Goal: Information Seeking & Learning: Find specific fact

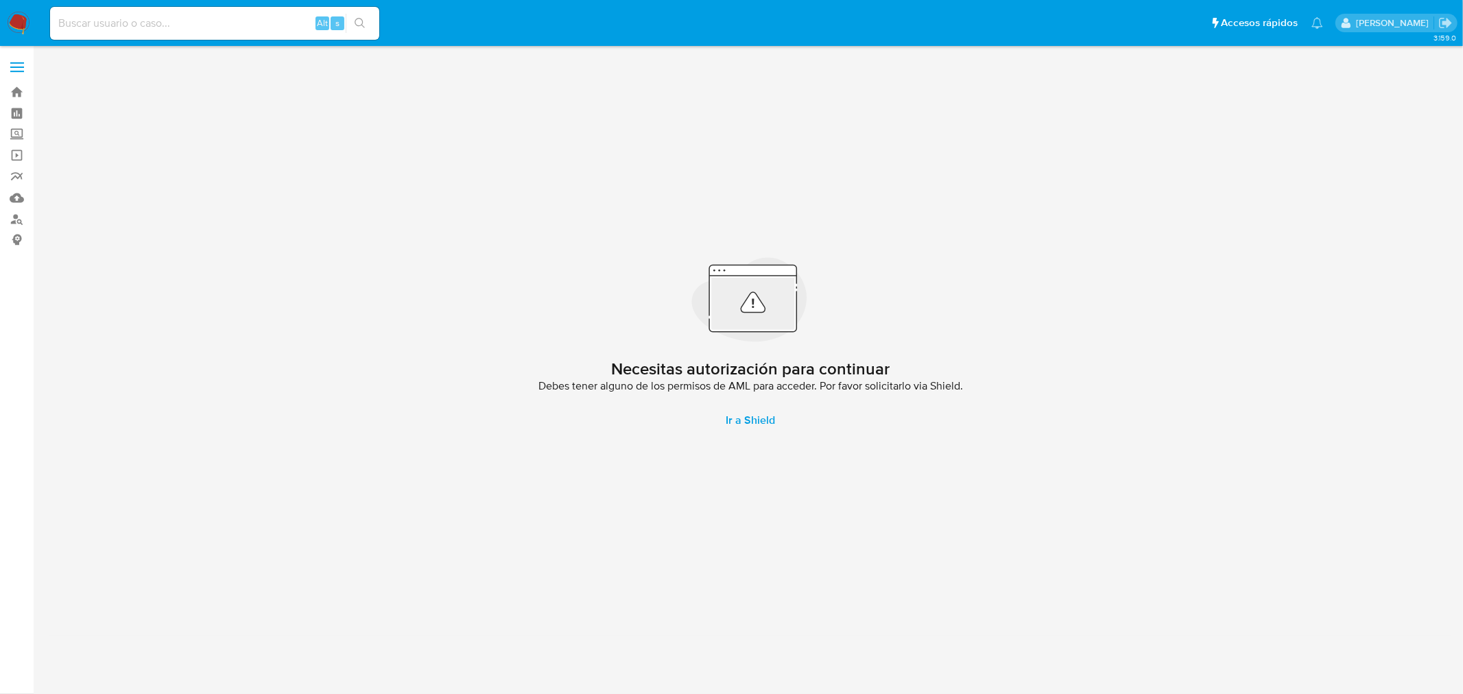
click at [123, 29] on input at bounding box center [214, 23] width 329 height 18
paste input "260556244"
type input "260556244"
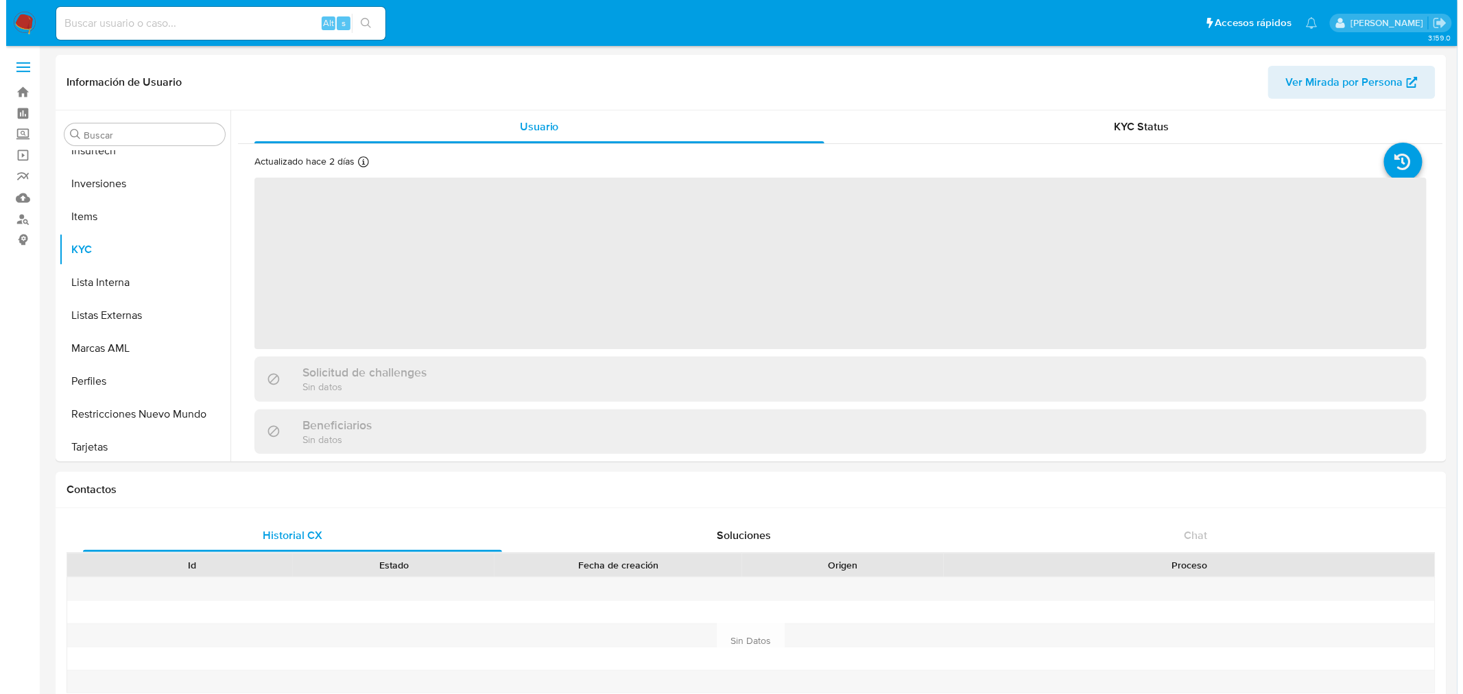
scroll to position [645, 0]
click at [88, 378] on button "Perfiles" at bounding box center [133, 377] width 160 height 33
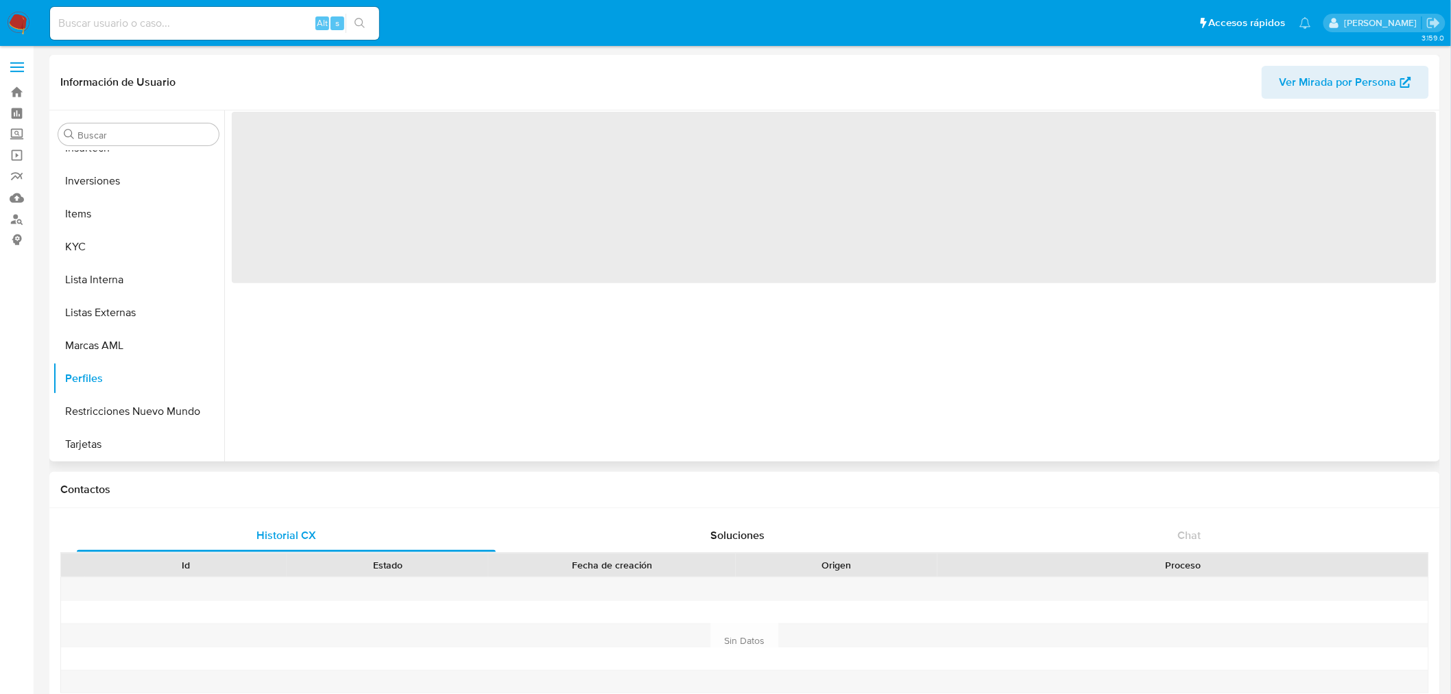
select select "10"
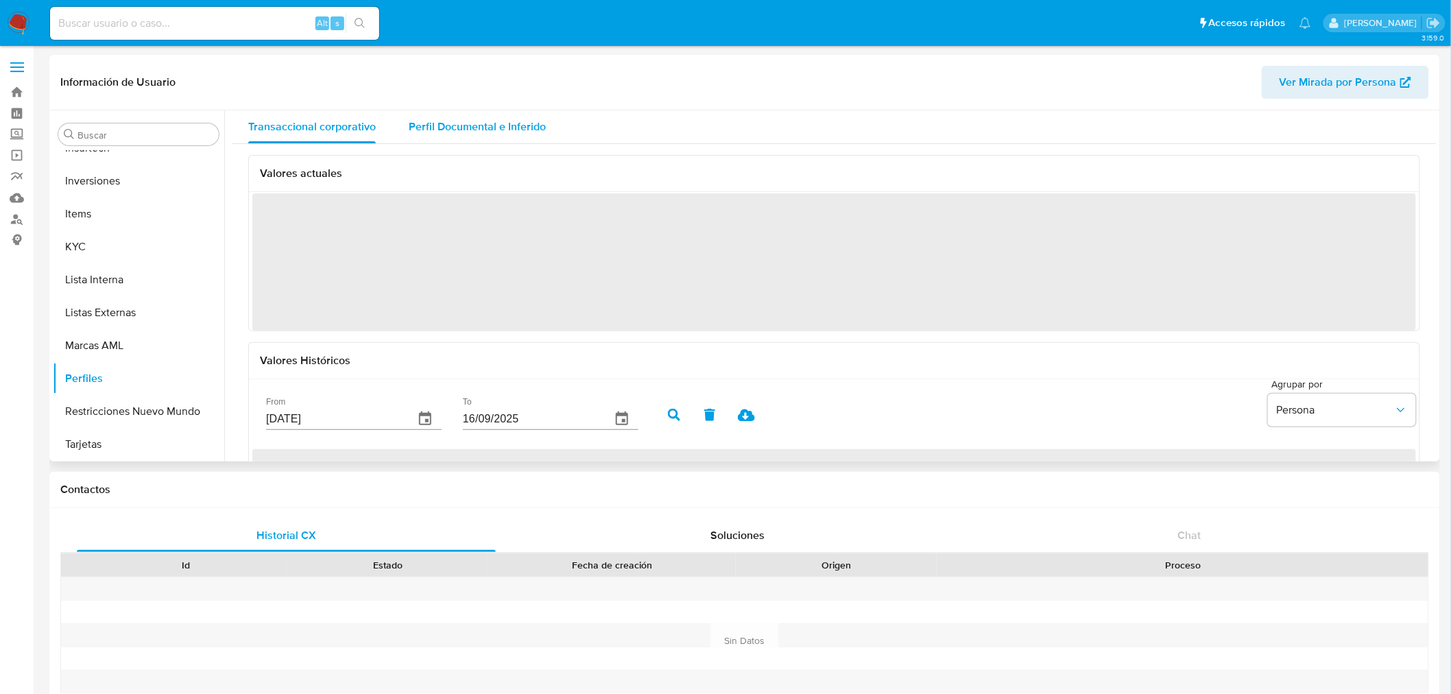
click at [439, 123] on span "Perfil Documental e Inferido" at bounding box center [477, 127] width 137 height 16
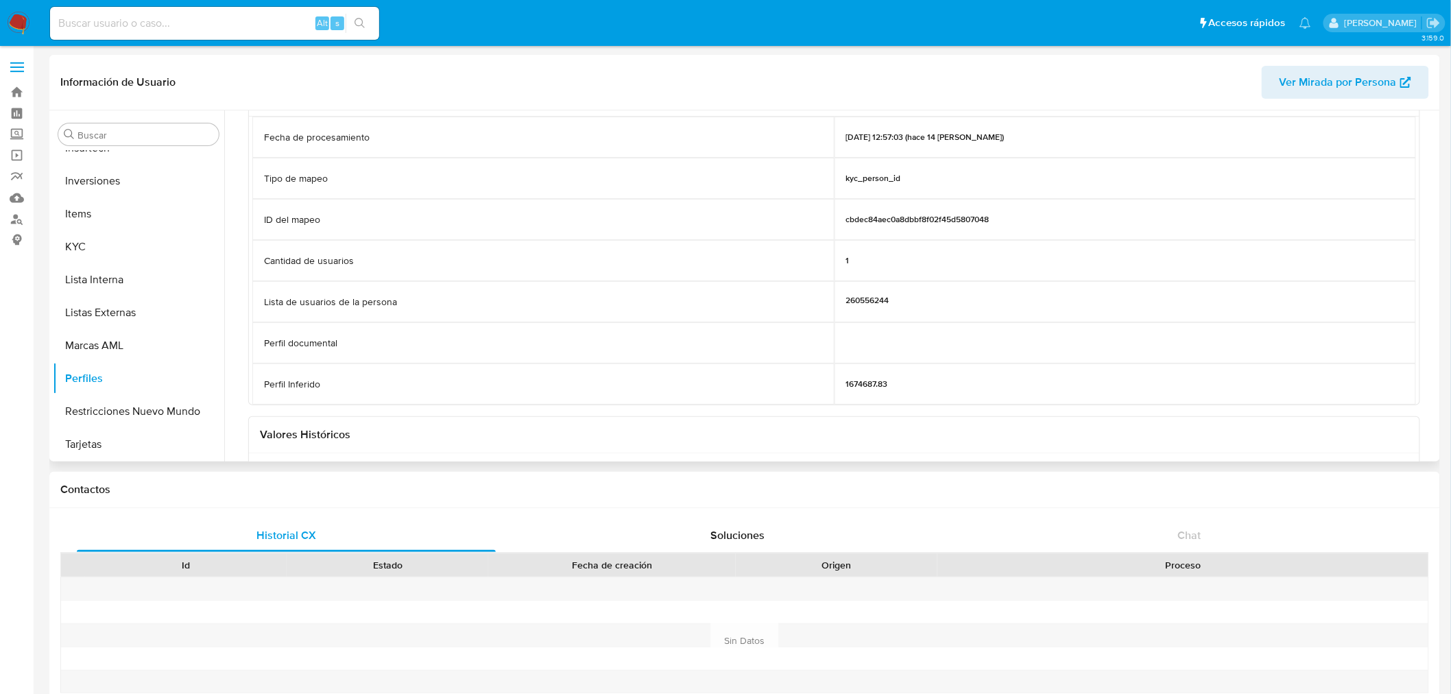
scroll to position [76, 0]
drag, startPoint x: 874, startPoint y: 387, endPoint x: 852, endPoint y: 387, distance: 22.6
click at [852, 387] on p "1674687.83" at bounding box center [867, 383] width 42 height 11
click at [563, 402] on div "Ultima ejecución Fecha de procesamiento 02/09/2025 12:57:03 (hace 14 días) Tipo…" at bounding box center [834, 242] width 1172 height 326
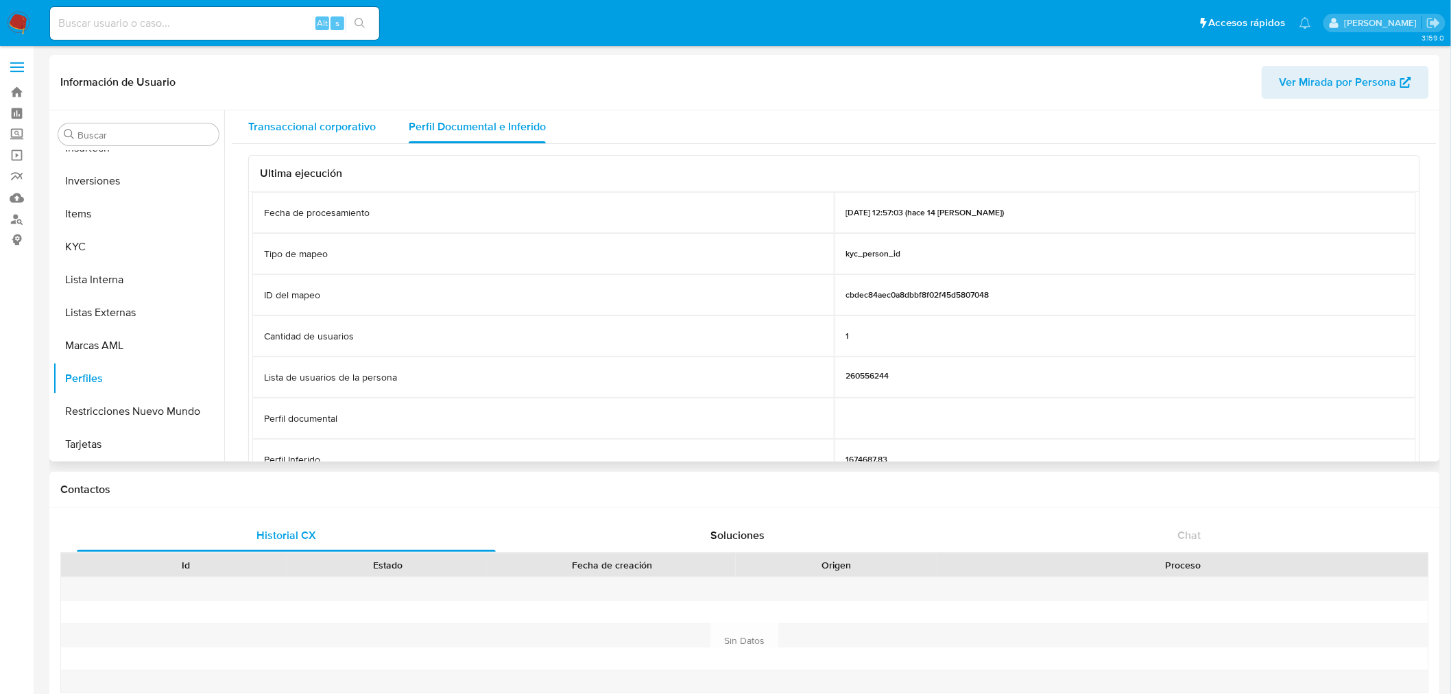
click at [315, 117] on div "Transaccional corporativo" at bounding box center [312, 126] width 128 height 33
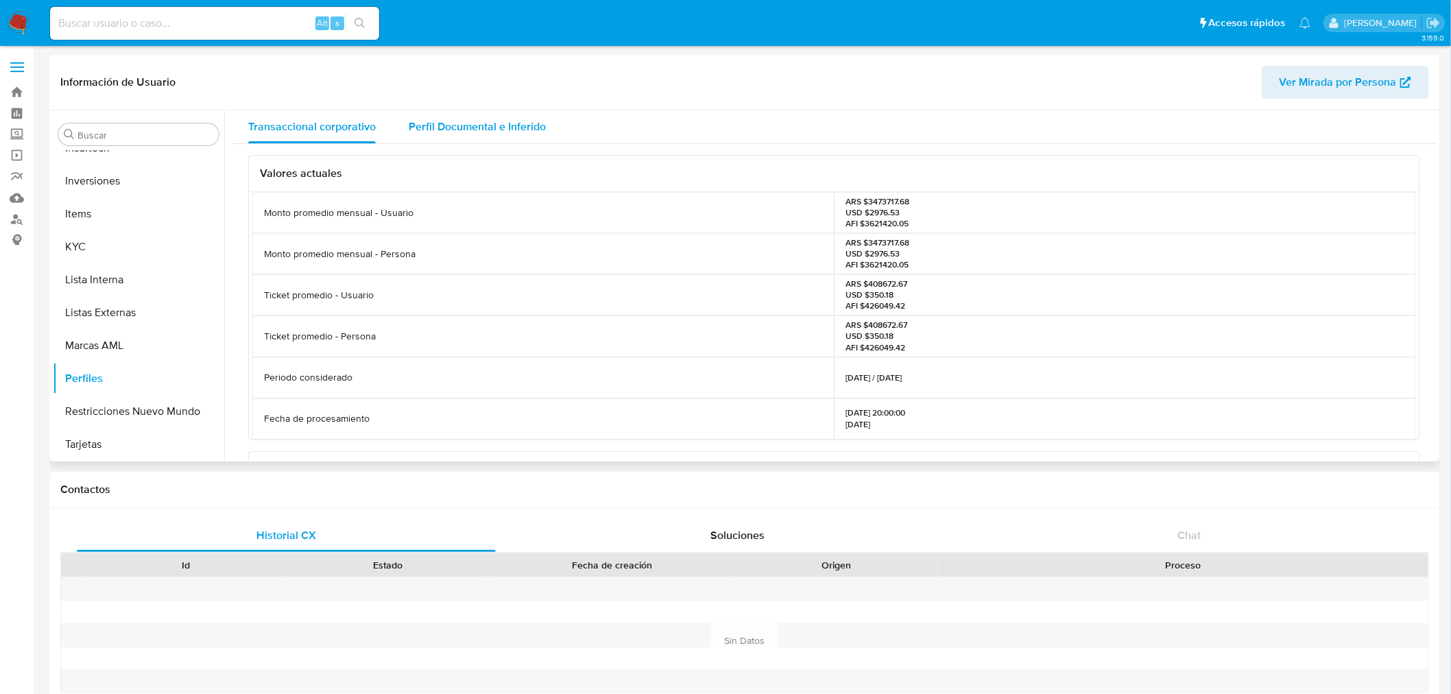
click at [486, 131] on span "Perfil Documental e Inferido" at bounding box center [477, 127] width 137 height 16
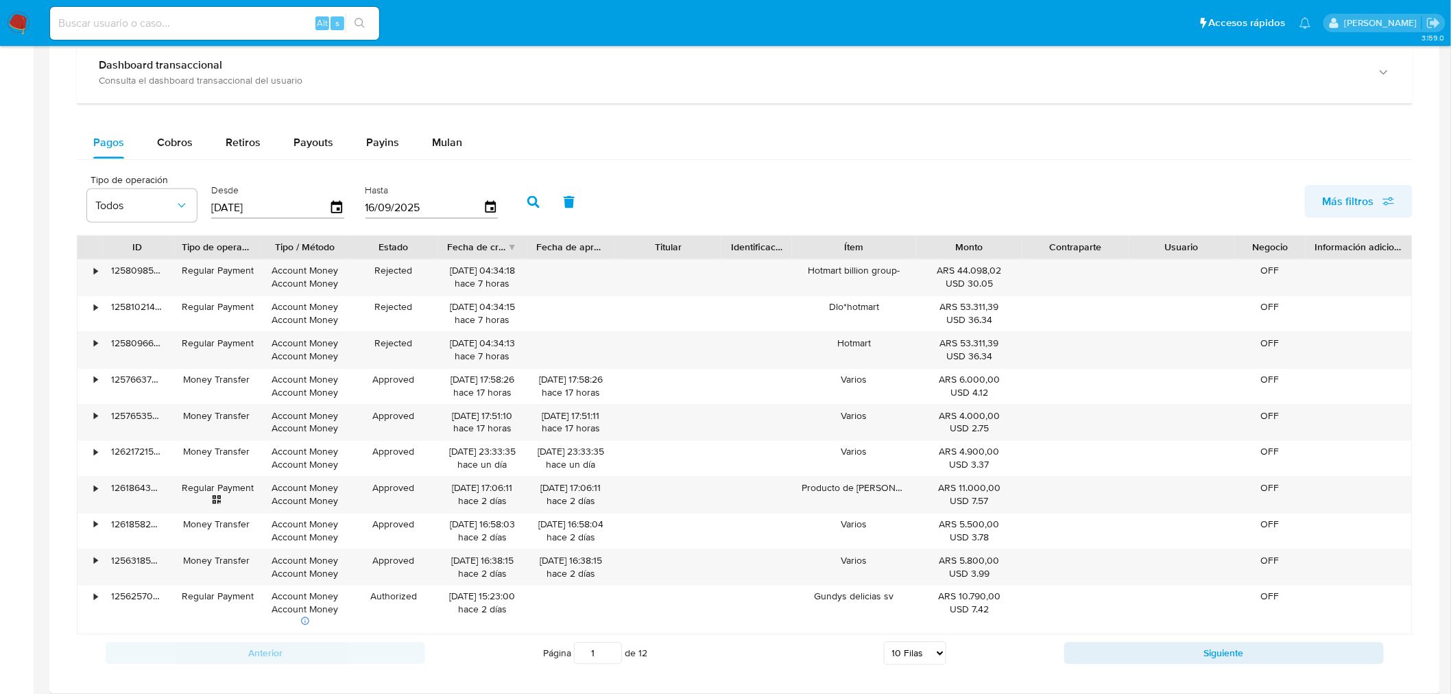
scroll to position [838, 0]
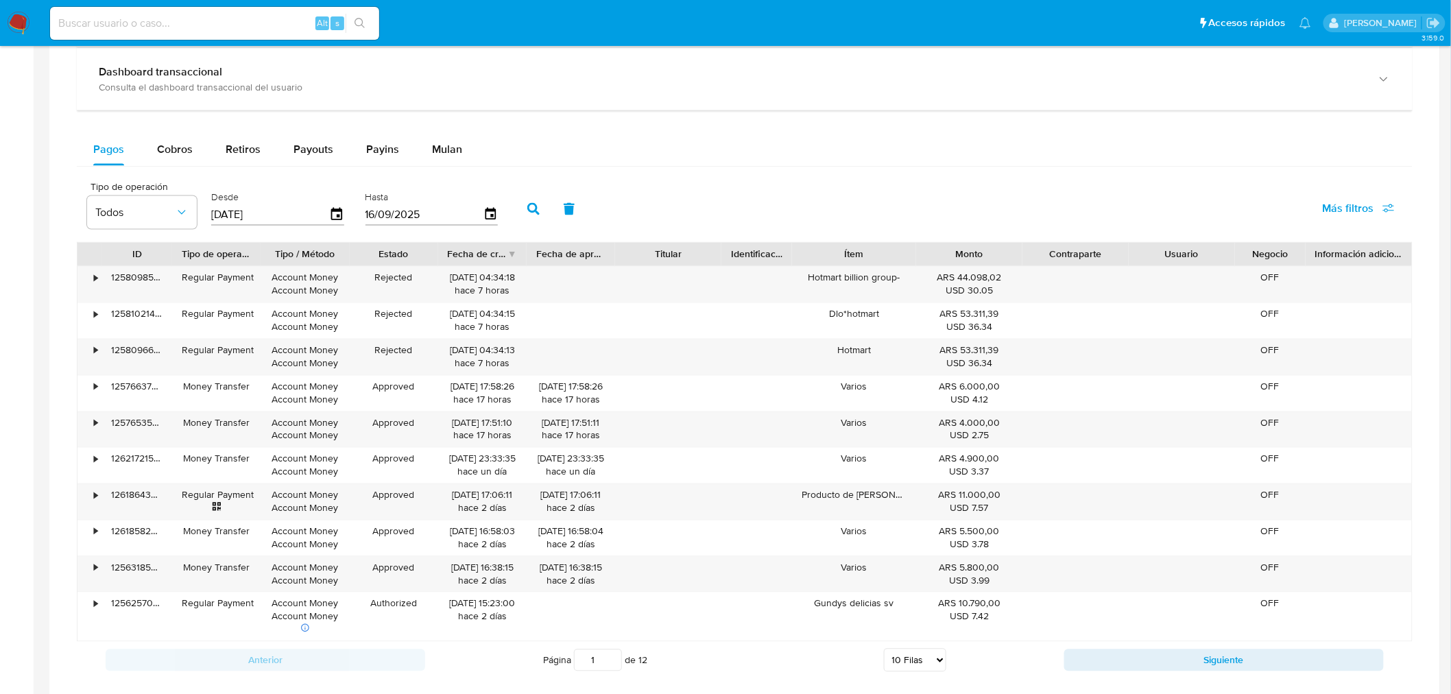
click at [1378, 217] on span "Más filtros" at bounding box center [1359, 208] width 72 height 30
click at [883, 141] on div "Pagos Cobros Retiros Payouts Payins Mulan" at bounding box center [745, 149] width 1336 height 33
click at [1219, 664] on button "Siguiente" at bounding box center [1224, 660] width 320 height 22
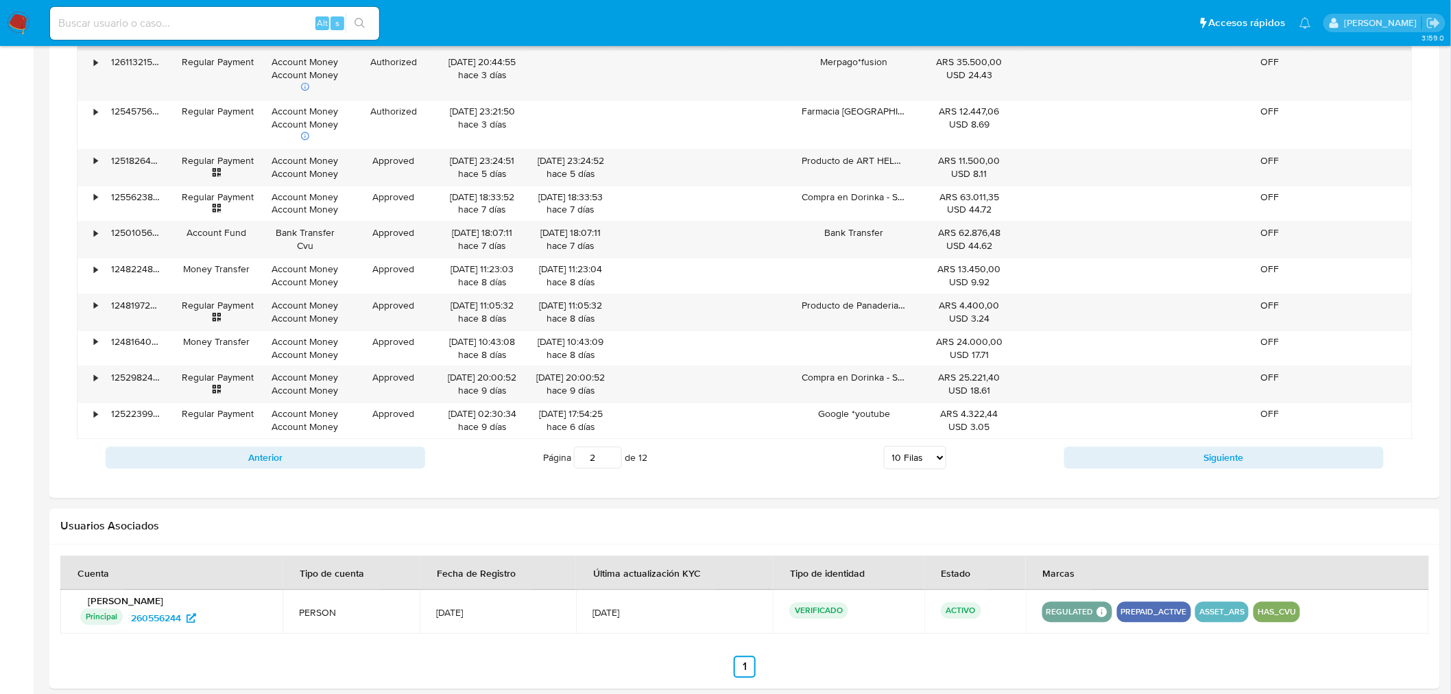
scroll to position [1066, 0]
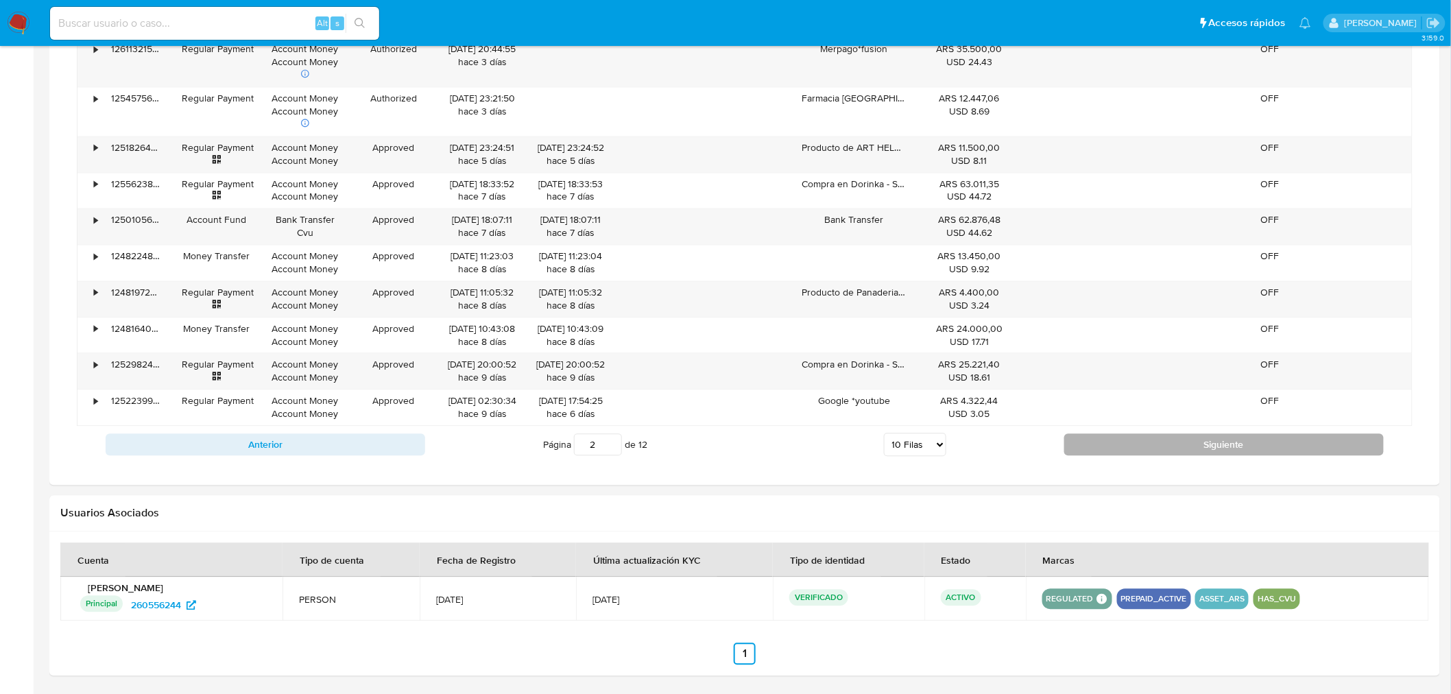
click at [1232, 448] on button "Siguiente" at bounding box center [1224, 445] width 320 height 22
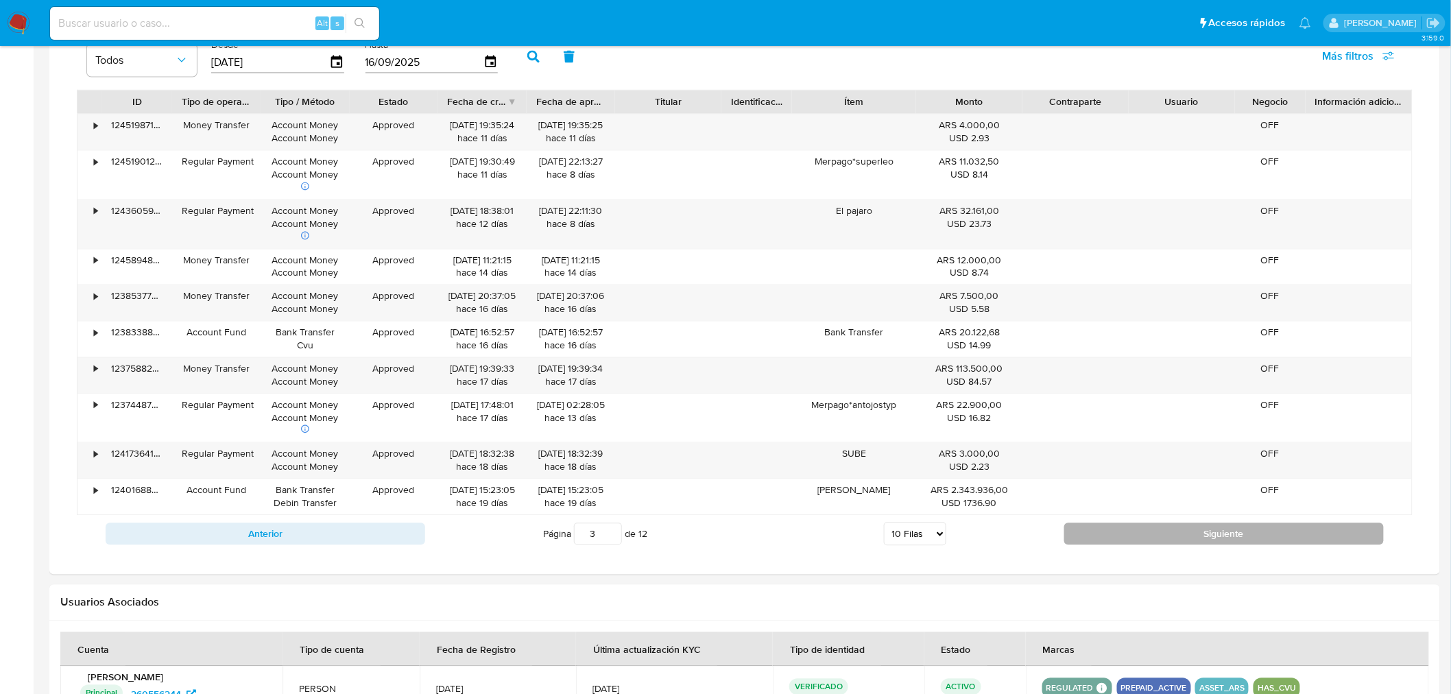
click at [1253, 540] on button "Siguiente" at bounding box center [1224, 534] width 320 height 22
type input "4"
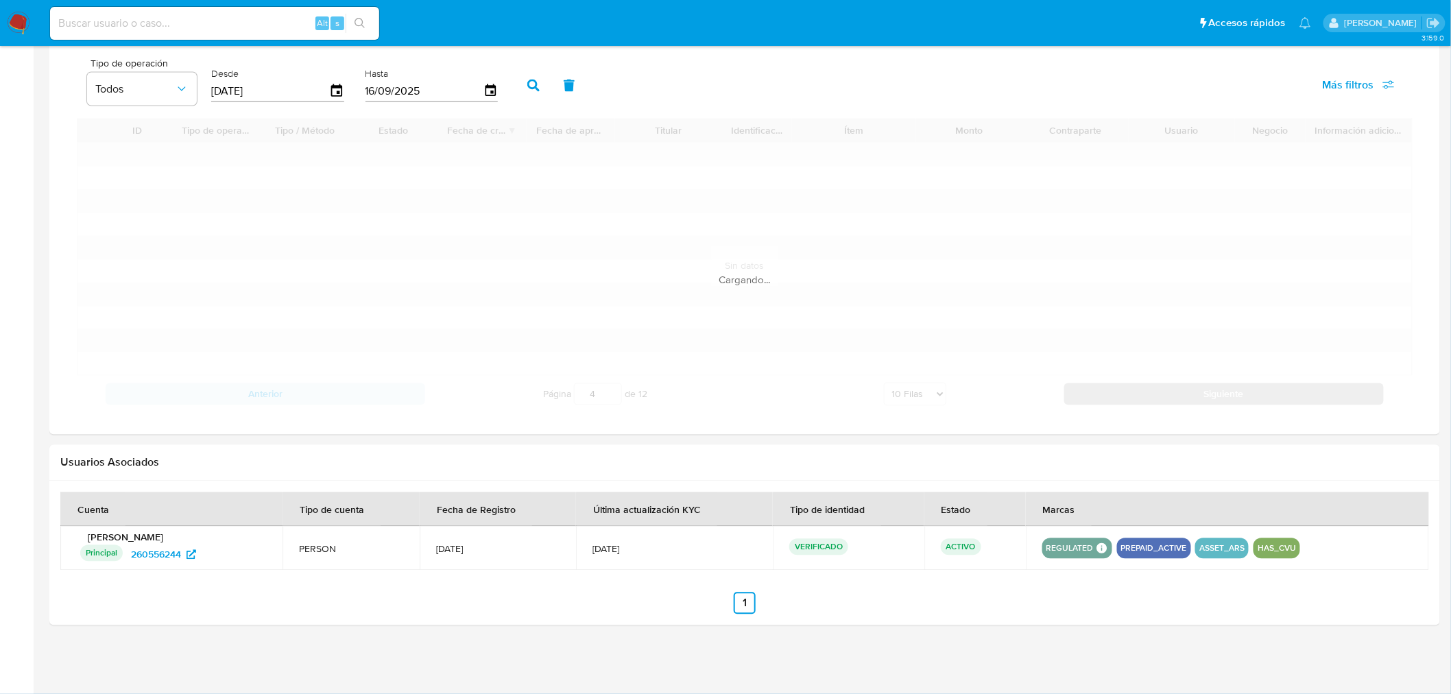
scroll to position [990, 0]
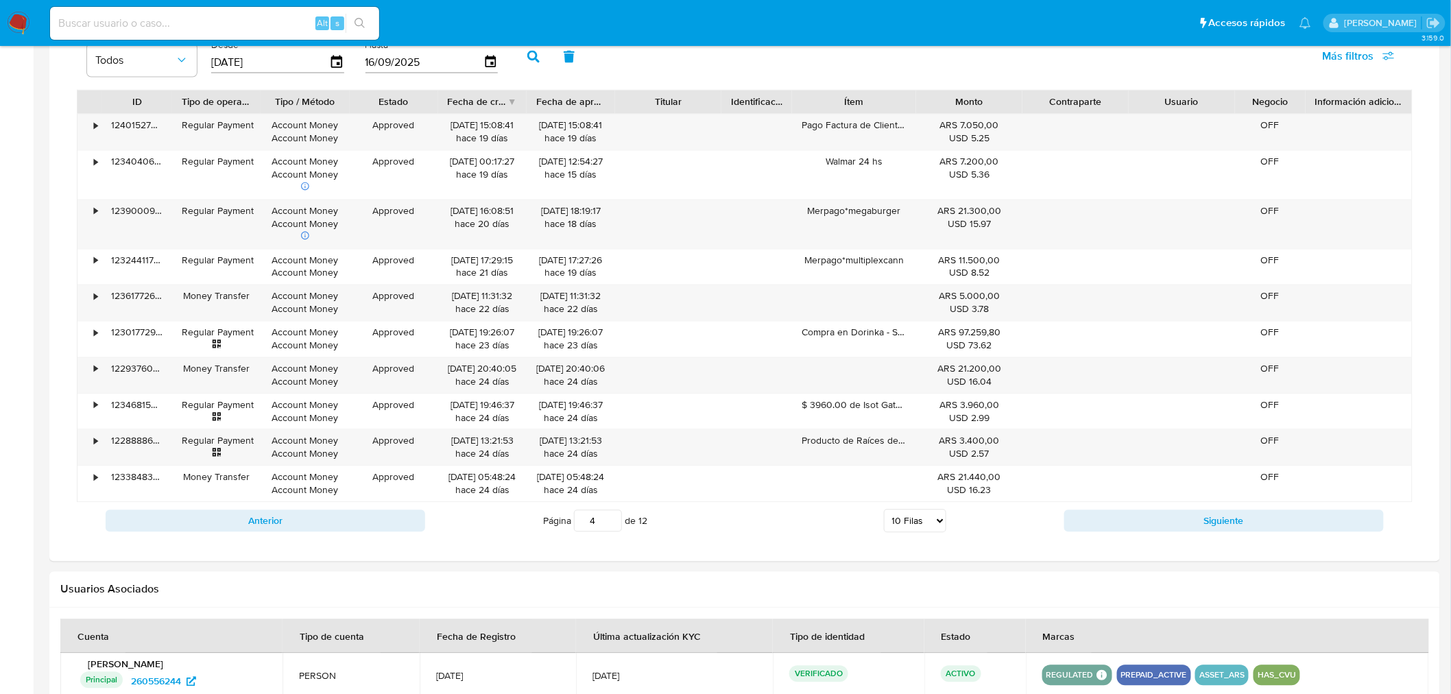
click at [944, 525] on select "5 Filas 10 Filas 20 Filas 25 Filas 50 Filas 100 Filas" at bounding box center [915, 521] width 62 height 23
drag, startPoint x: 811, startPoint y: 531, endPoint x: 857, endPoint y: 526, distance: 47.0
click at [810, 531] on div "Página 4 de 12 5 Filas 10 Filas 20 Filas 25 Filas 50 Filas 100 Filas" at bounding box center [744, 520] width 639 height 27
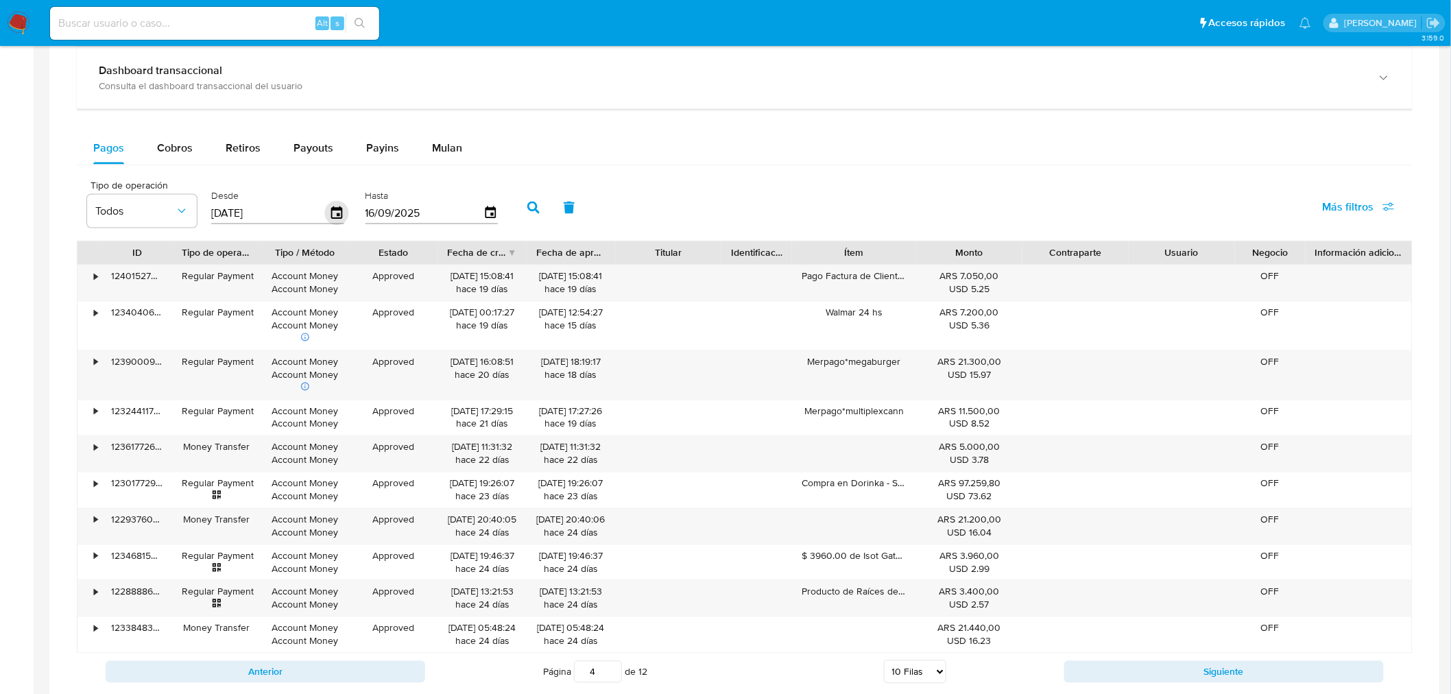
scroll to position [838, 0]
click at [333, 208] on icon "button" at bounding box center [337, 215] width 24 height 24
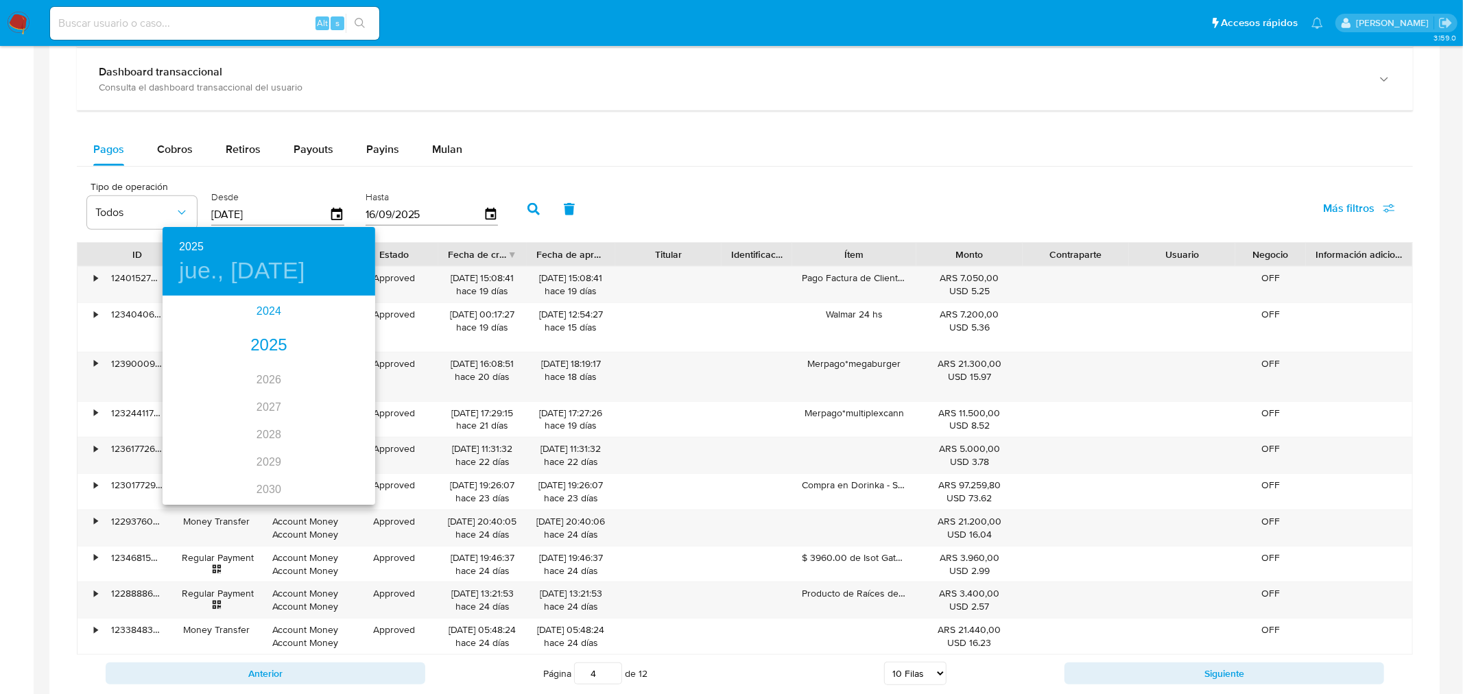
click at [257, 313] on div "2024" at bounding box center [269, 311] width 213 height 27
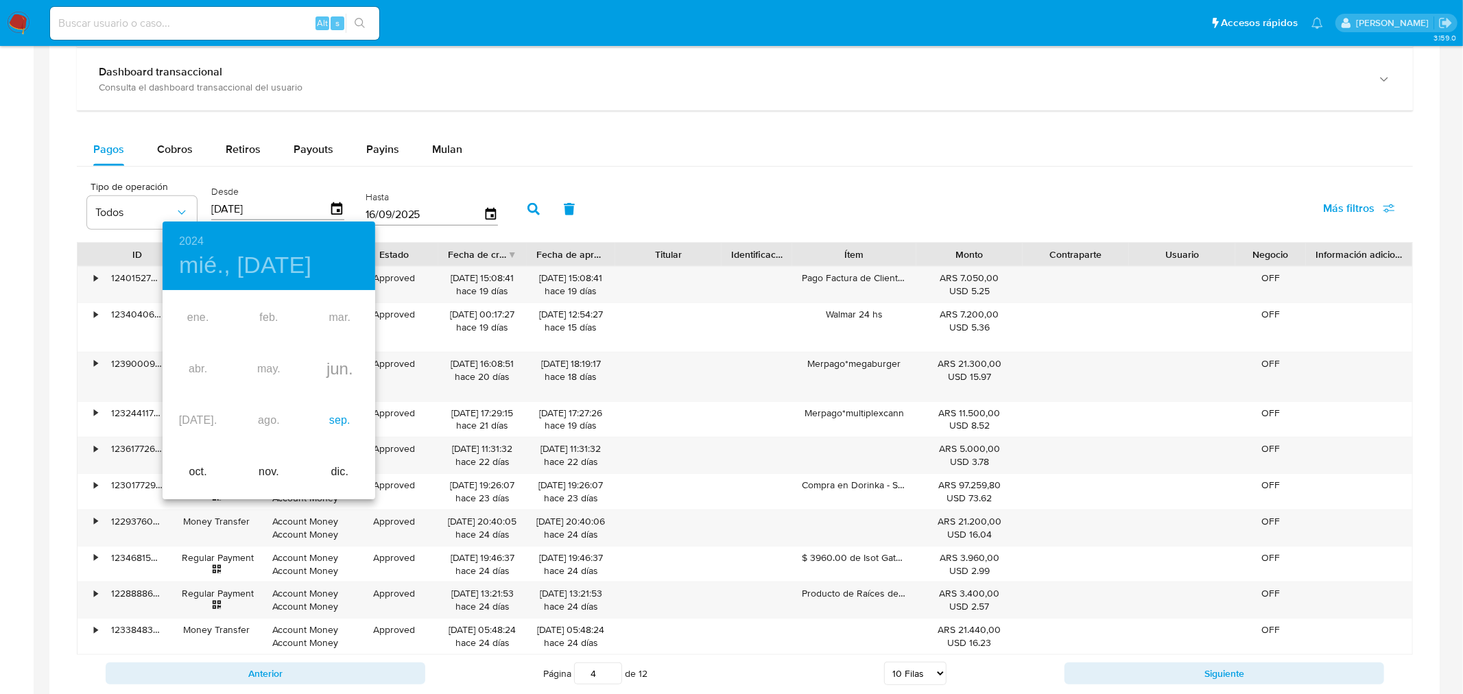
click at [339, 423] on div "sep." at bounding box center [339, 420] width 71 height 51
type input "19/09/2024"
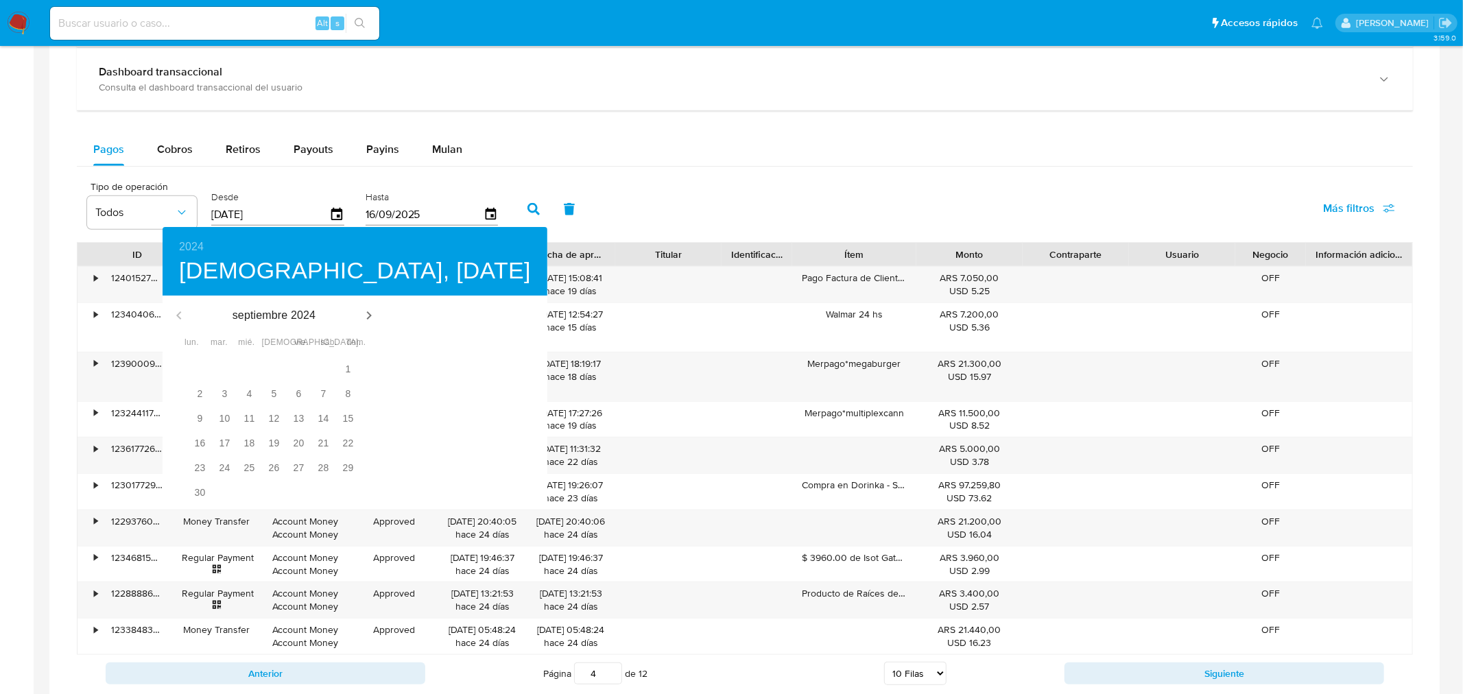
click at [529, 215] on div at bounding box center [731, 347] width 1463 height 694
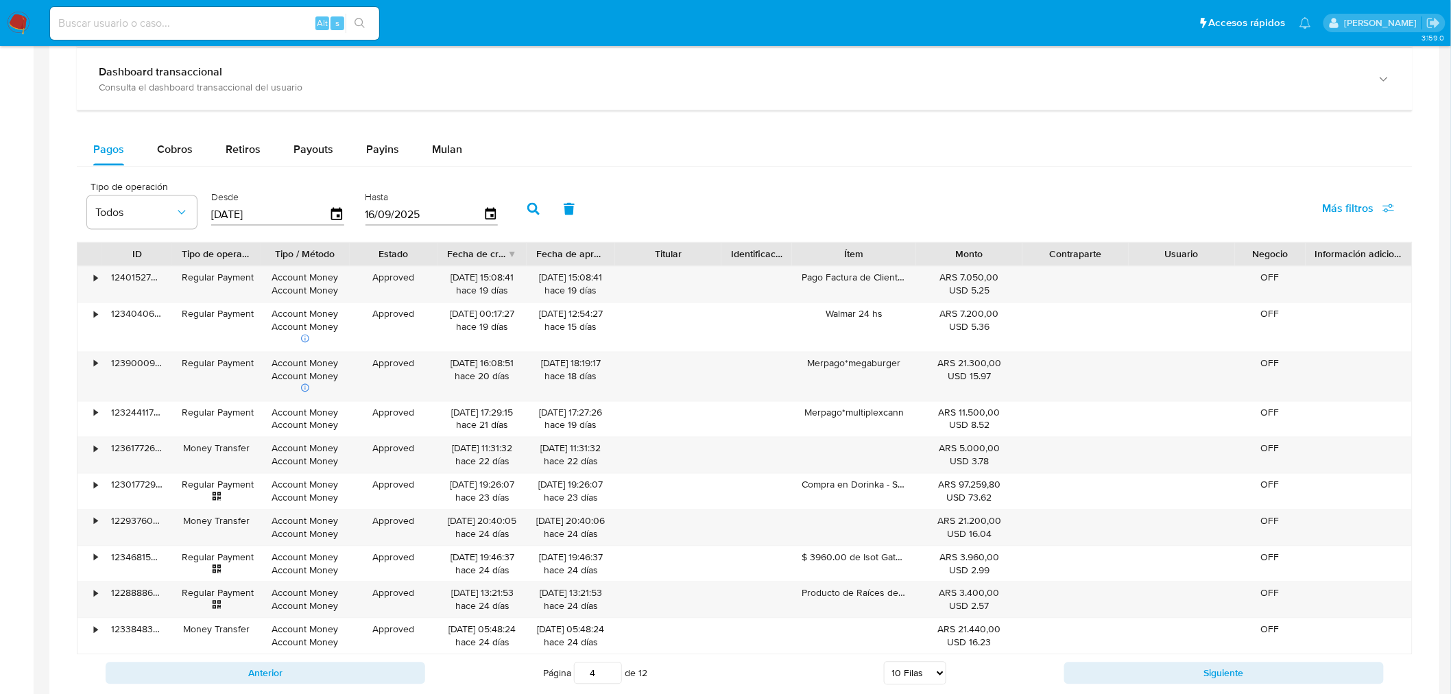
click at [528, 210] on icon "button" at bounding box center [533, 209] width 12 height 12
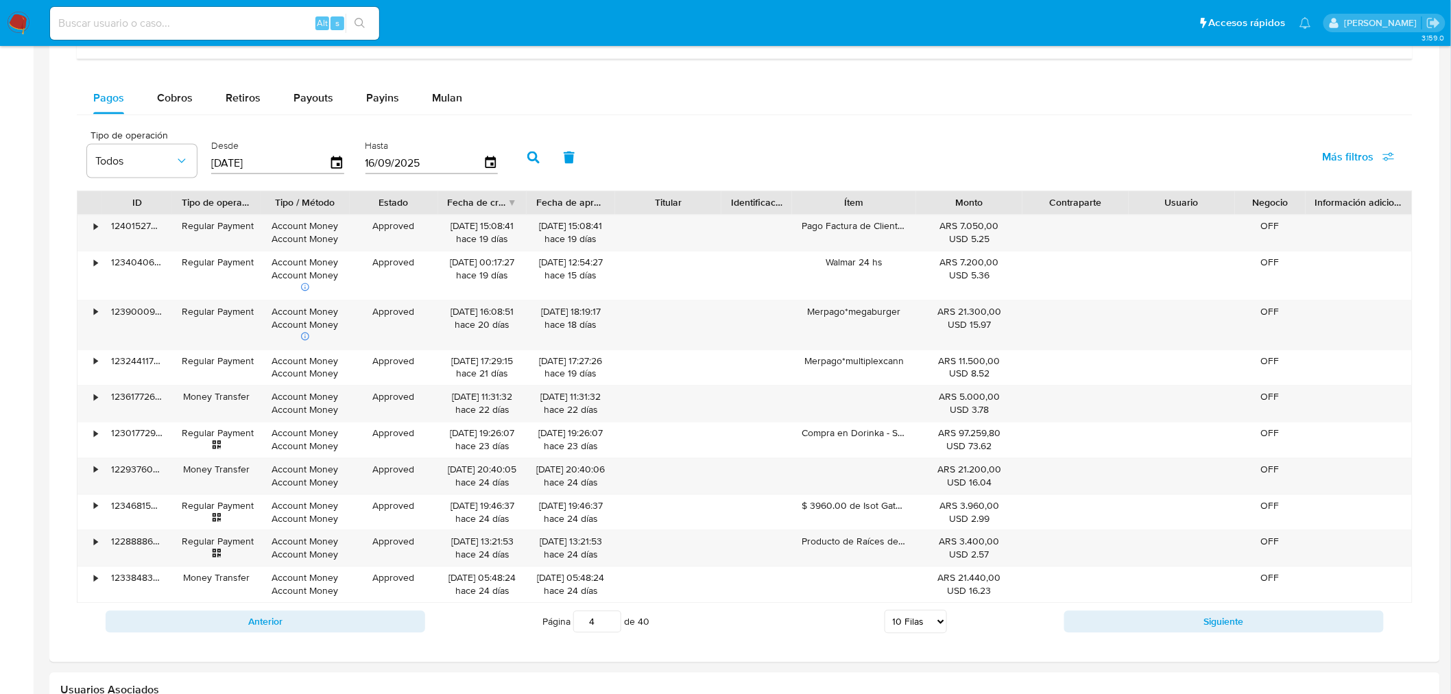
scroll to position [914, 0]
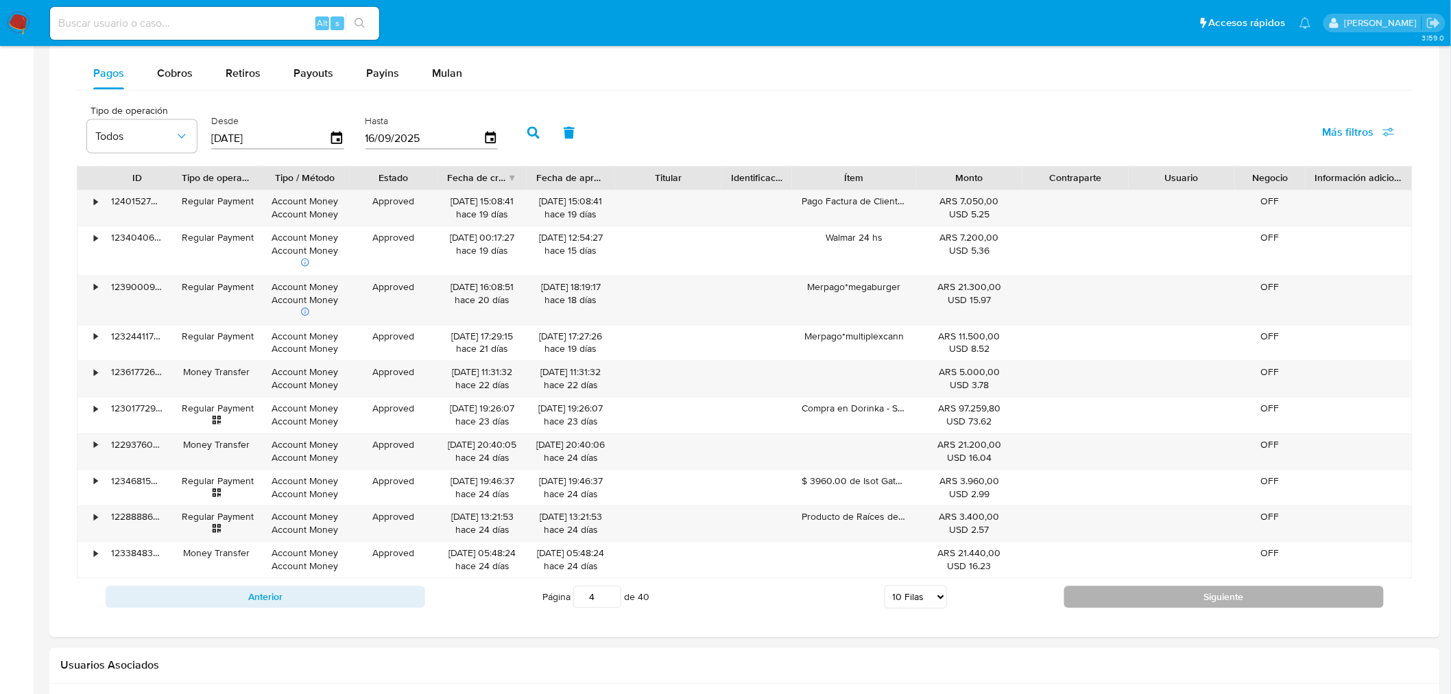
click at [1199, 602] on button "Siguiente" at bounding box center [1224, 597] width 320 height 22
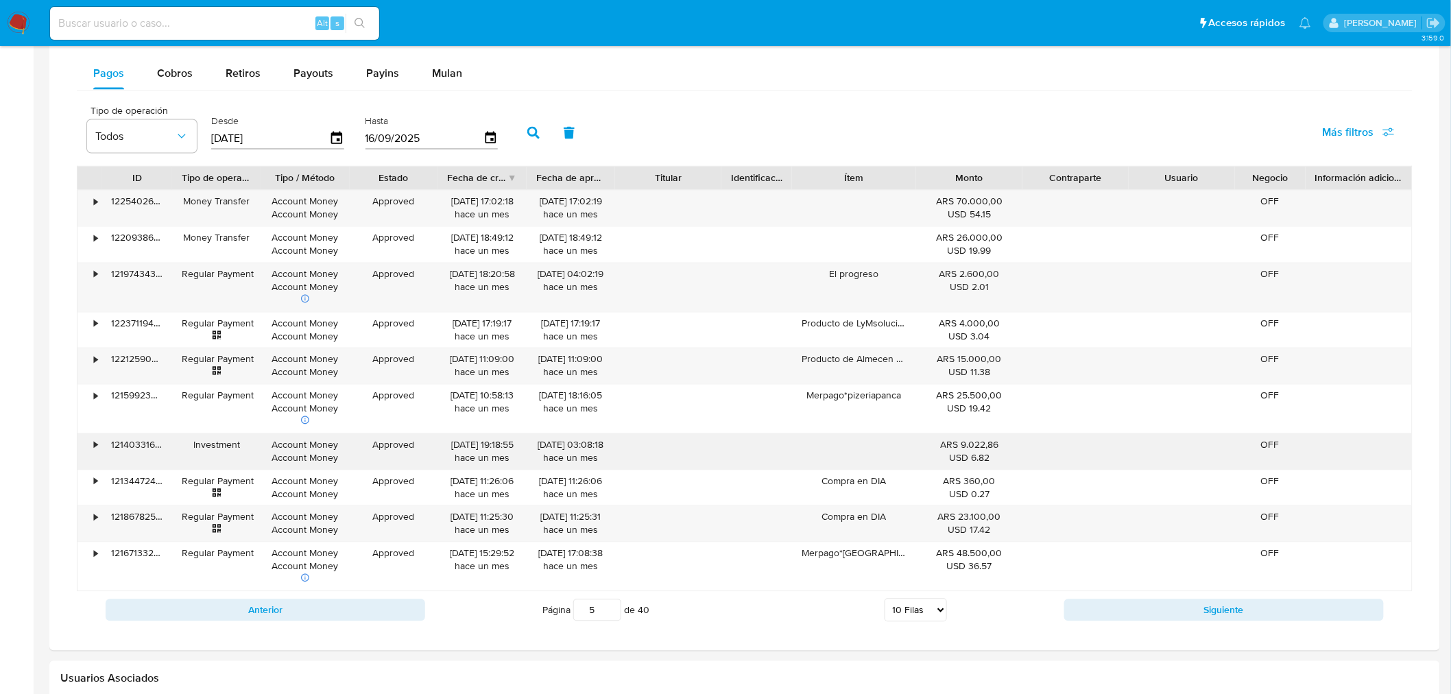
drag, startPoint x: 937, startPoint y: 448, endPoint x: 994, endPoint y: 457, distance: 57.6
click at [992, 459] on div "ARS 9.022,86 USD 6.82" at bounding box center [969, 452] width 87 height 26
click at [994, 457] on div "USD 6.82" at bounding box center [969, 458] width 87 height 13
click at [1105, 614] on button "Siguiente" at bounding box center [1224, 610] width 320 height 22
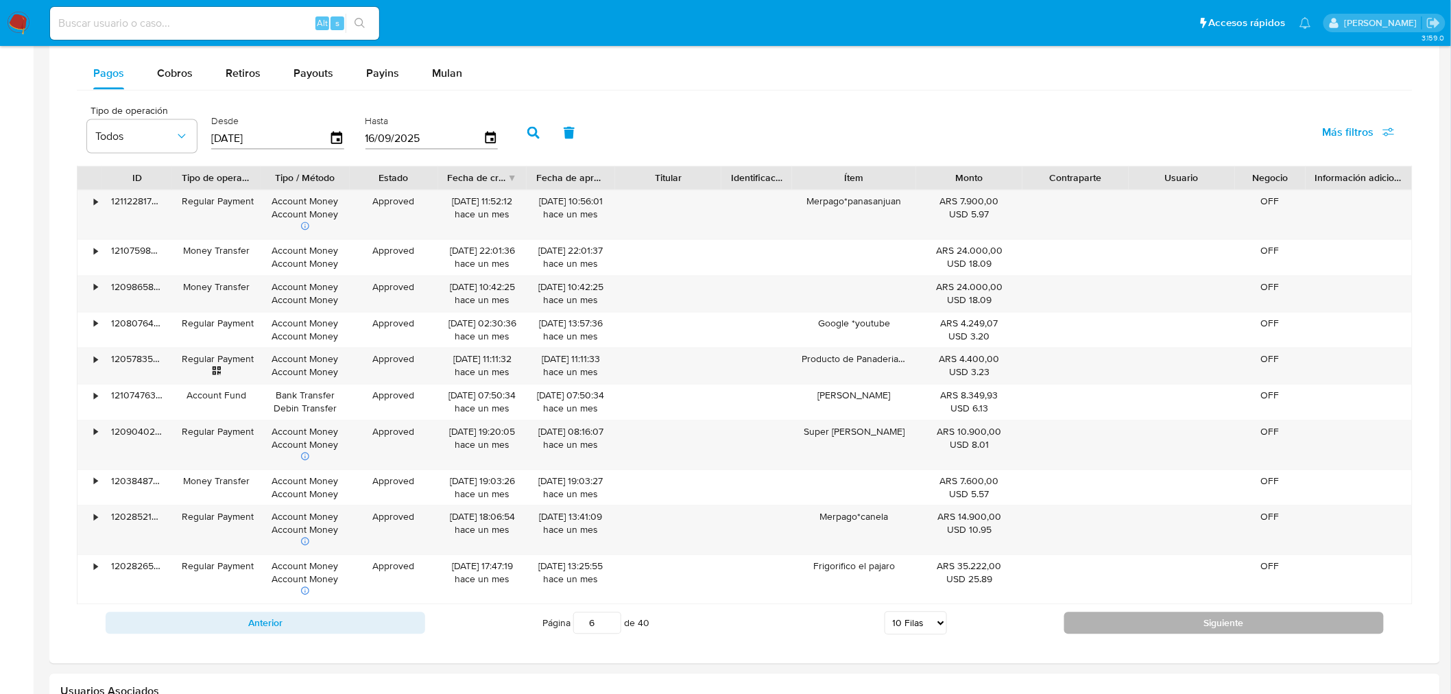
click at [1149, 621] on button "Siguiente" at bounding box center [1224, 623] width 320 height 22
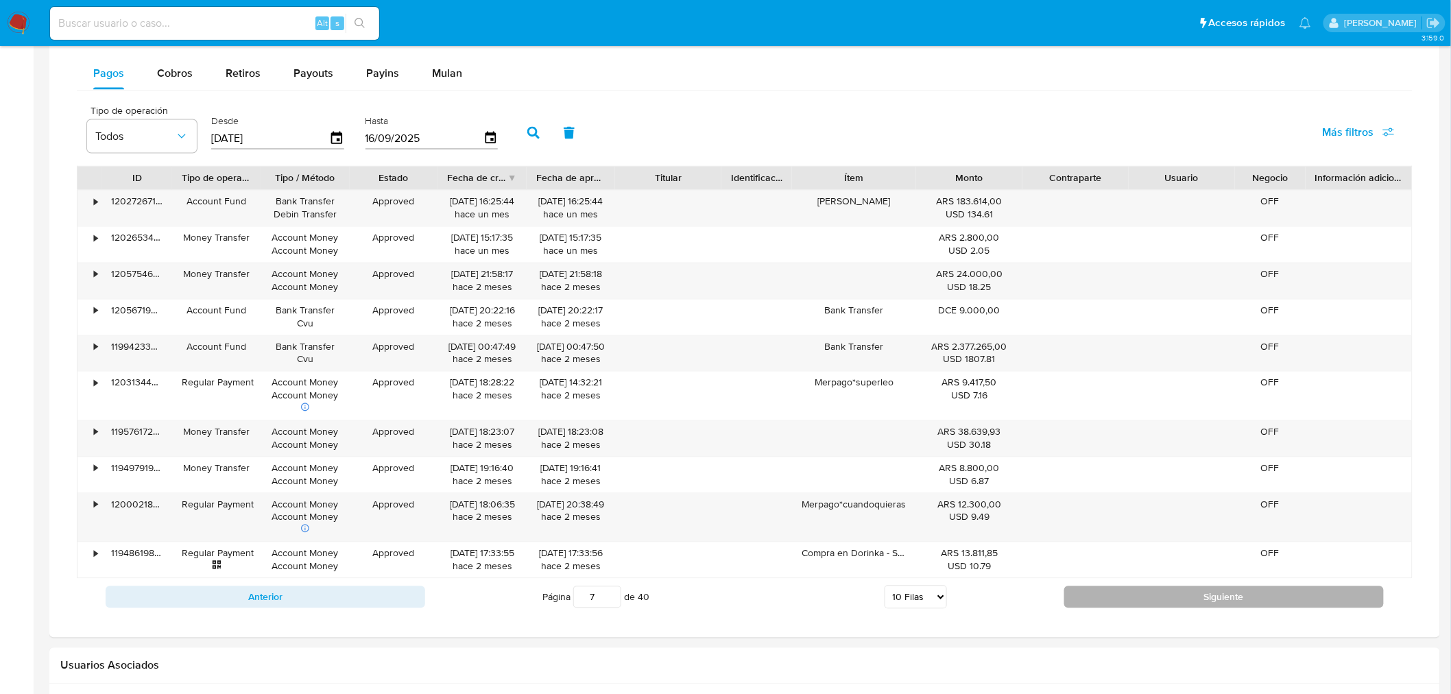
click at [1120, 601] on button "Siguiente" at bounding box center [1224, 597] width 320 height 22
type input "8"
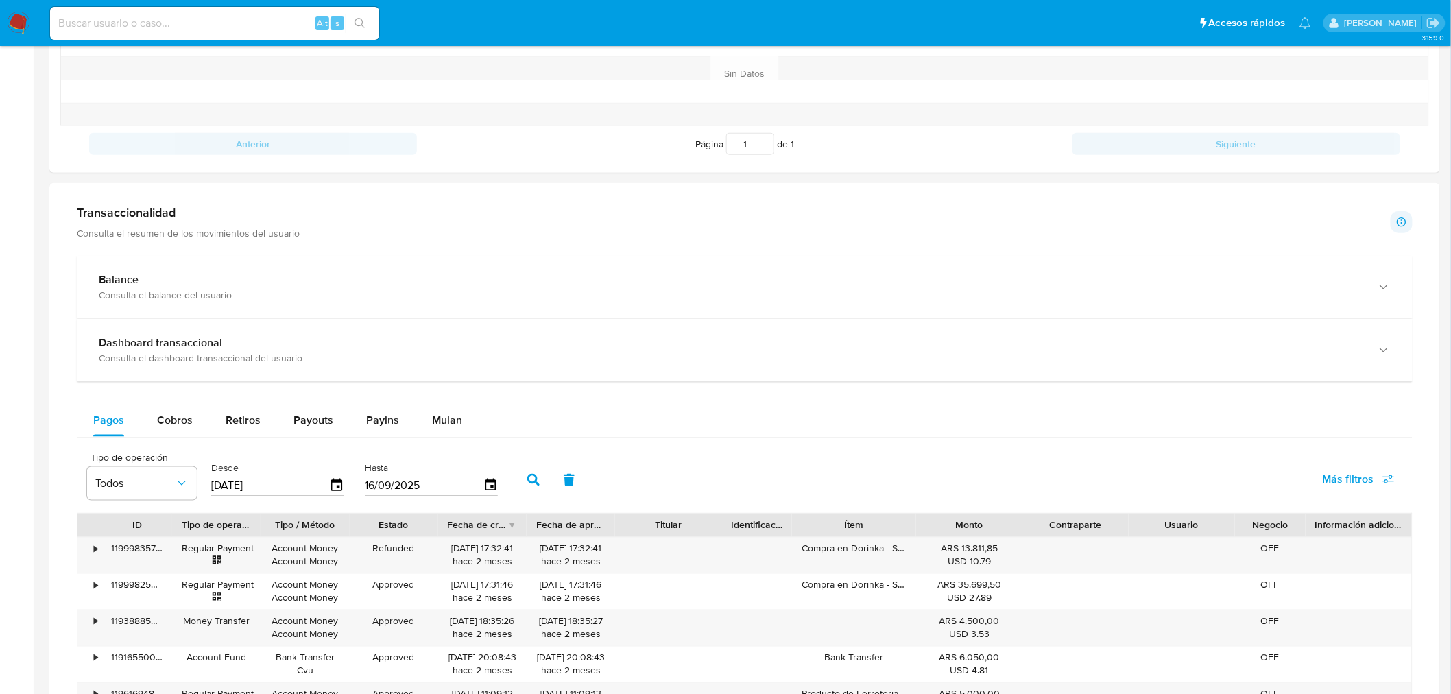
scroll to position [559, 0]
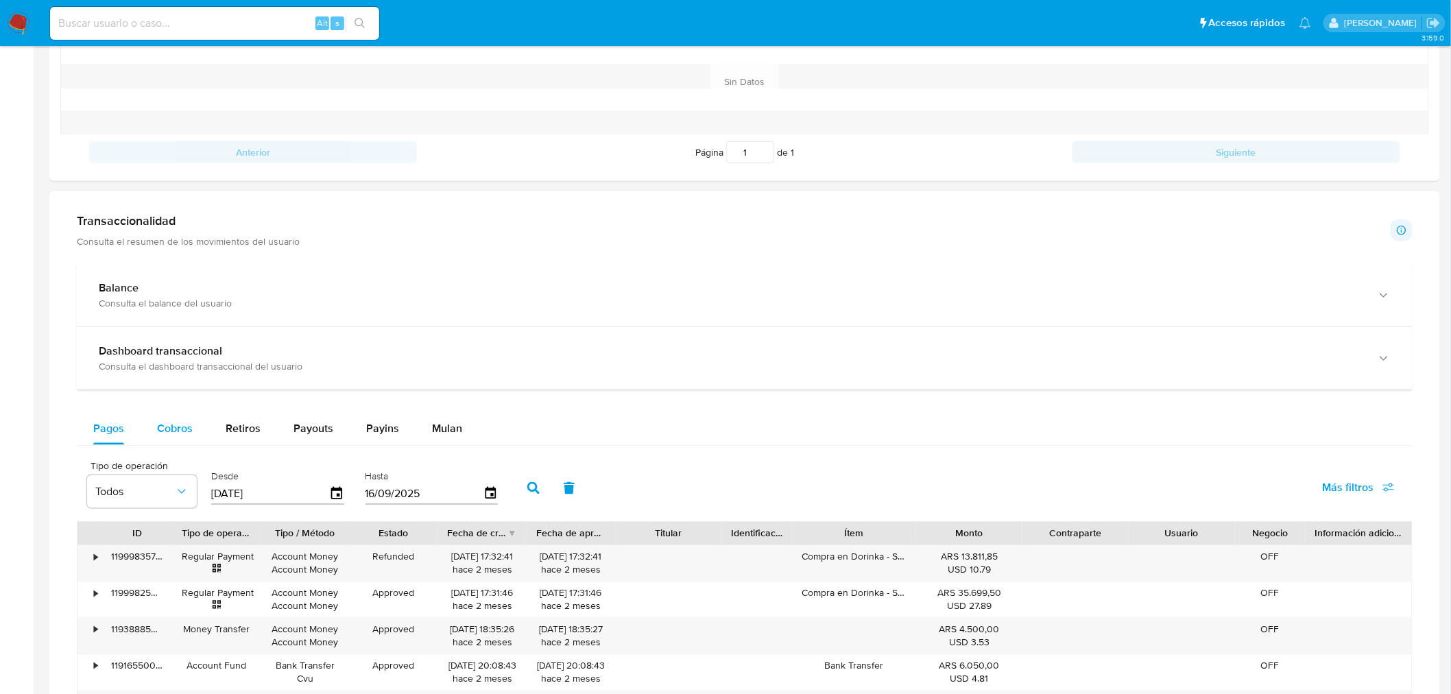
click at [168, 429] on span "Cobros" at bounding box center [175, 428] width 36 height 16
select select "10"
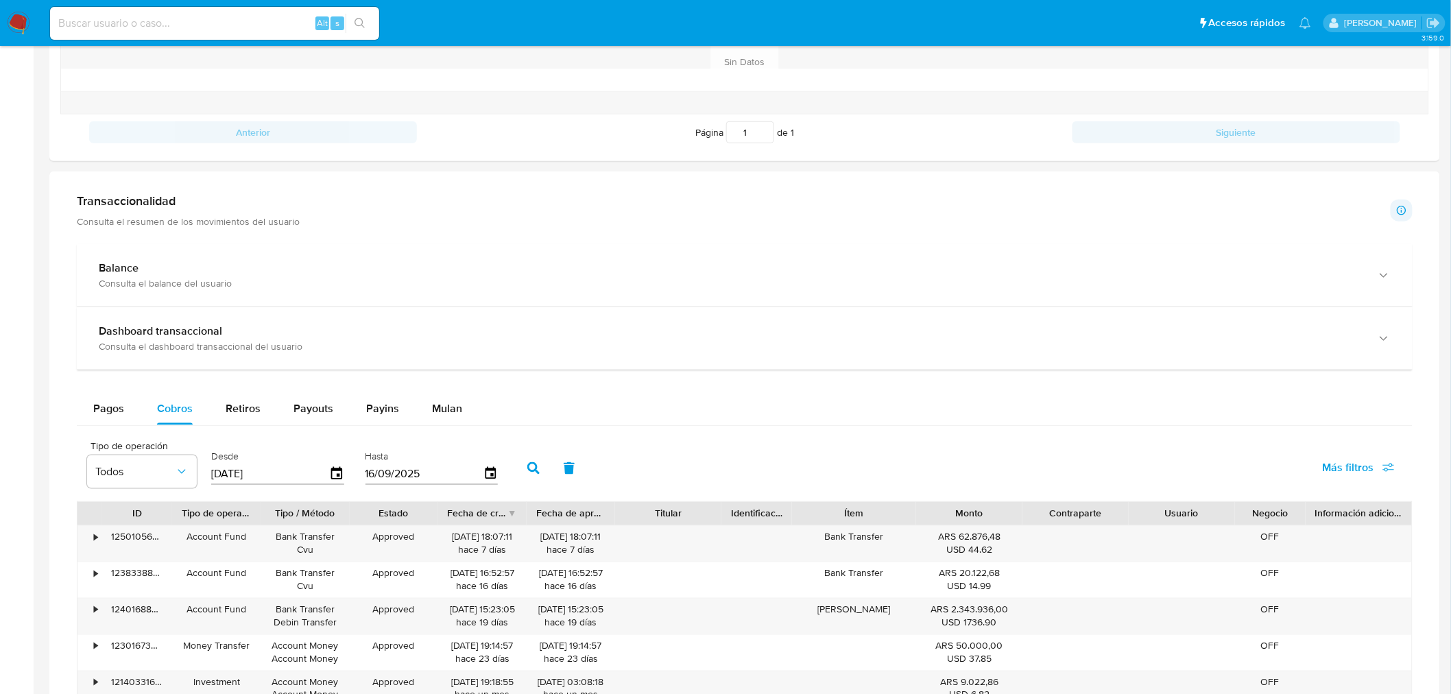
scroll to position [635, 0]
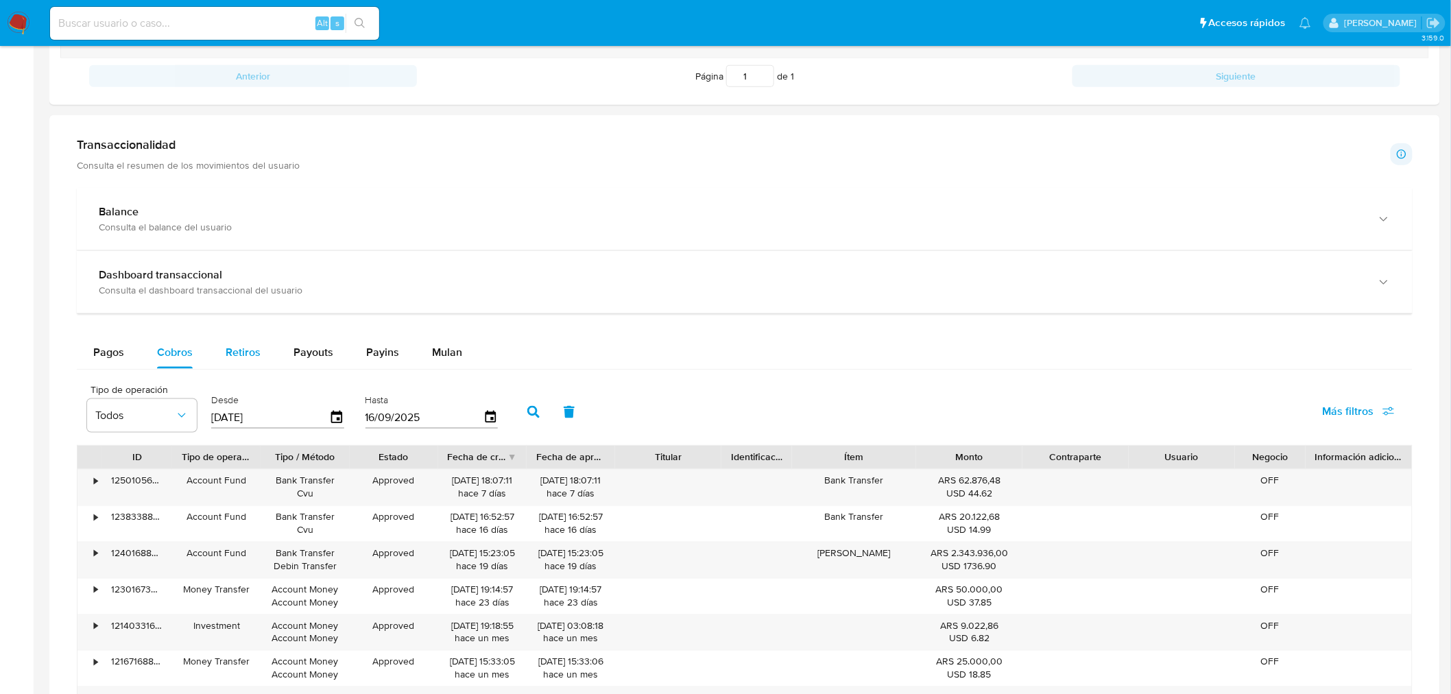
click at [245, 352] on span "Retiros" at bounding box center [243, 352] width 35 height 16
select select "10"
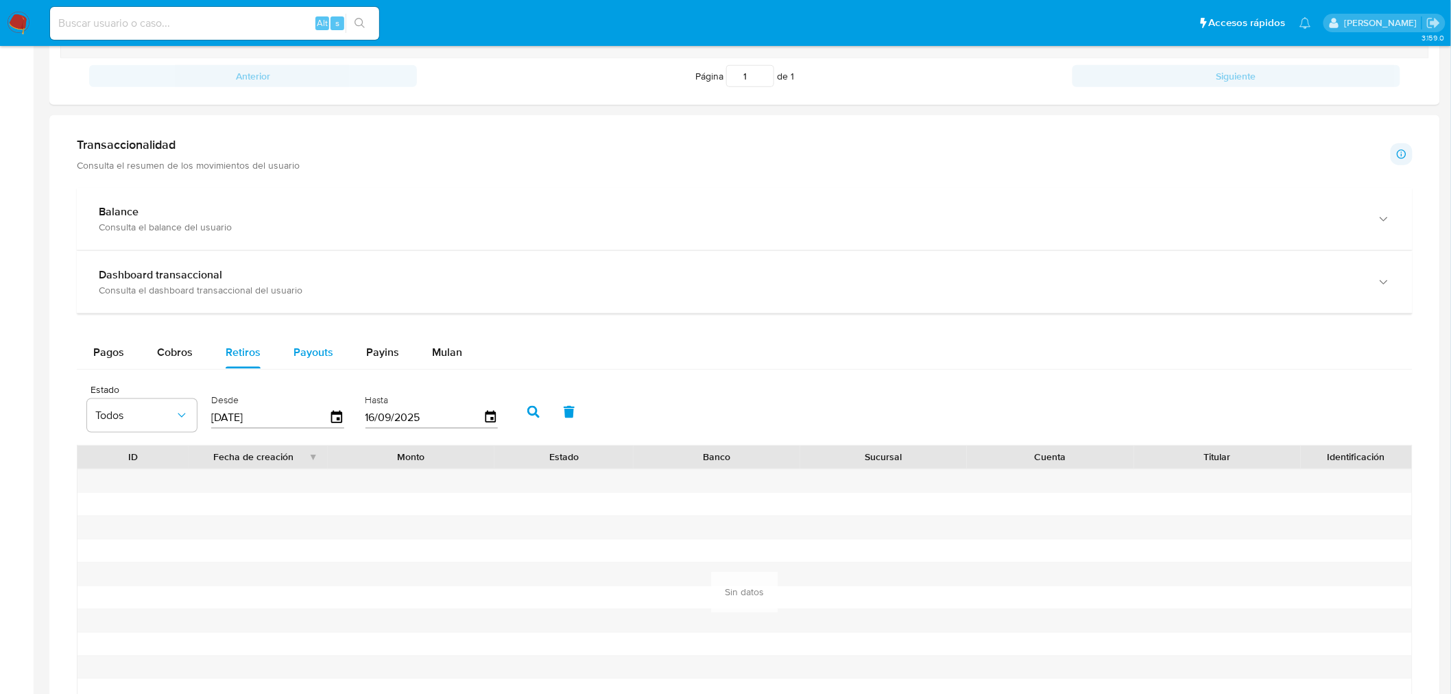
click at [311, 357] on span "Payouts" at bounding box center [314, 352] width 40 height 16
select select "10"
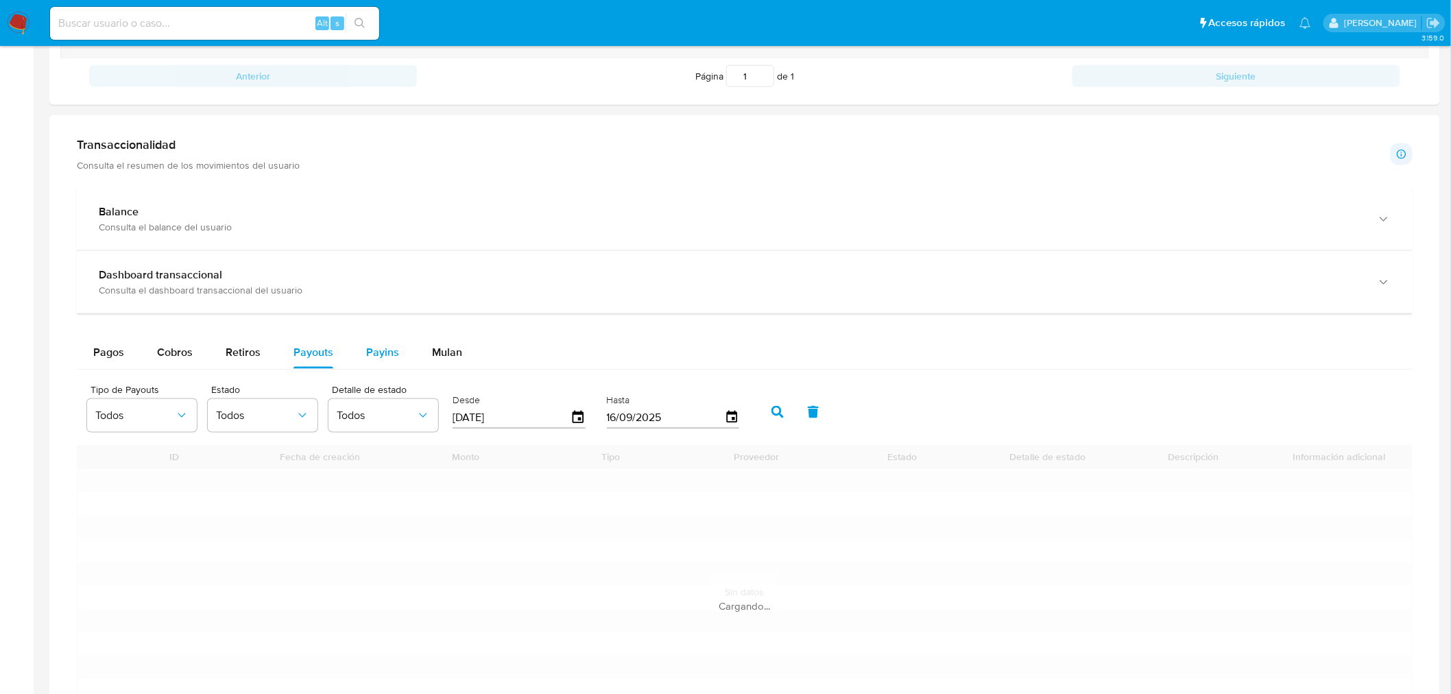
click at [375, 357] on span "Payins" at bounding box center [382, 352] width 33 height 16
select select "10"
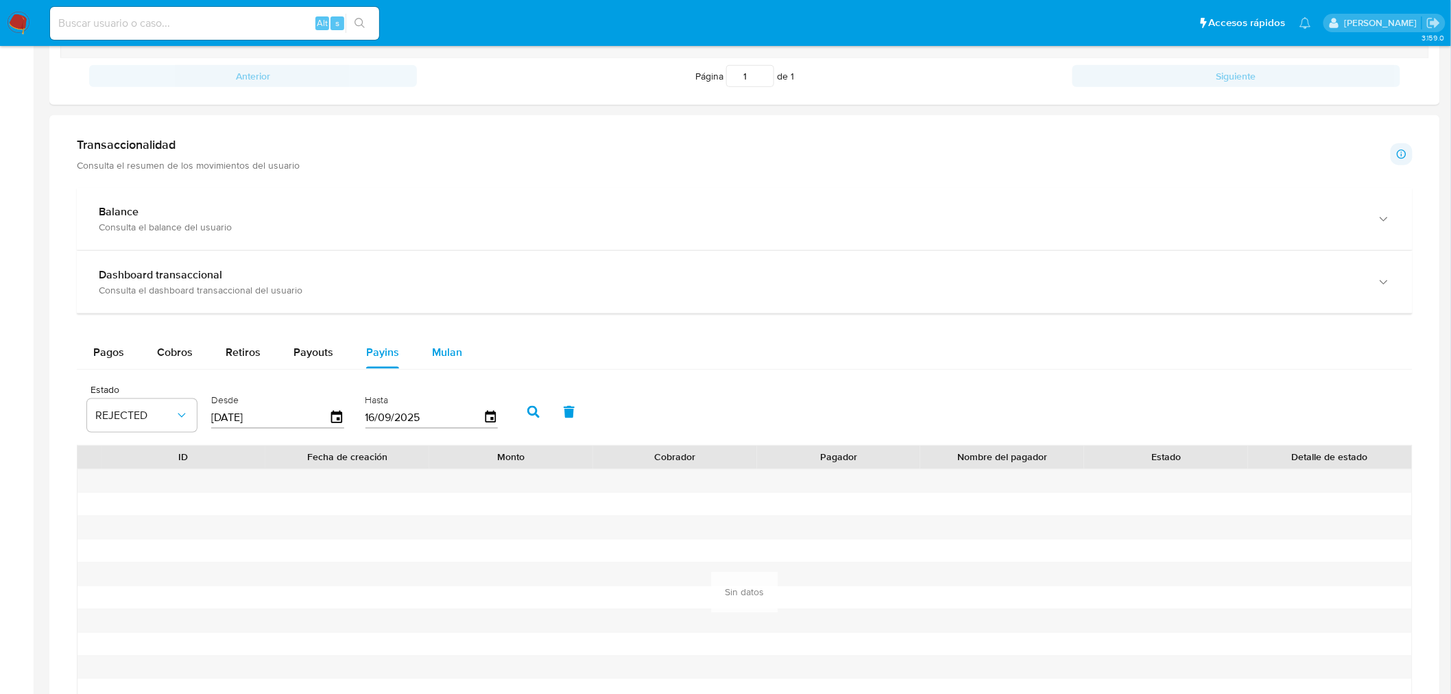
click at [455, 346] on span "Mulan" at bounding box center [447, 352] width 30 height 16
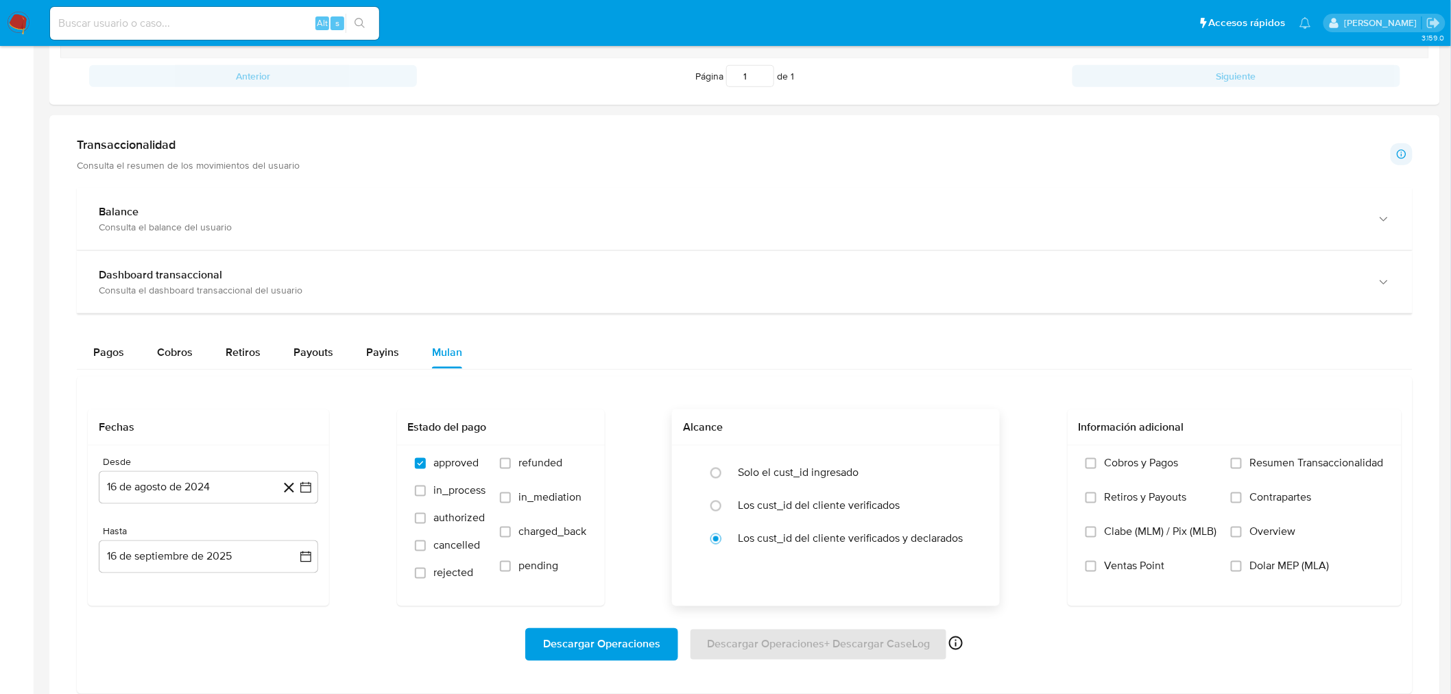
scroll to position [864, 0]
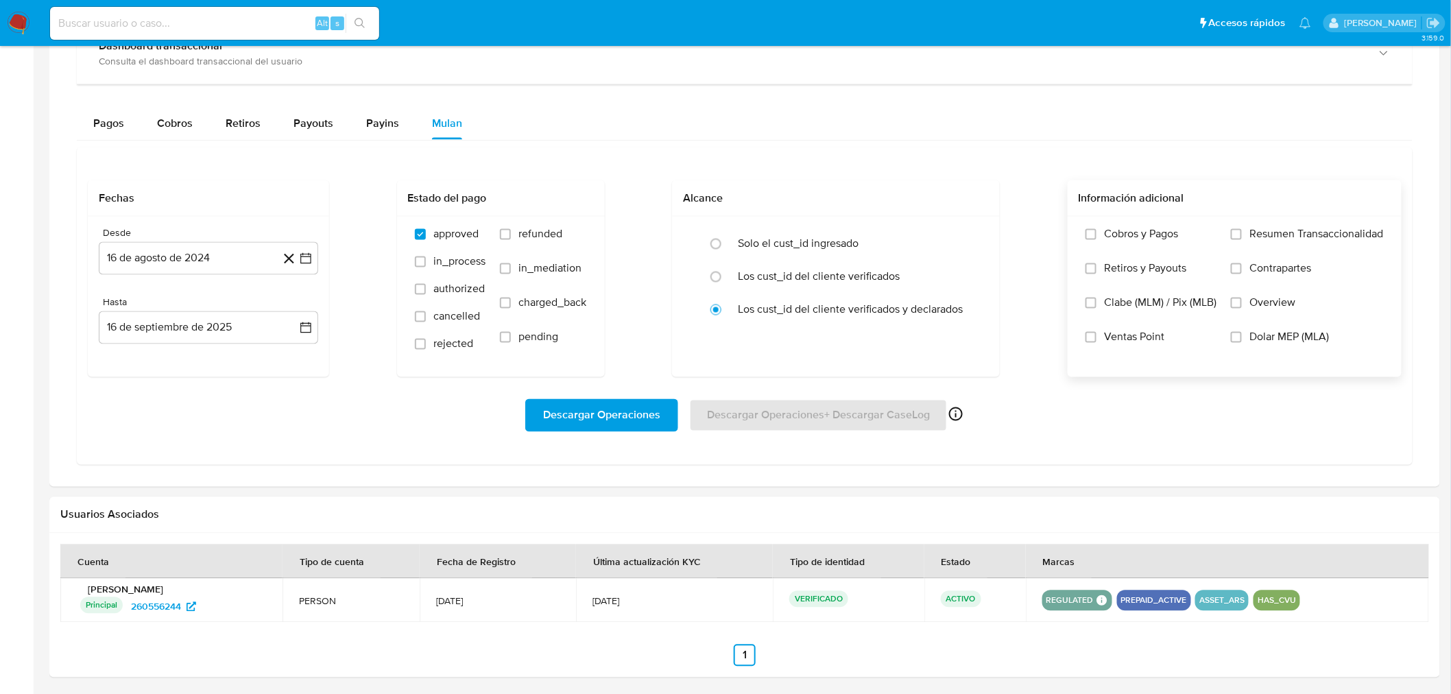
click at [1240, 343] on span at bounding box center [1236, 337] width 11 height 11
click at [1240, 343] on input "Dolar MEP (MLA)" at bounding box center [1236, 337] width 11 height 11
click at [629, 426] on span "Descargar Operaciones" at bounding box center [601, 415] width 117 height 30
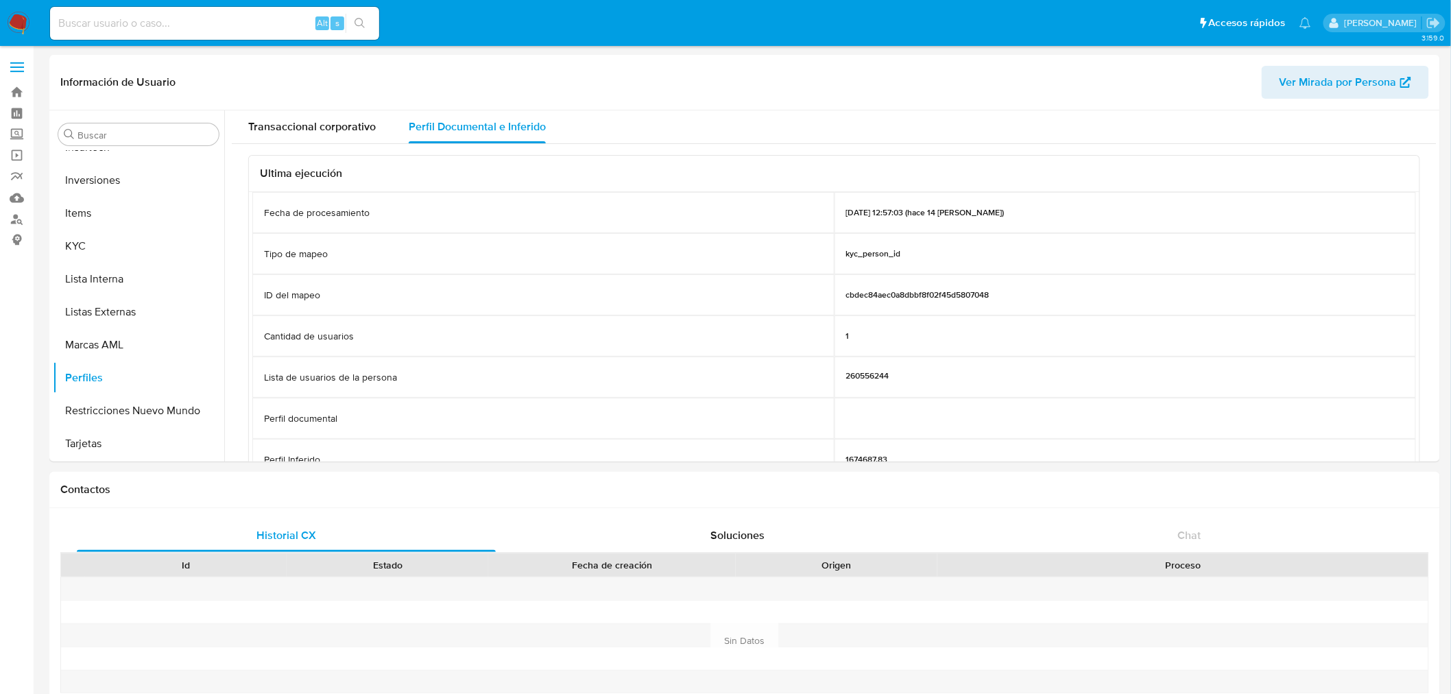
scroll to position [645, 0]
click at [18, 94] on link "Bandeja" at bounding box center [81, 92] width 163 height 21
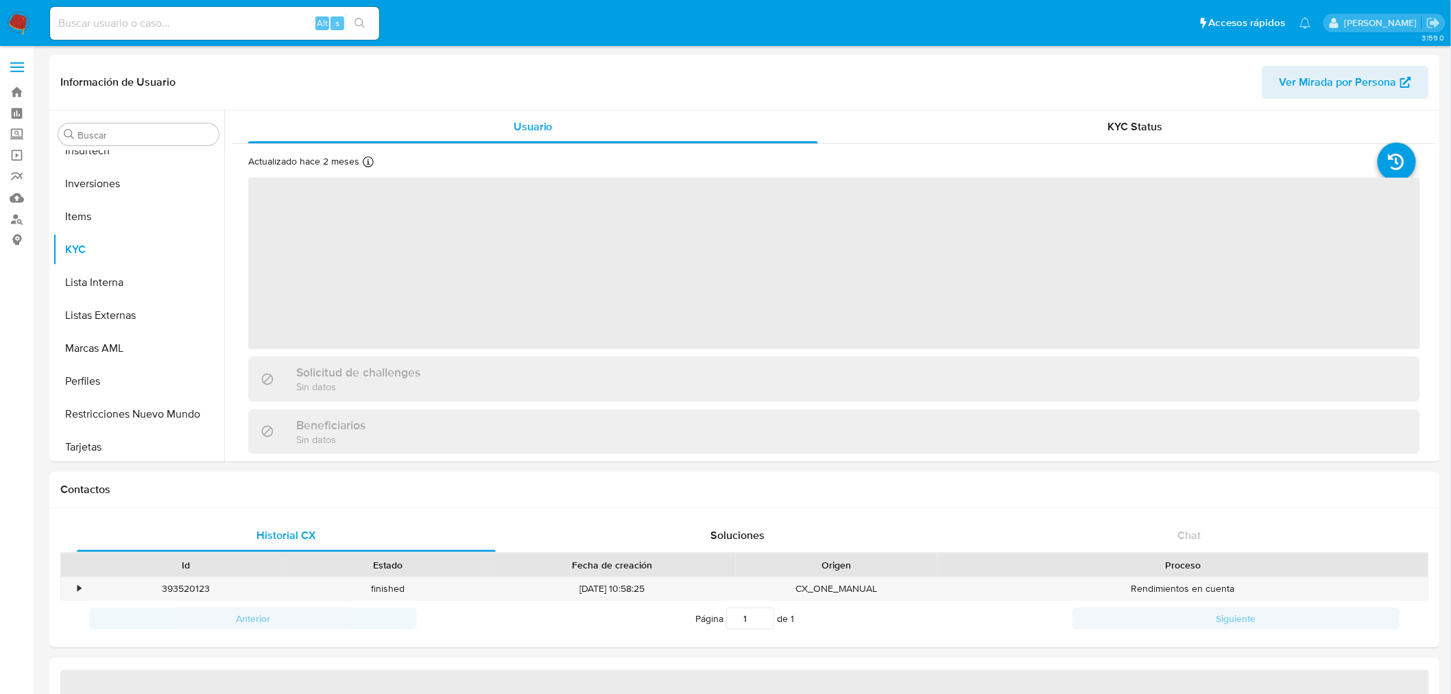
scroll to position [645, 0]
select select "10"
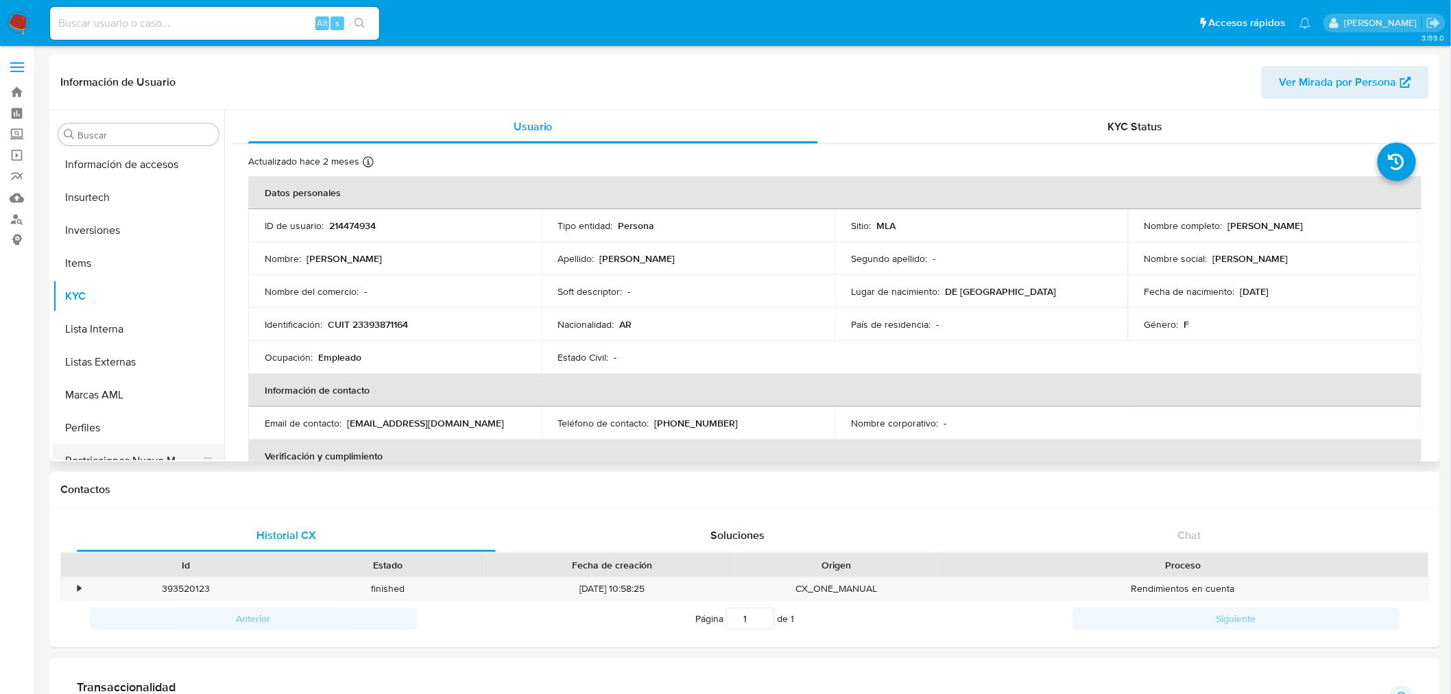
scroll to position [569, 0]
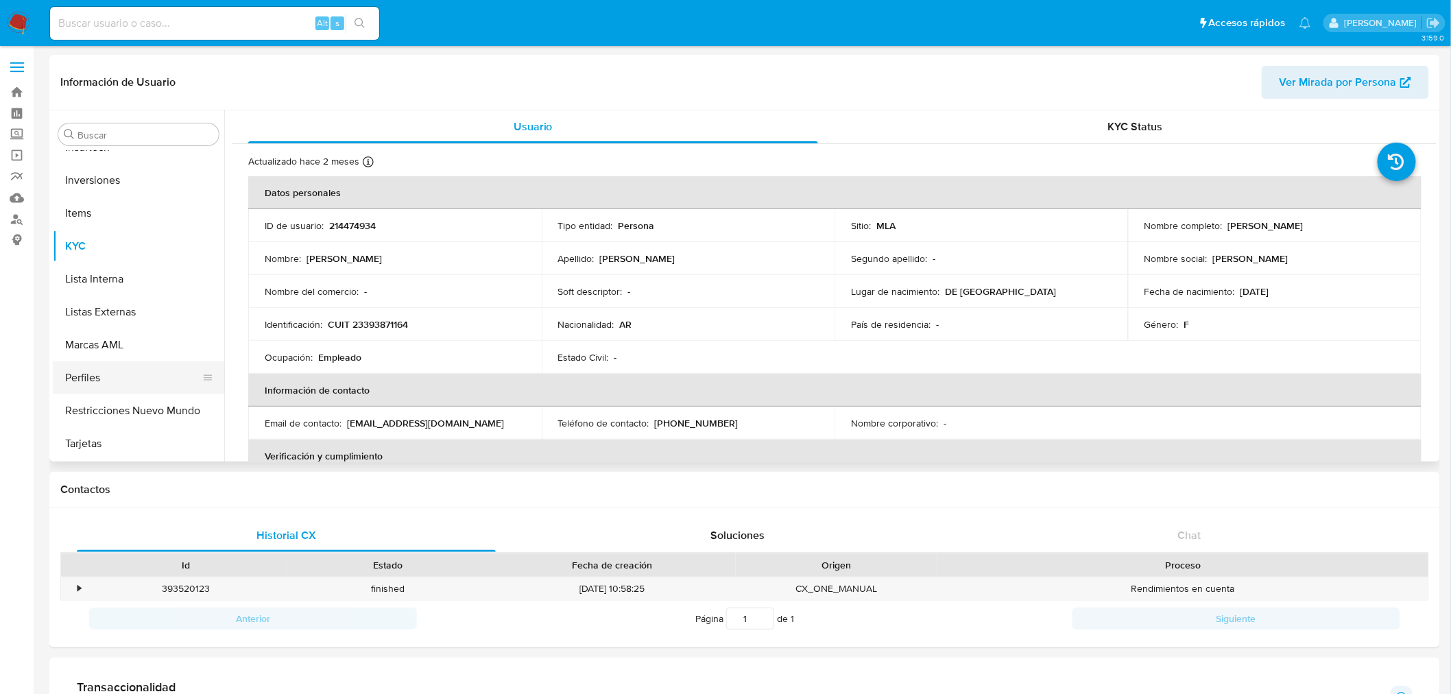
click at [174, 376] on button "Perfiles" at bounding box center [133, 377] width 160 height 33
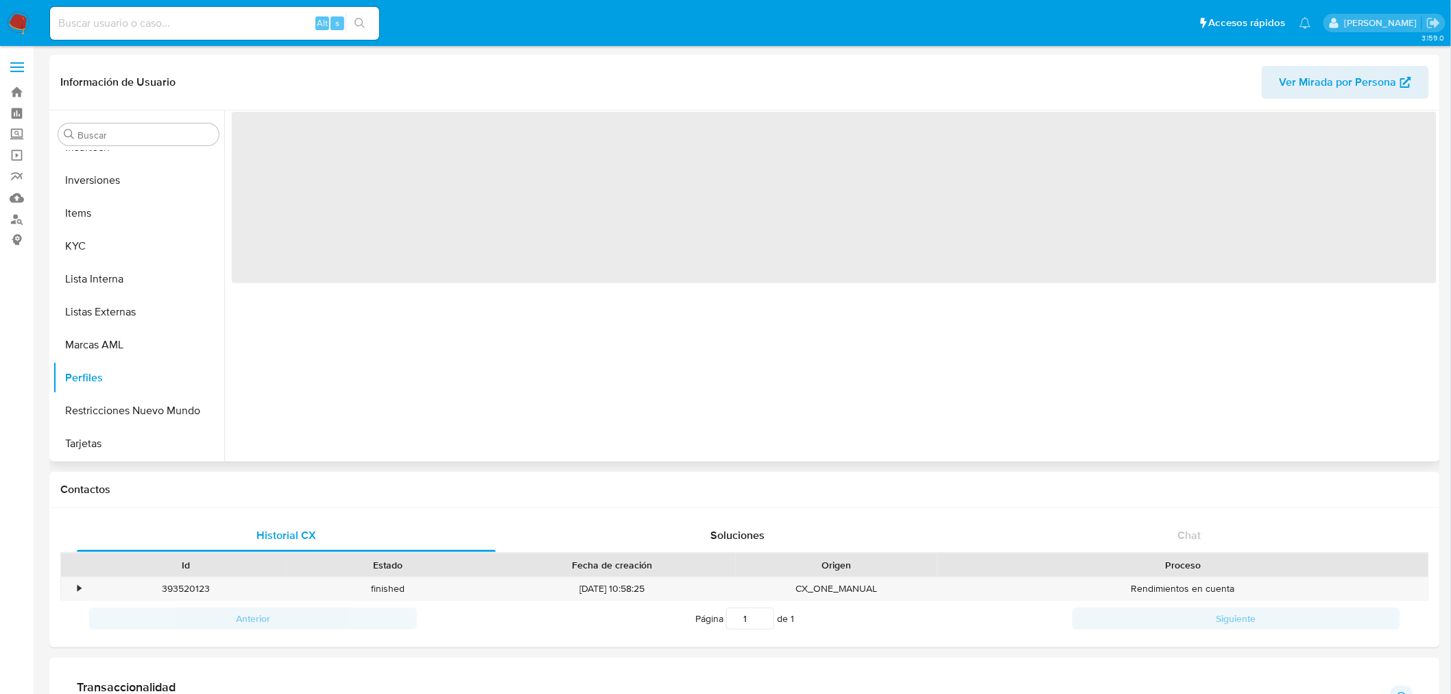
scroll to position [645, 0]
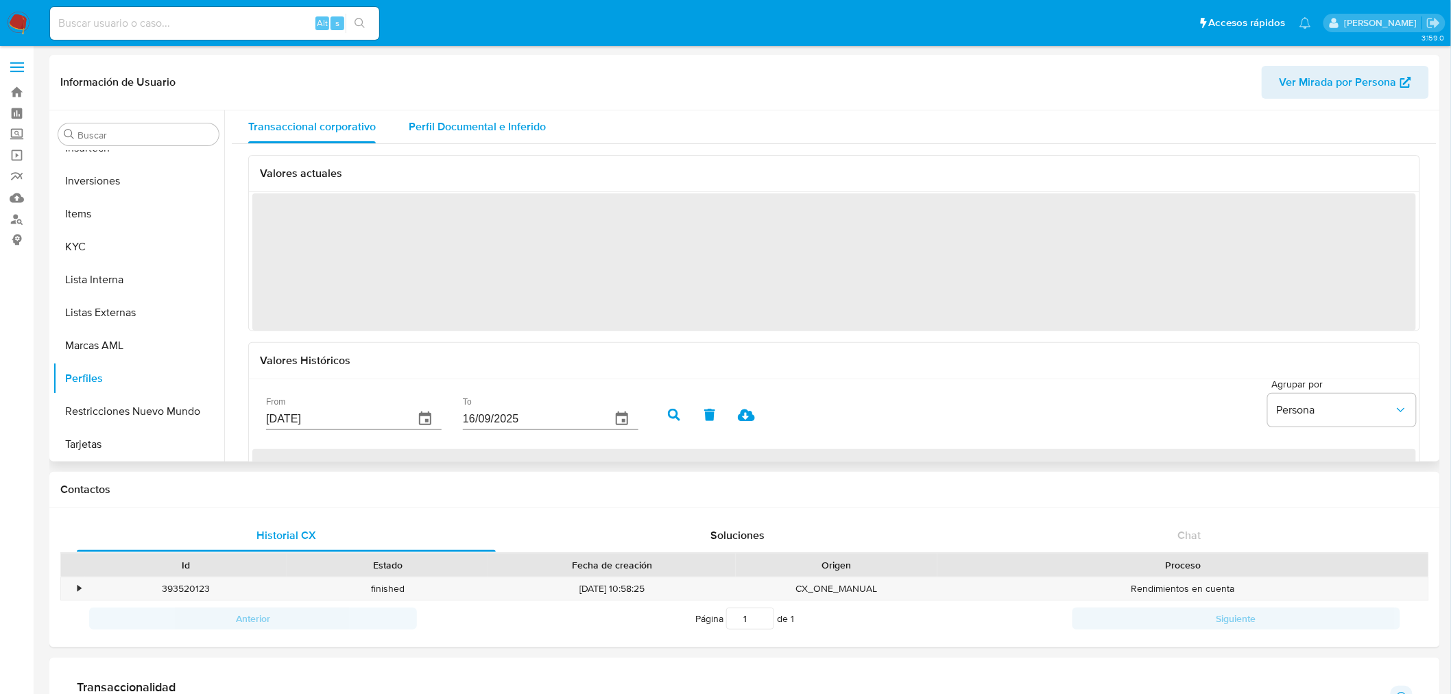
click at [501, 117] on div "Perfil Documental e Inferido" at bounding box center [477, 126] width 137 height 33
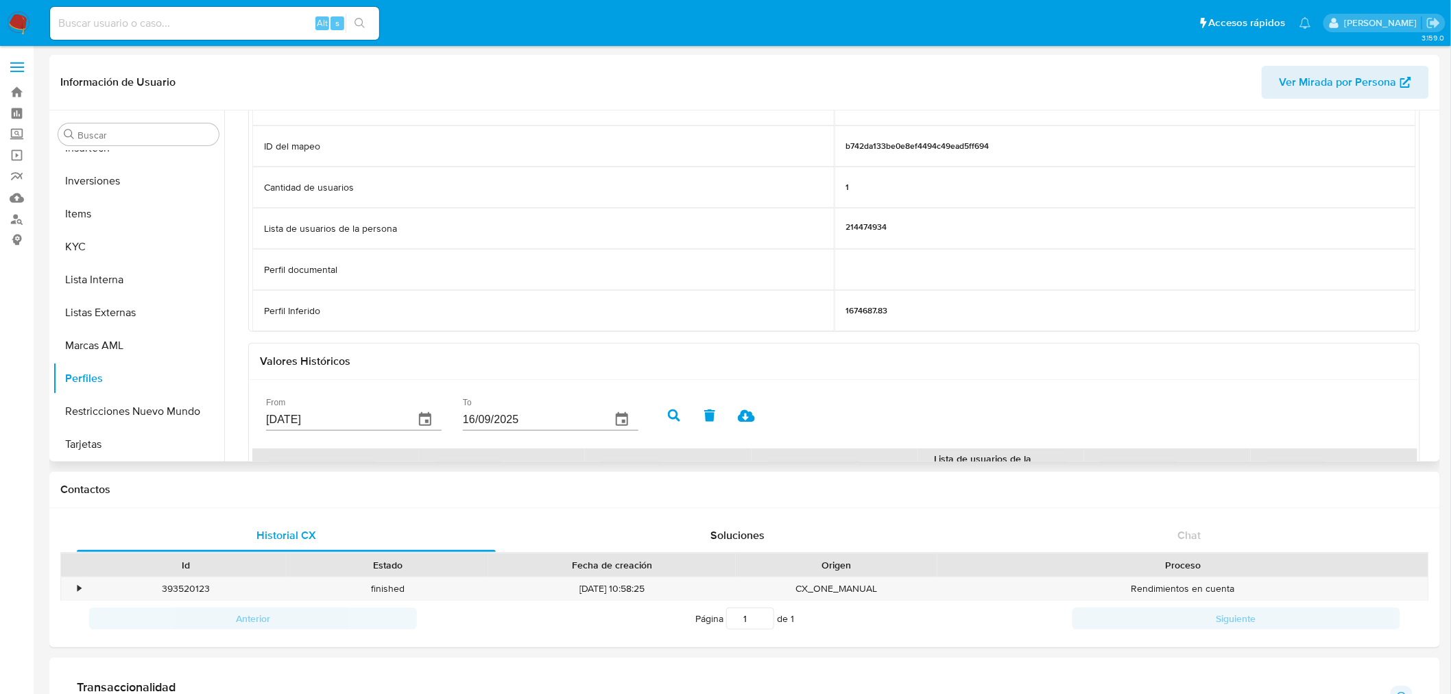
scroll to position [152, 0]
drag, startPoint x: 878, startPoint y: 307, endPoint x: 247, endPoint y: 314, distance: 631.6
click at [247, 314] on div "Ultima ejecución Fecha de procesamiento 02/09/2025 12:57:03 (hace 14 días) Tipo…" at bounding box center [834, 375] width 1205 height 767
click at [561, 324] on div "Perfil Inferido" at bounding box center [543, 307] width 582 height 41
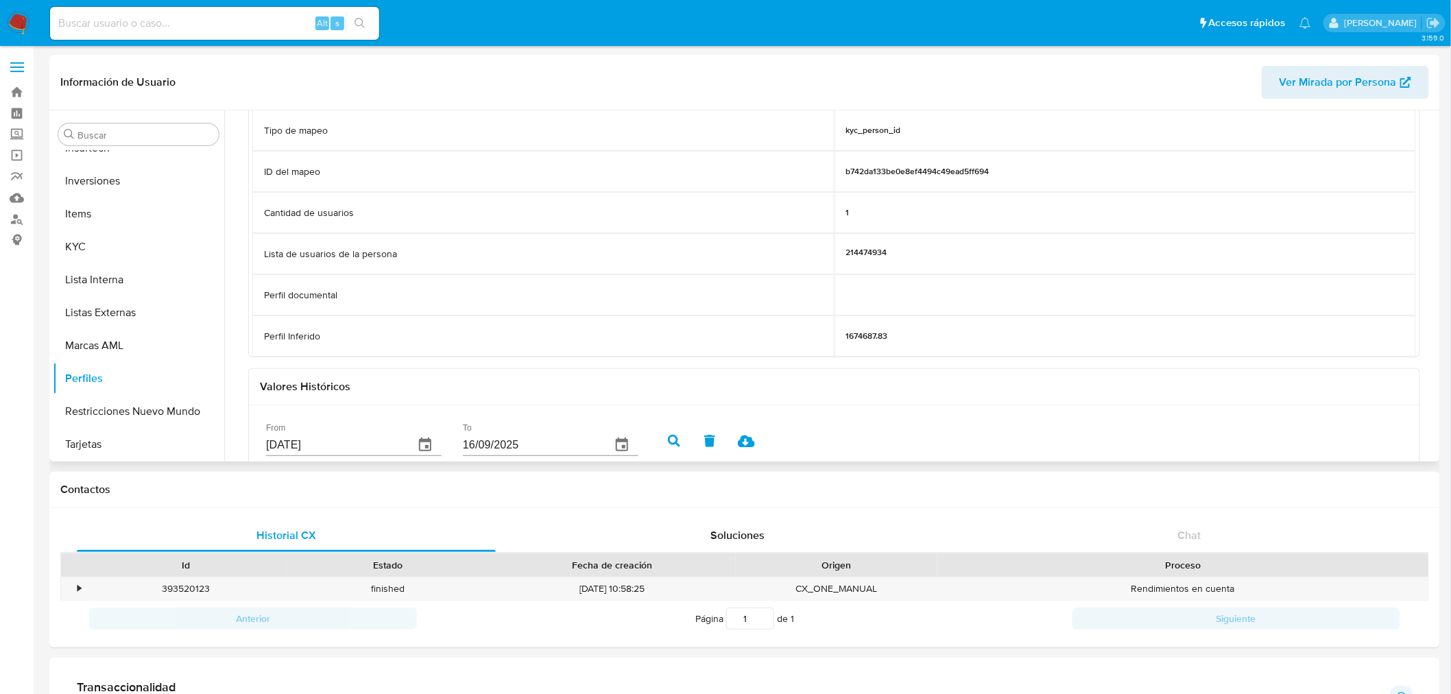
scroll to position [76, 0]
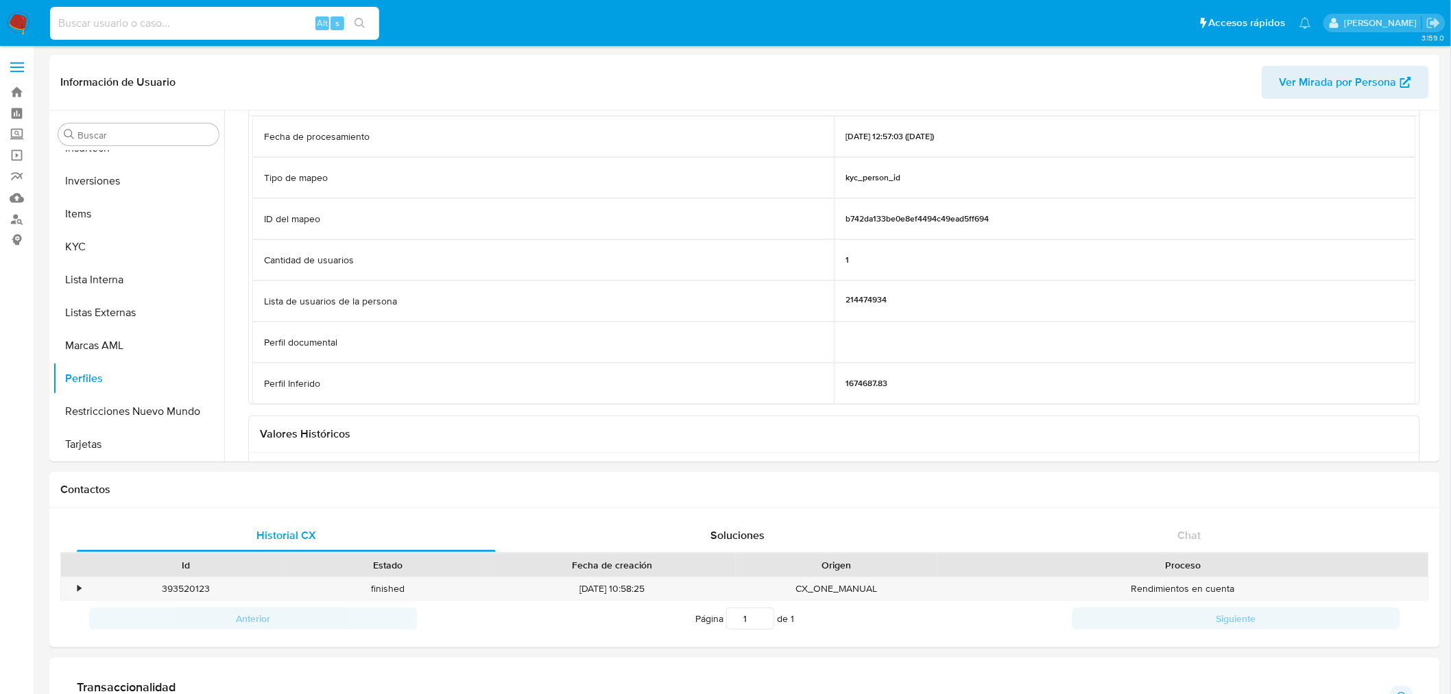
click at [174, 27] on input at bounding box center [214, 23] width 329 height 18
paste input "20172215182"
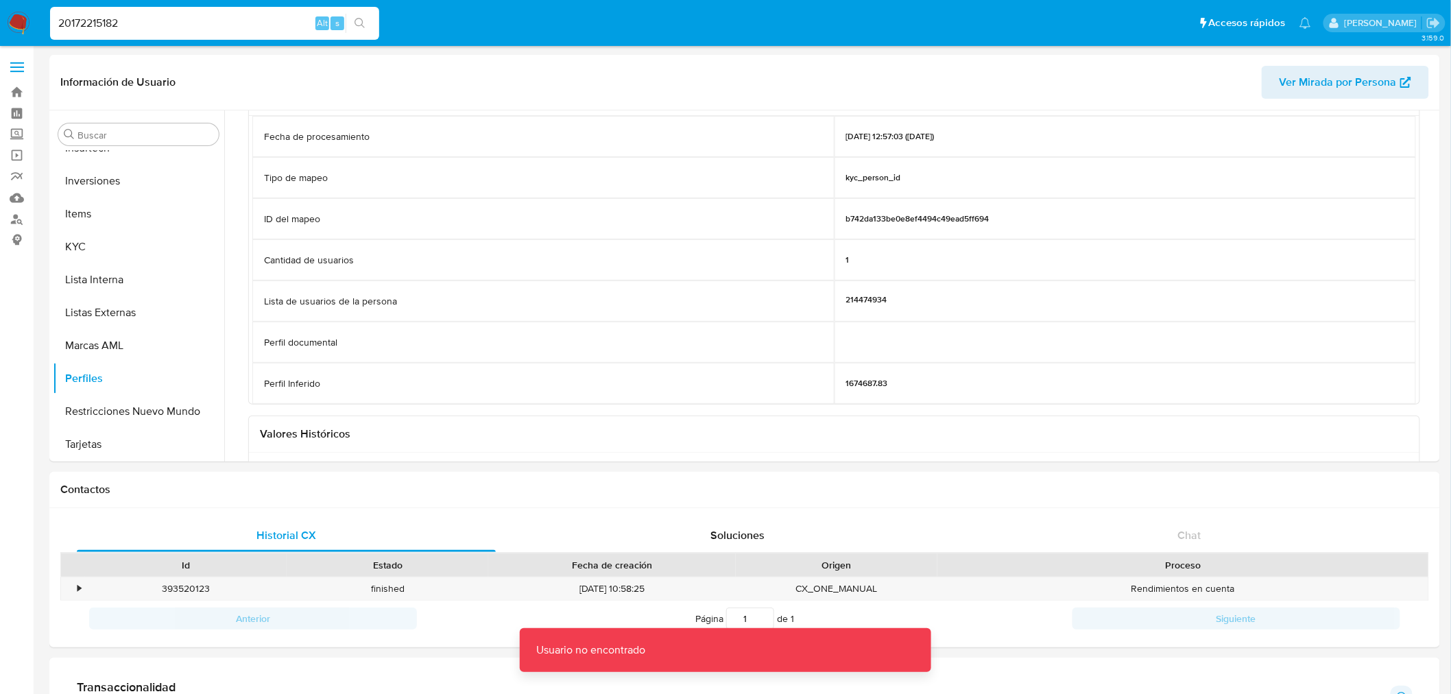
click at [185, 33] on div "20172215182 Alt s" at bounding box center [214, 23] width 329 height 33
click at [182, 25] on input "20172215182" at bounding box center [214, 23] width 329 height 18
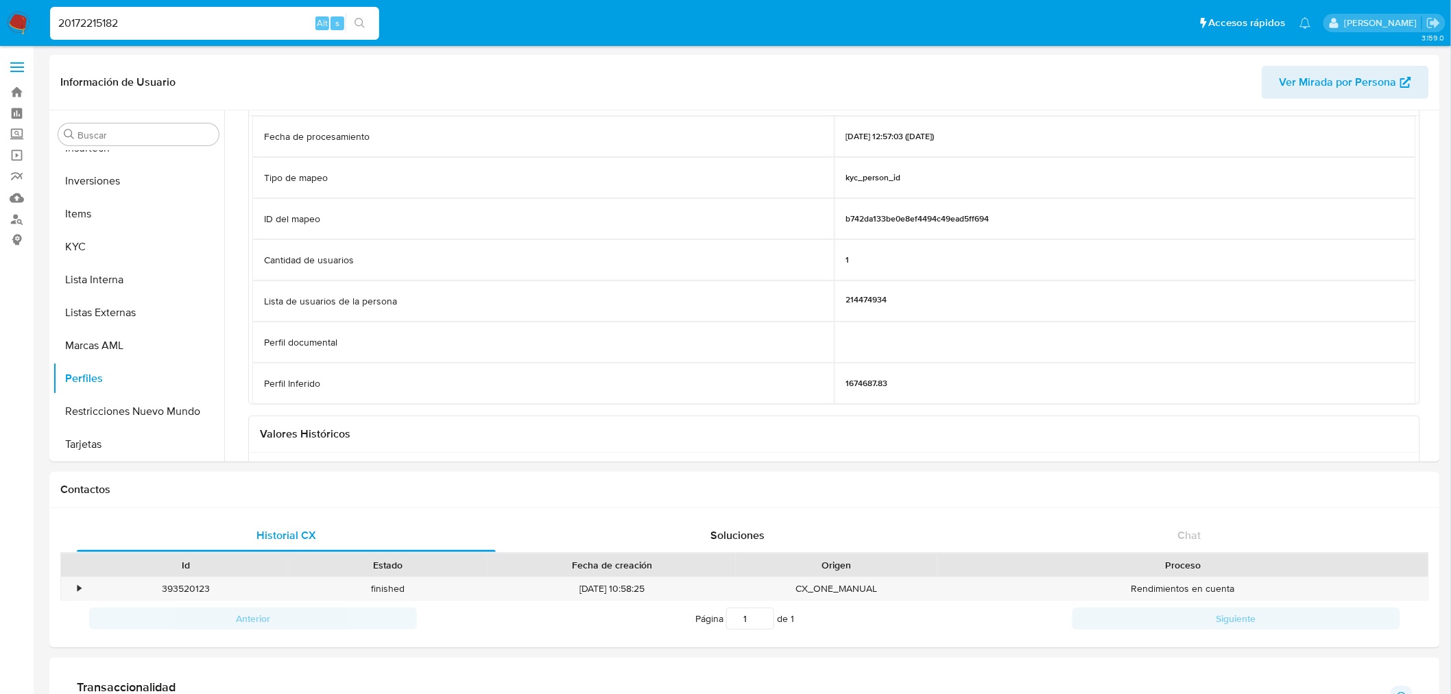
type input "20172215182"
click at [152, 18] on input "20172215182" at bounding box center [214, 23] width 329 height 18
click at [355, 24] on icon "search-icon" at bounding box center [360, 23] width 10 height 10
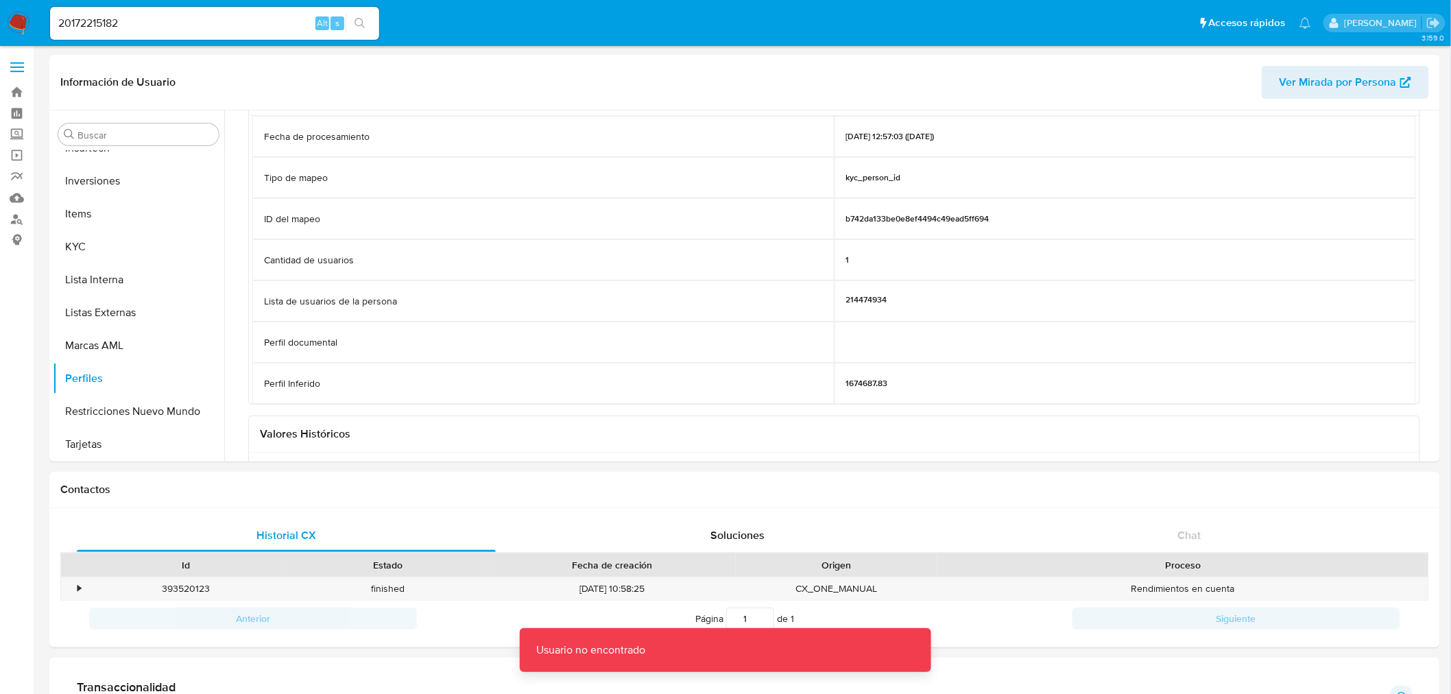
click at [187, 45] on nav "Pausado Ver notificaciones 20172215182 Alt s Accesos rápidos Presiona las sigui…" at bounding box center [725, 23] width 1451 height 46
click at [176, 23] on input "20172215182" at bounding box center [214, 23] width 329 height 18
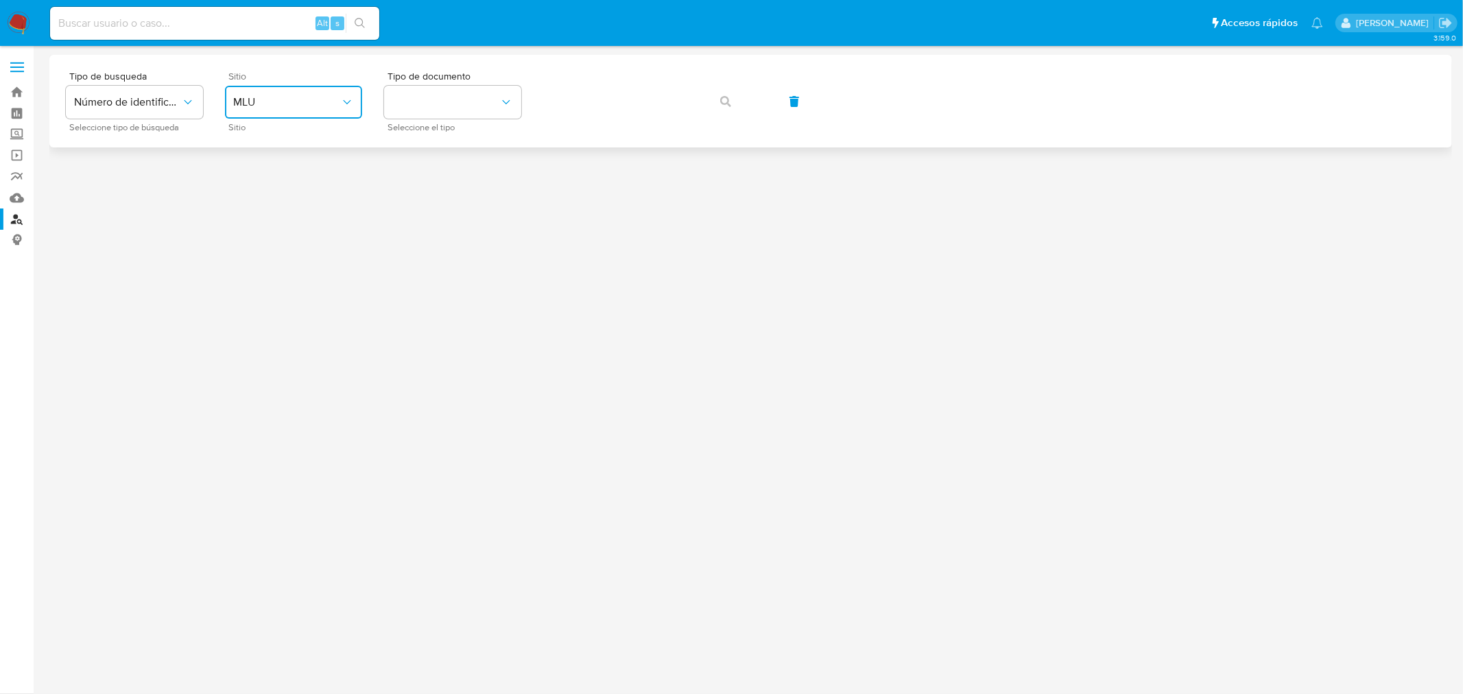
click at [324, 105] on span "MLU" at bounding box center [286, 102] width 107 height 14
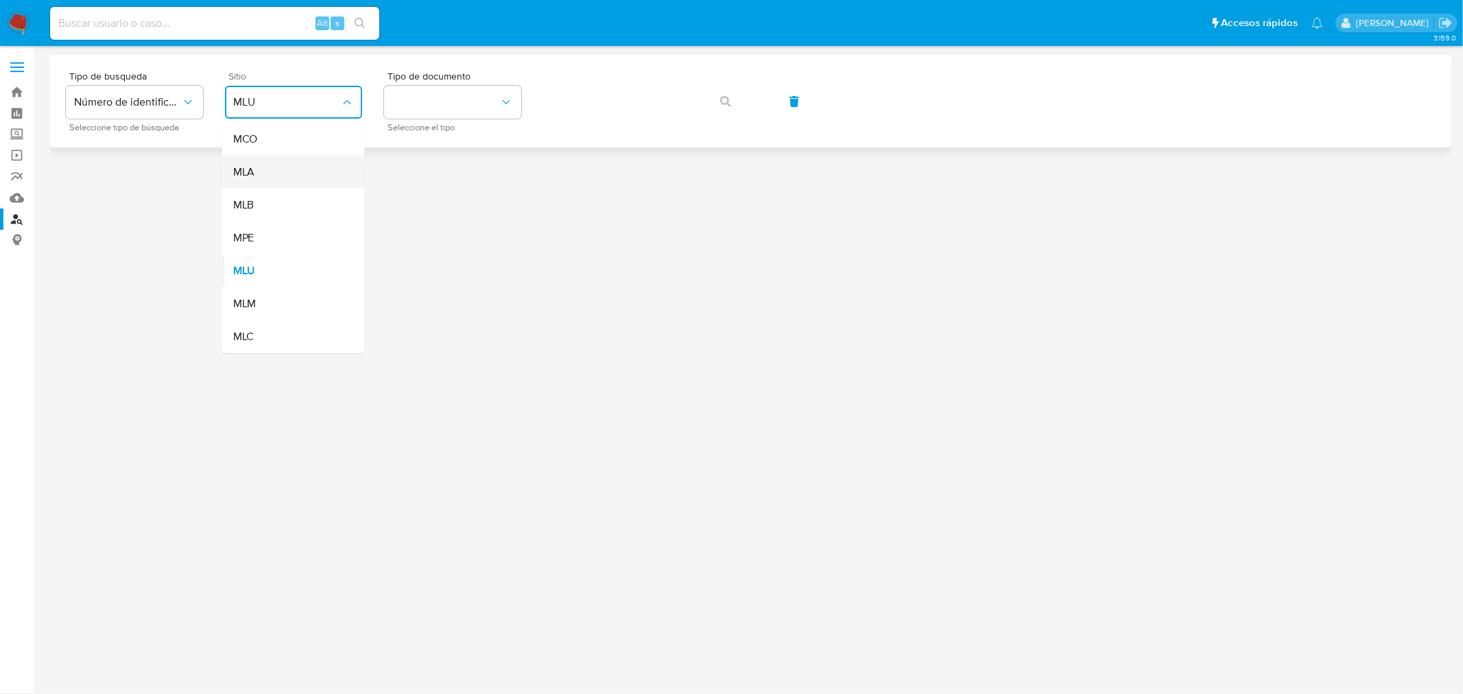
click at [310, 169] on div "MLA" at bounding box center [289, 172] width 112 height 33
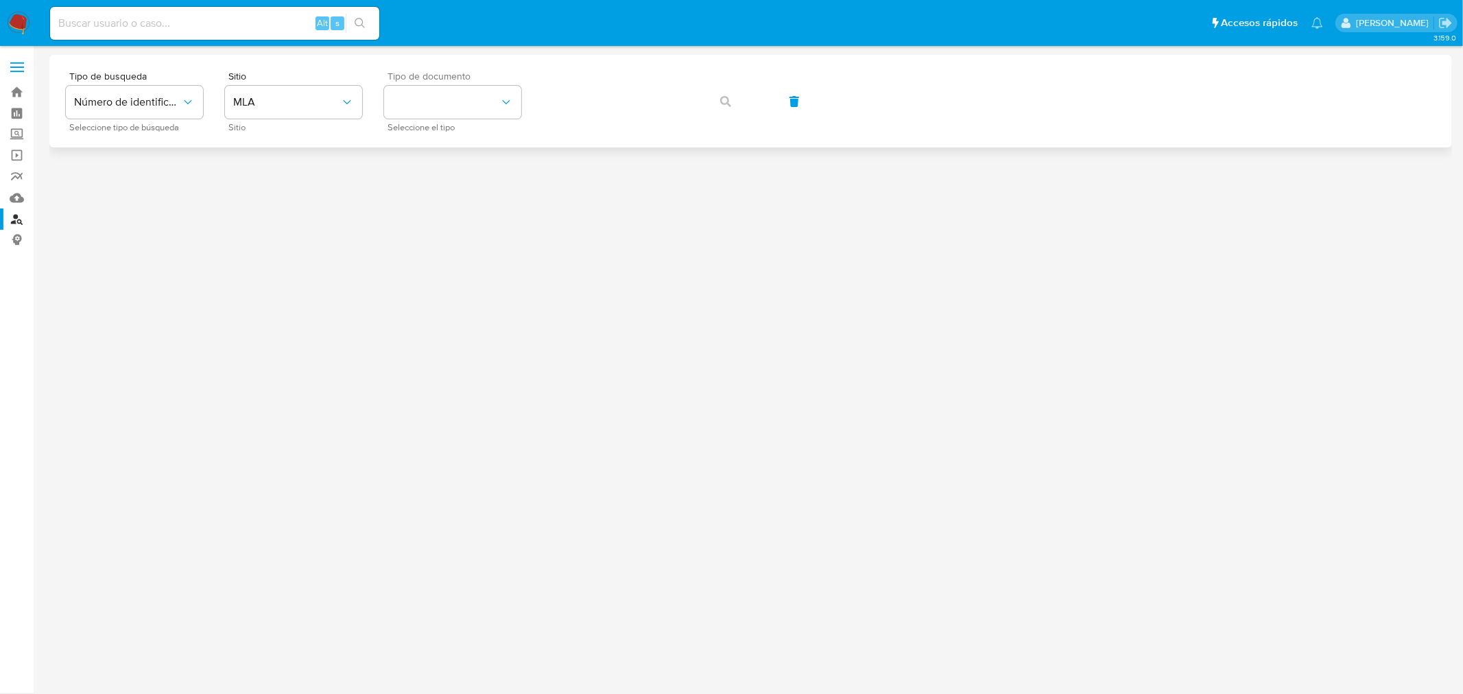
click at [400, 124] on span "Seleccione el tipo" at bounding box center [455, 127] width 137 height 7
click at [434, 111] on button "identificationType" at bounding box center [452, 102] width 137 height 33
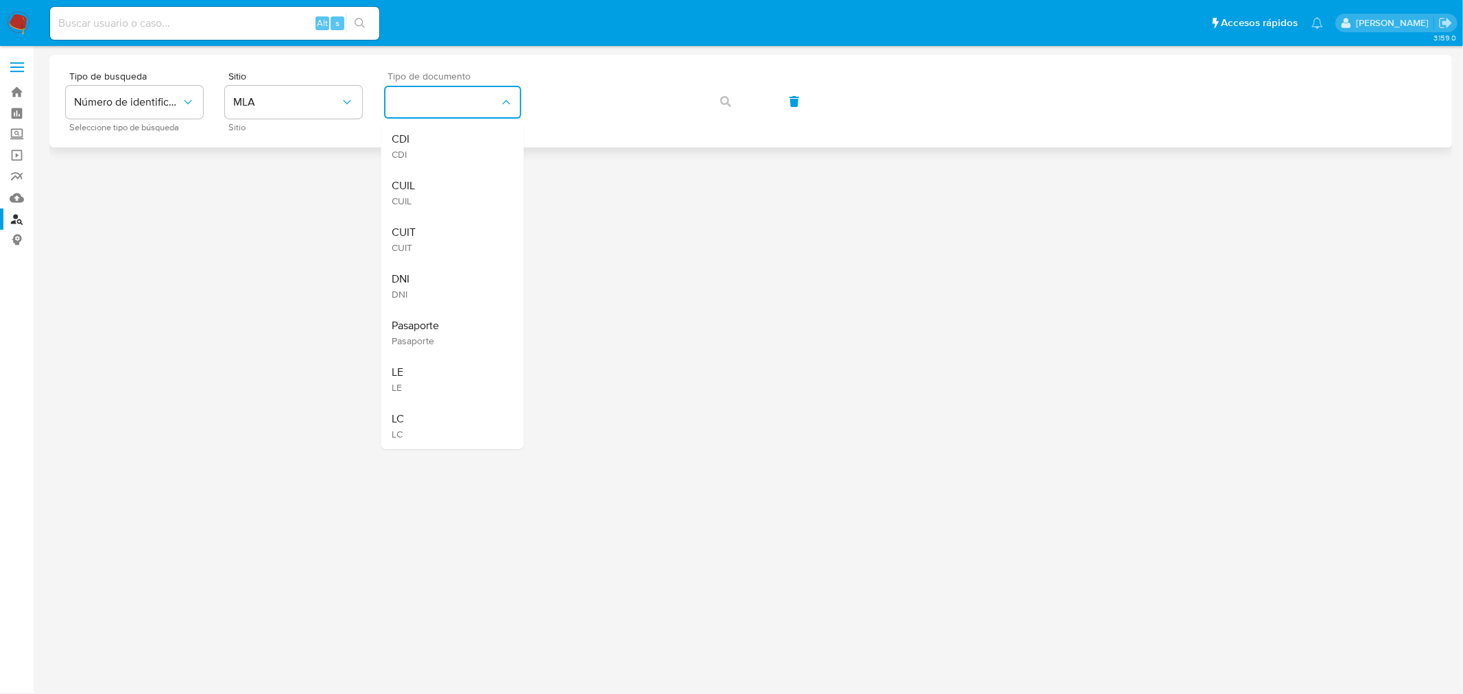
drag, startPoint x: 425, startPoint y: 186, endPoint x: 518, endPoint y: 126, distance: 110.1
click at [424, 186] on div "CUIL CUIL" at bounding box center [448, 192] width 112 height 47
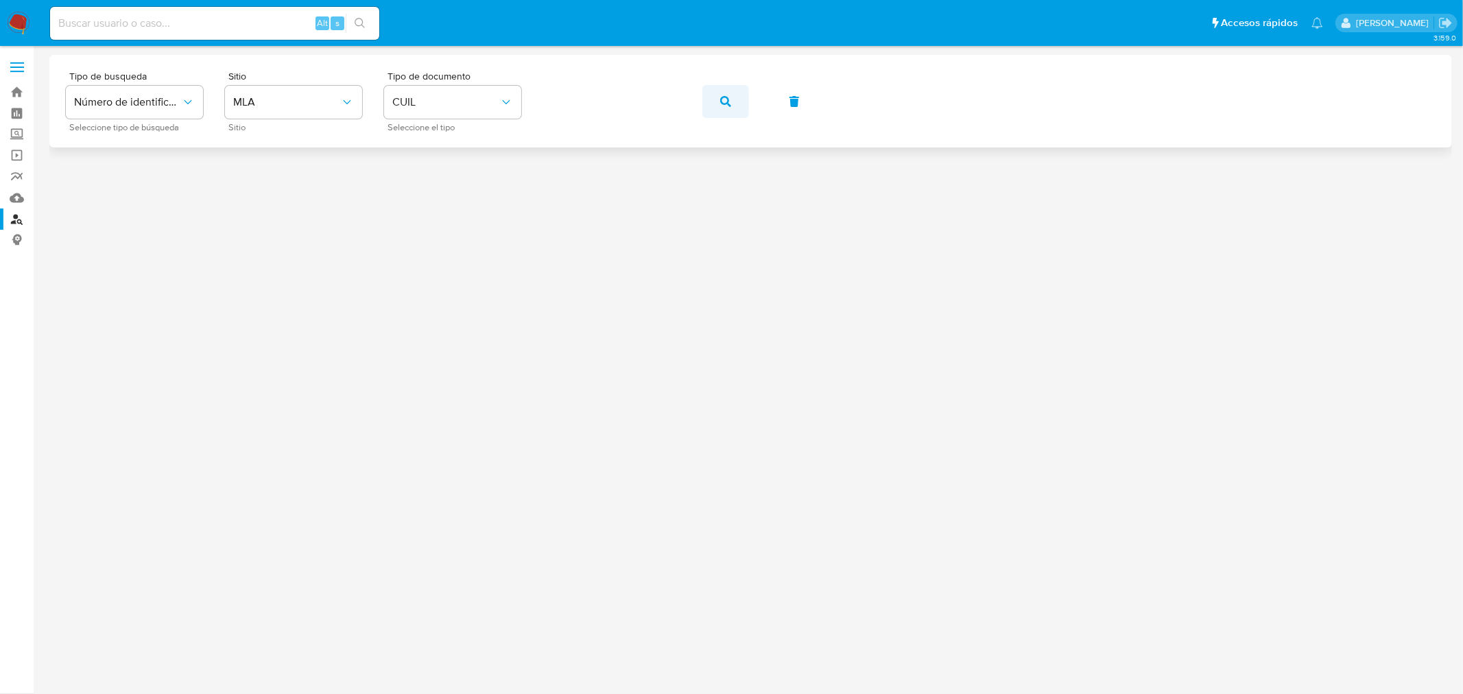
click at [721, 96] on icon "button" at bounding box center [725, 101] width 11 height 11
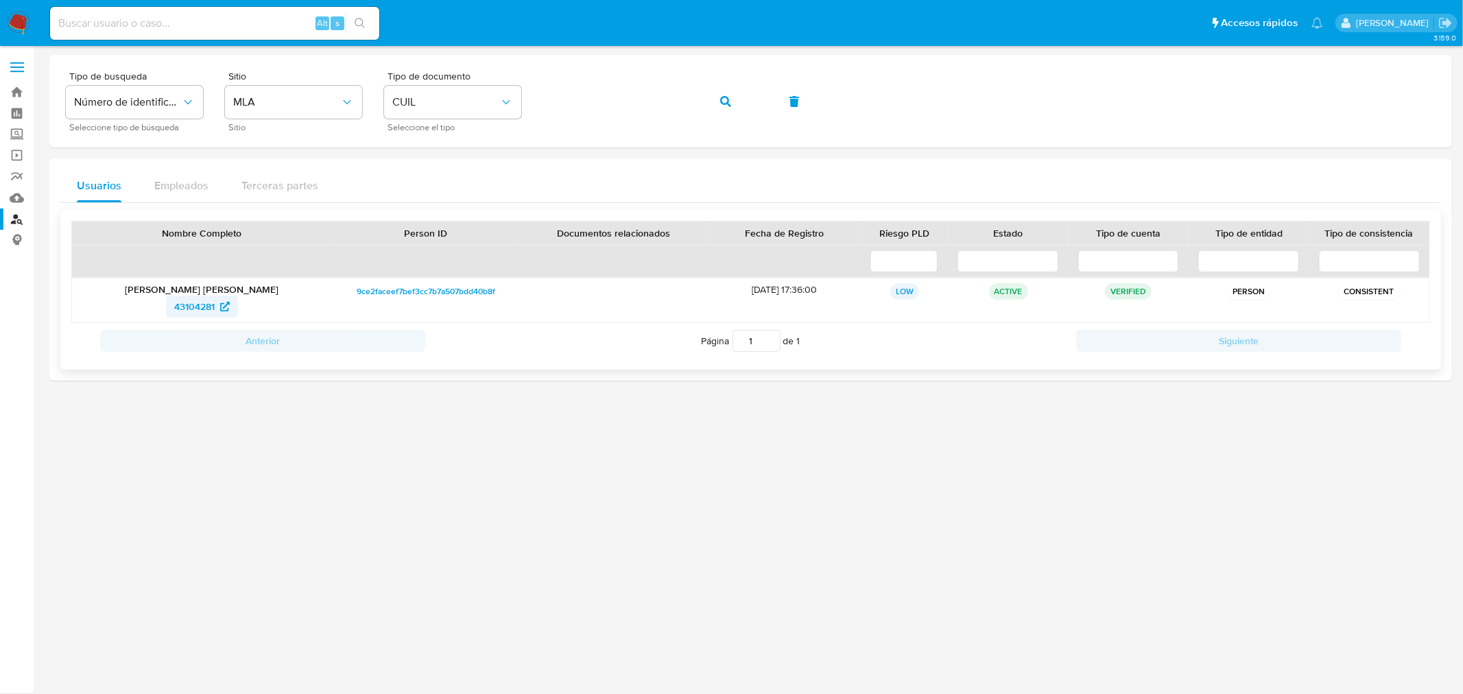
click at [192, 302] on span "43104281" at bounding box center [194, 307] width 40 height 22
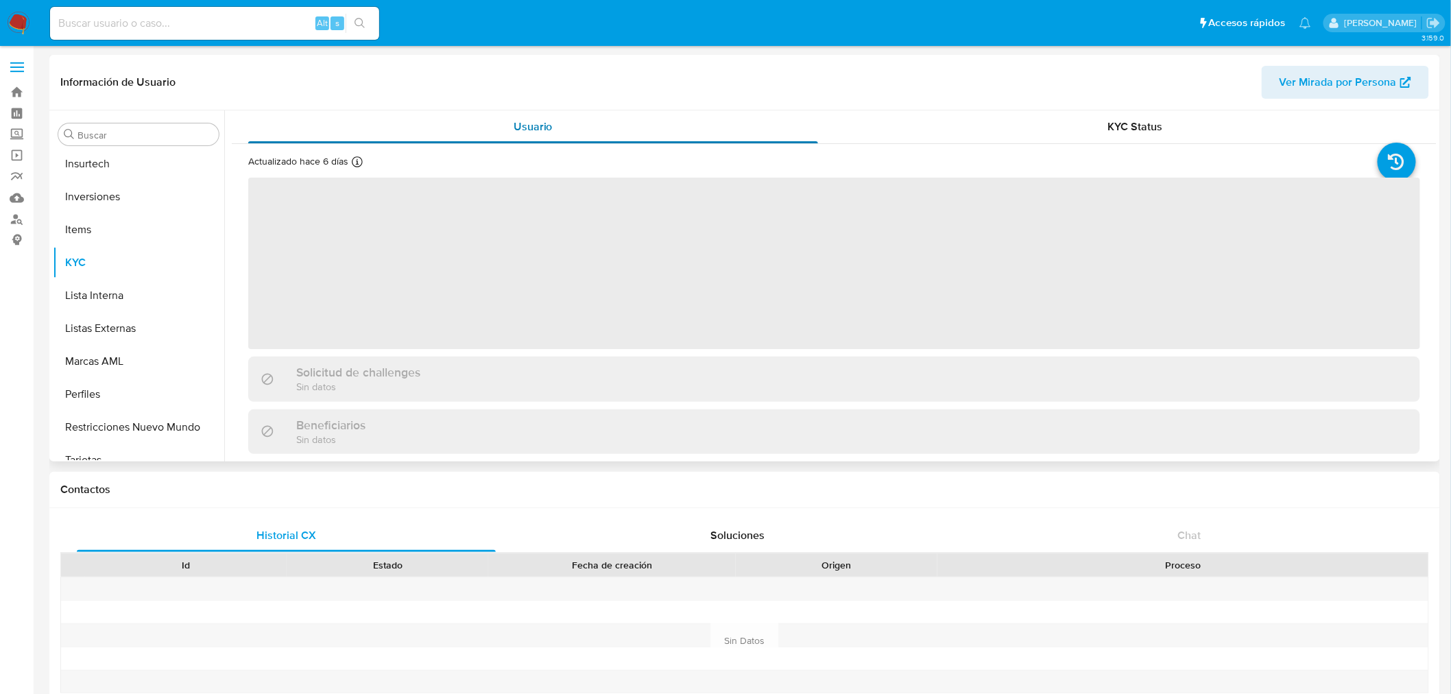
scroll to position [645, 0]
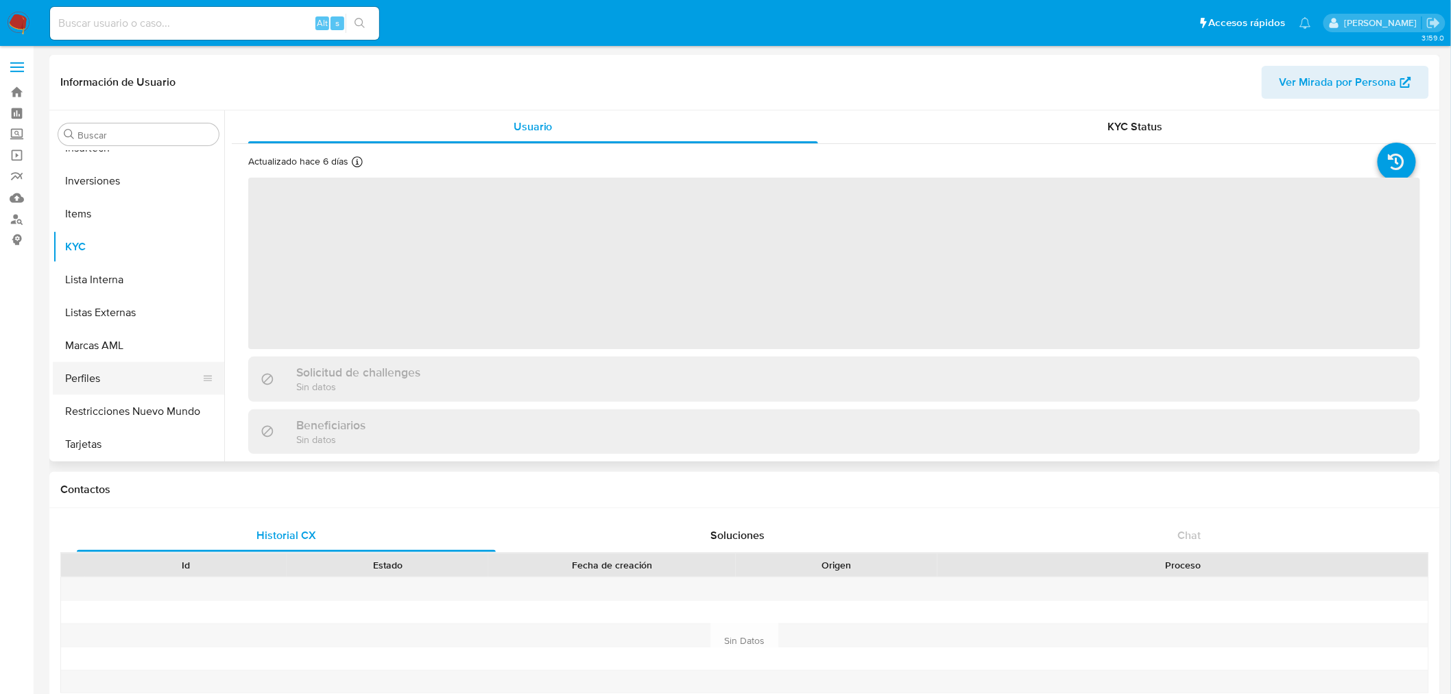
select select "10"
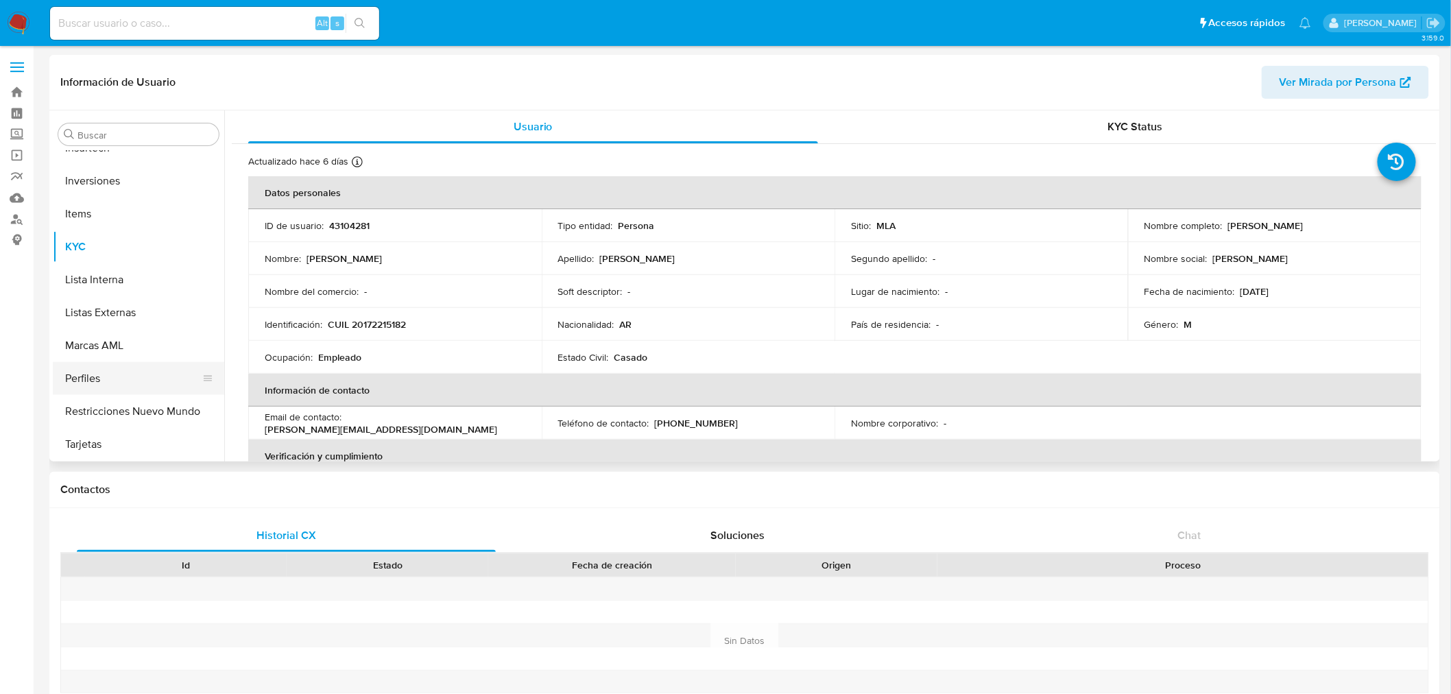
click at [94, 369] on button "Perfiles" at bounding box center [133, 378] width 160 height 33
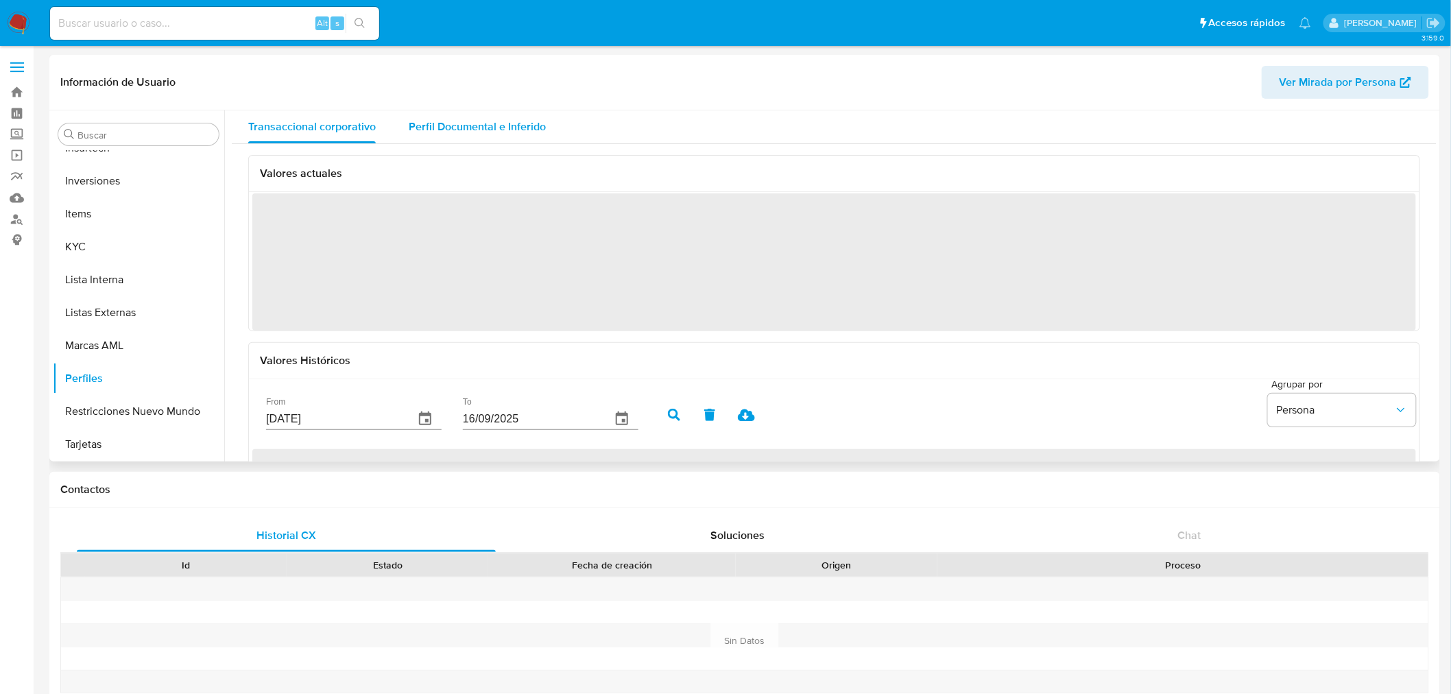
click at [490, 131] on span "Perfil Documental e Inferido" at bounding box center [477, 127] width 137 height 16
click at [344, 119] on span "Transaccional corporativo" at bounding box center [312, 127] width 128 height 16
click at [483, 128] on span "Perfil Documental e Inferido" at bounding box center [477, 127] width 137 height 16
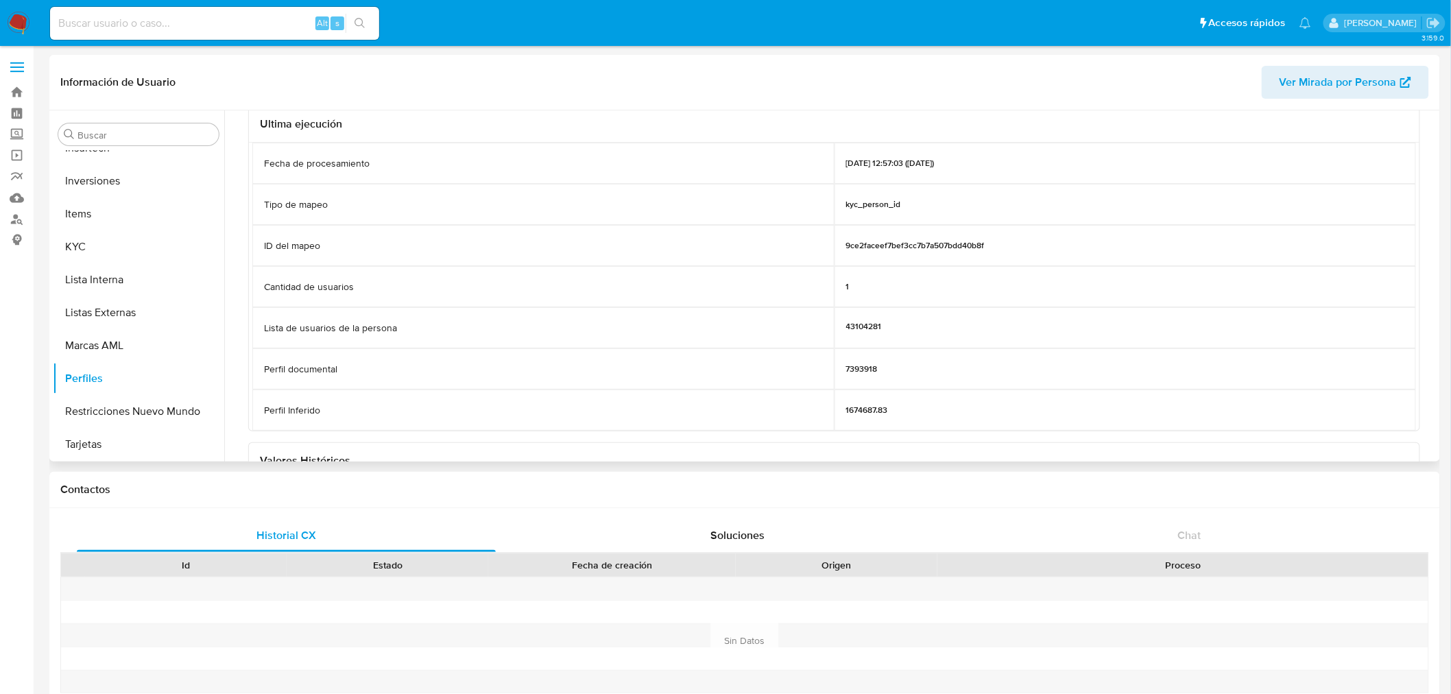
scroll to position [152, 0]
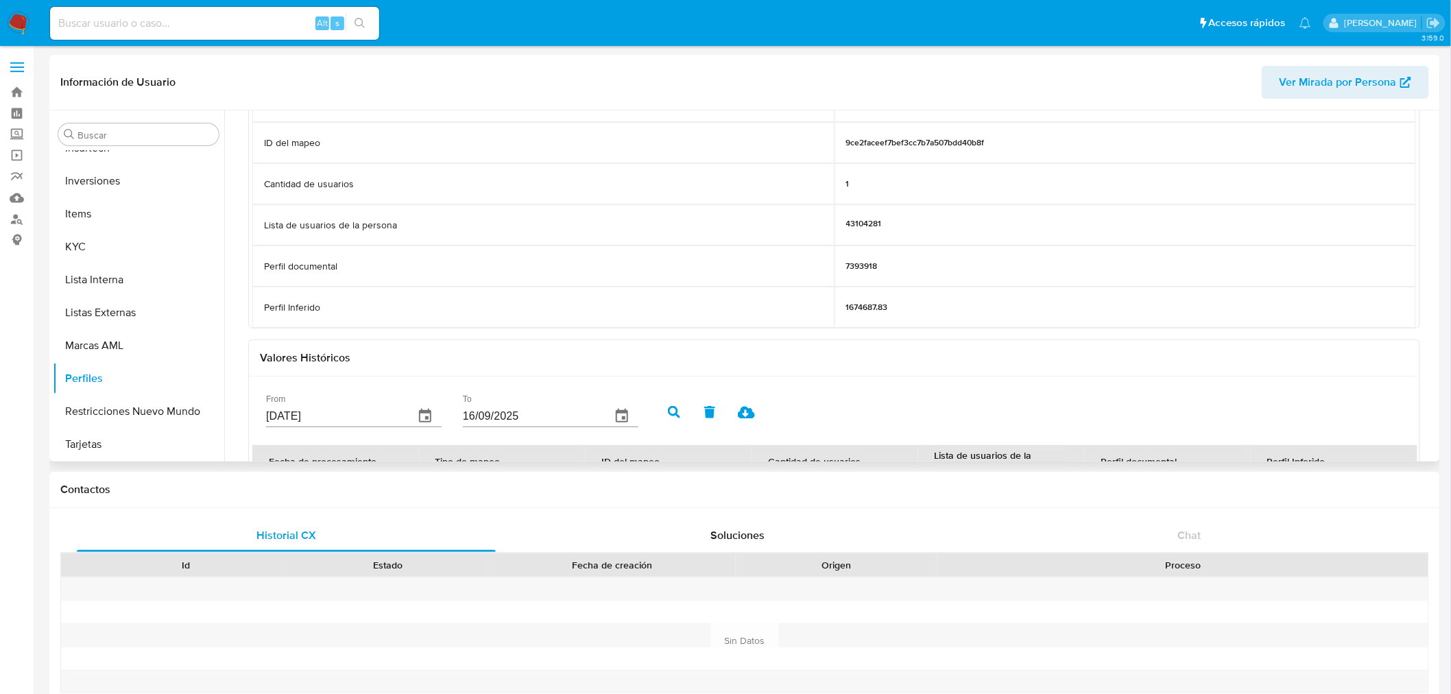
click at [864, 263] on p "7393918" at bounding box center [862, 266] width 32 height 11
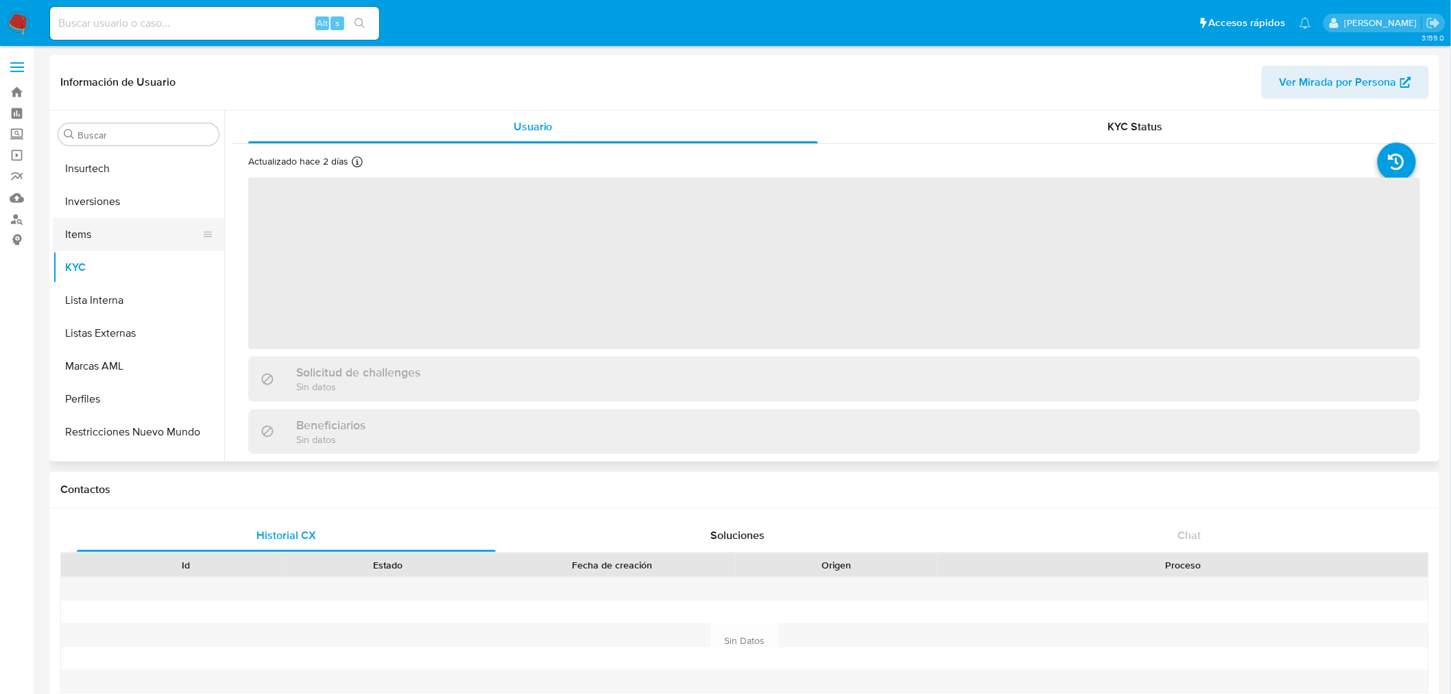
scroll to position [645, 0]
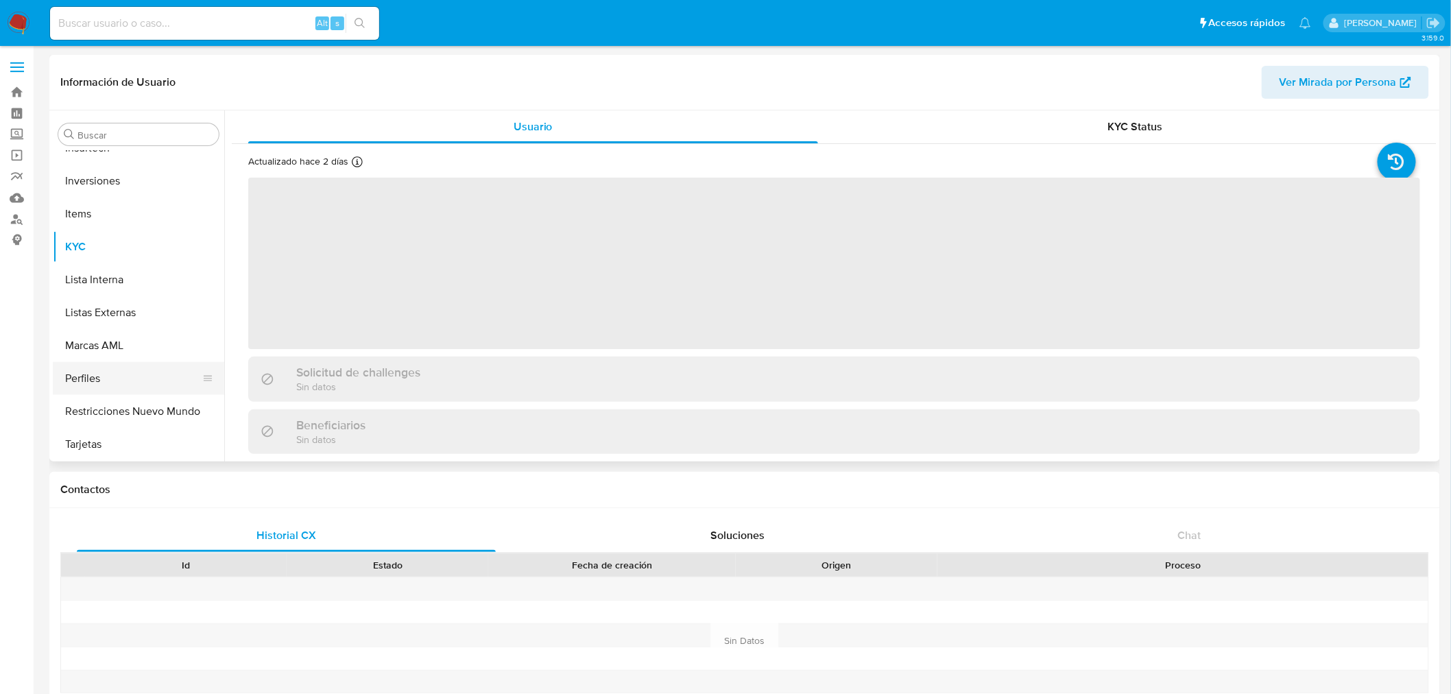
select select "10"
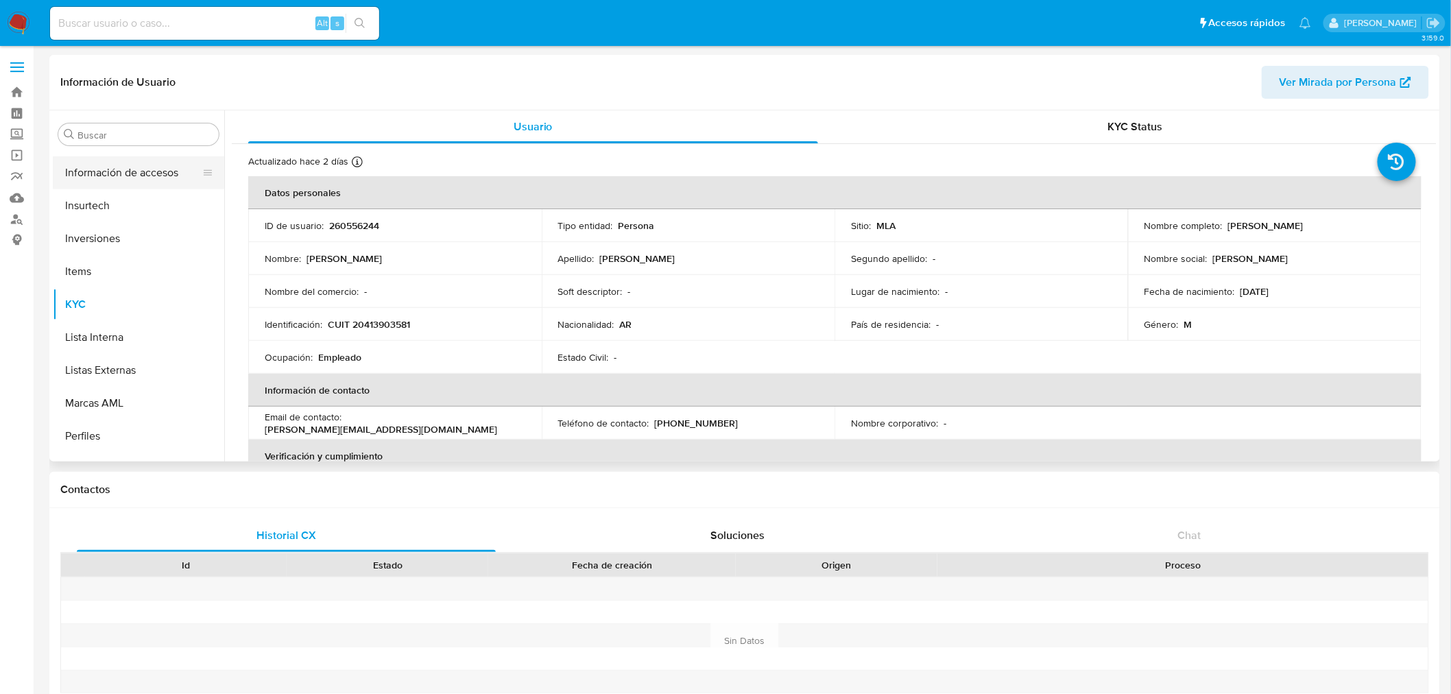
scroll to position [416, 0]
click at [86, 171] on button "General" at bounding box center [133, 179] width 160 height 33
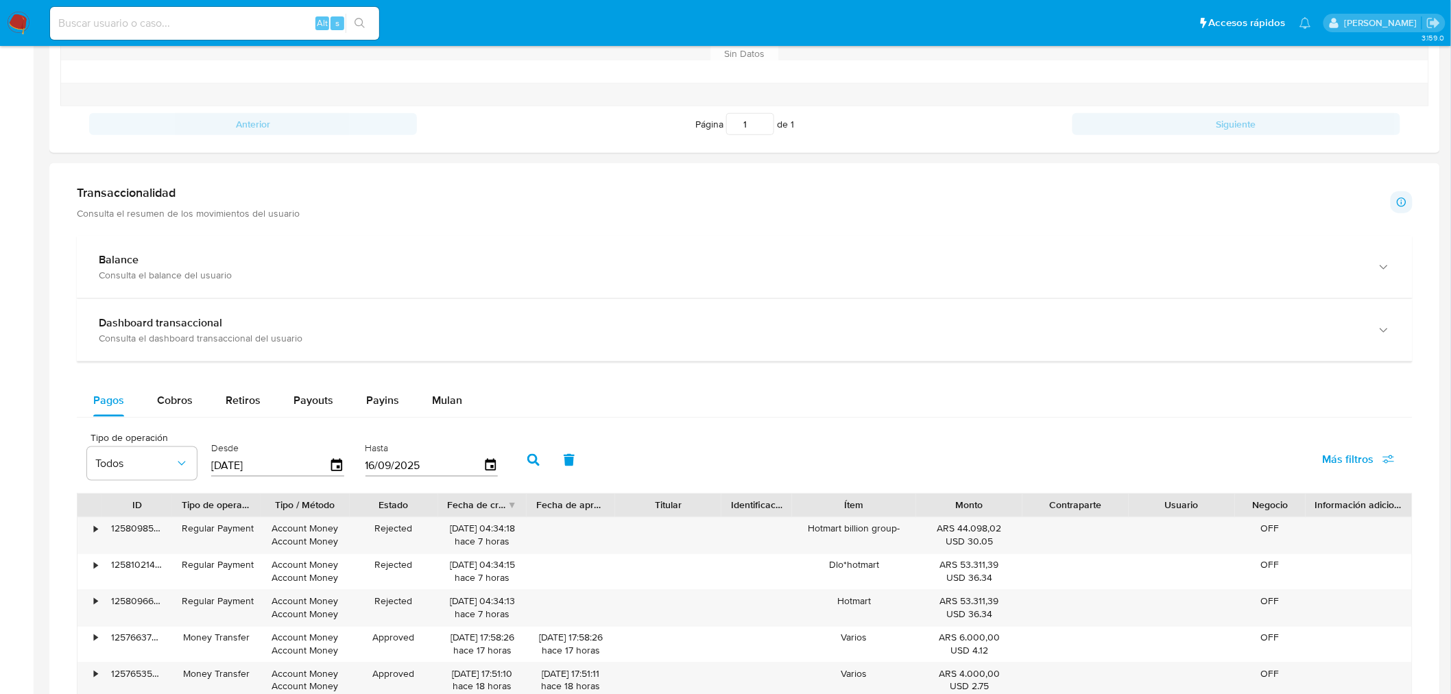
scroll to position [420, 0]
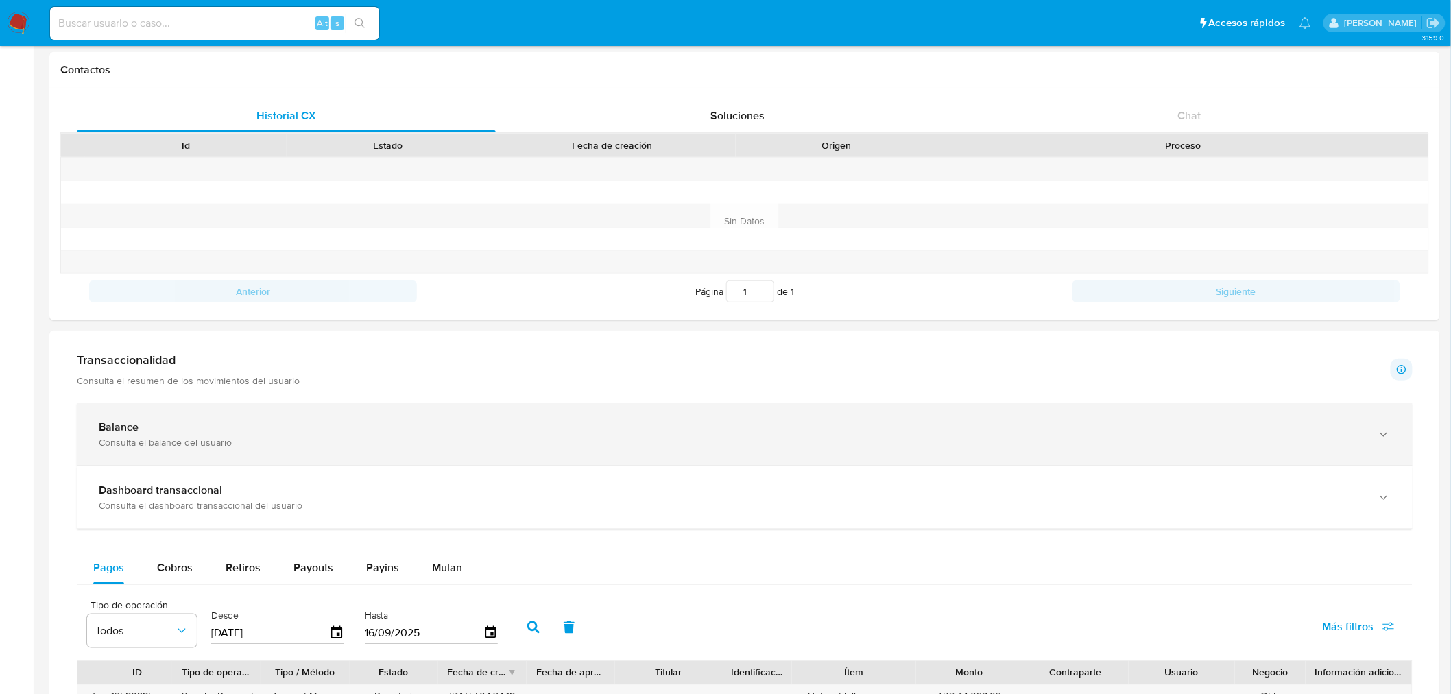
click at [217, 453] on div "Balance Consulta el balance del usuario" at bounding box center [745, 434] width 1336 height 62
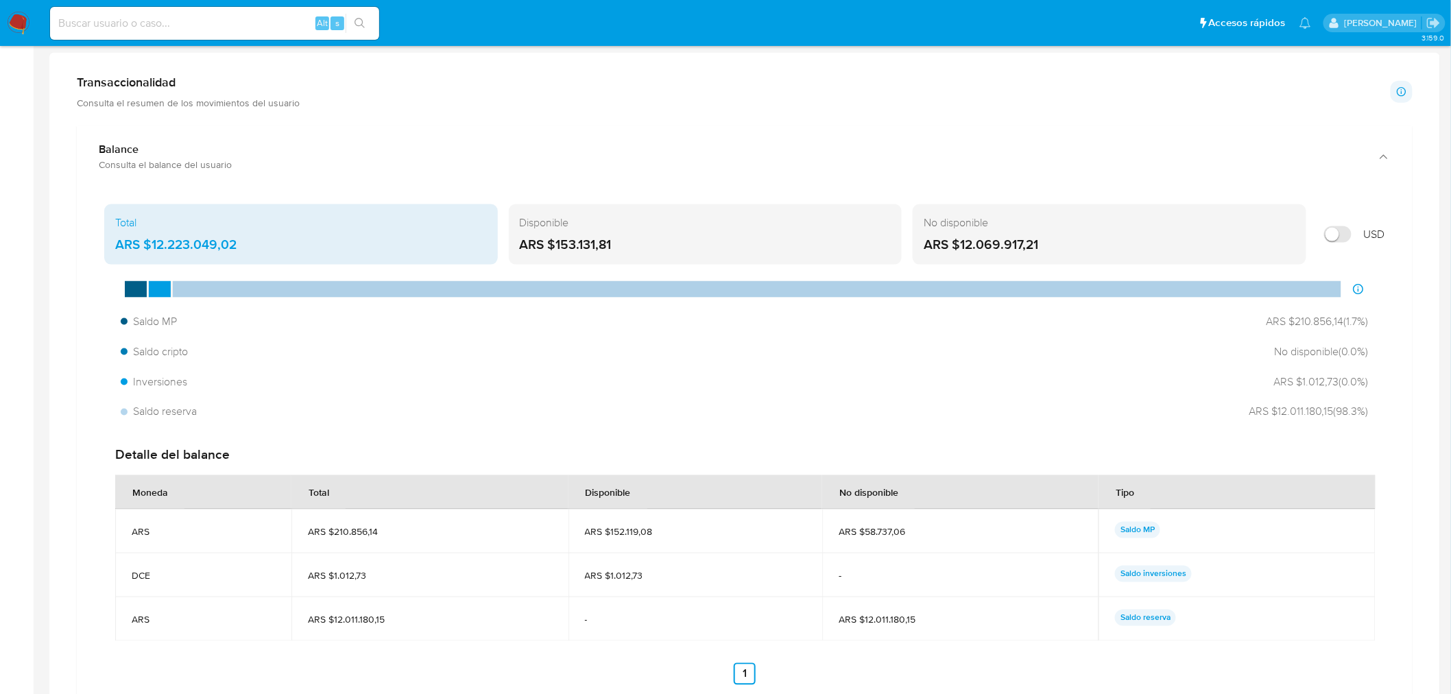
scroll to position [724, 0]
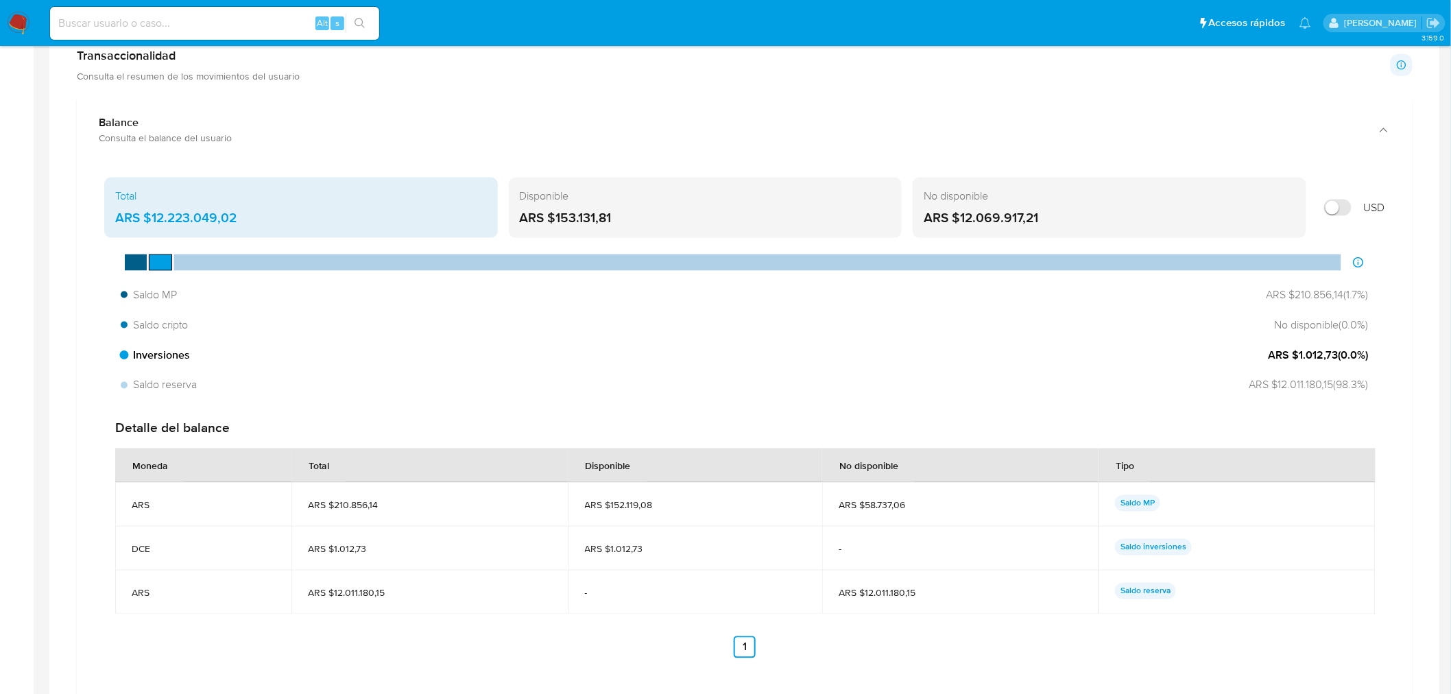
click at [149, 359] on span "Inversiones" at bounding box center [155, 355] width 69 height 15
click at [118, 357] on div "Inversiones ARS $1.012,73 ( 0.0 %)" at bounding box center [744, 355] width 1259 height 26
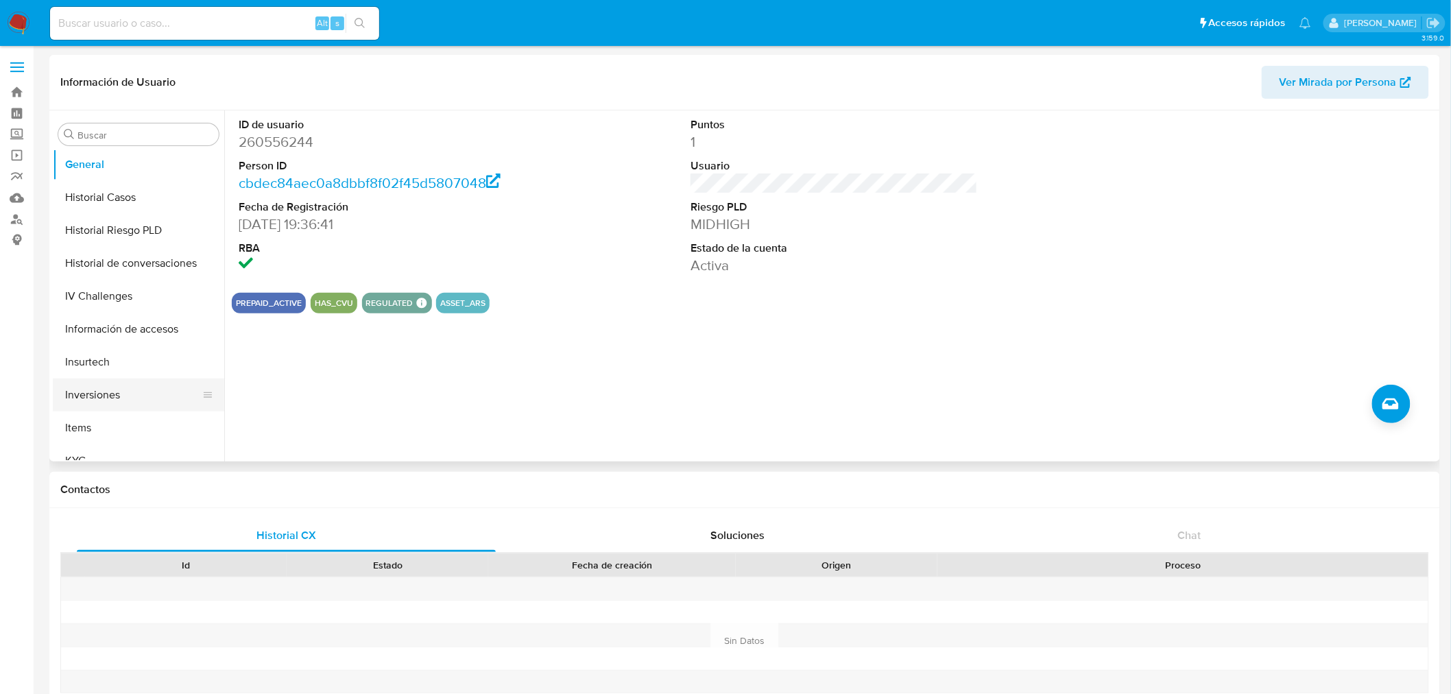
scroll to position [457, 0]
click at [108, 369] on button "Inversiones" at bounding box center [133, 368] width 160 height 33
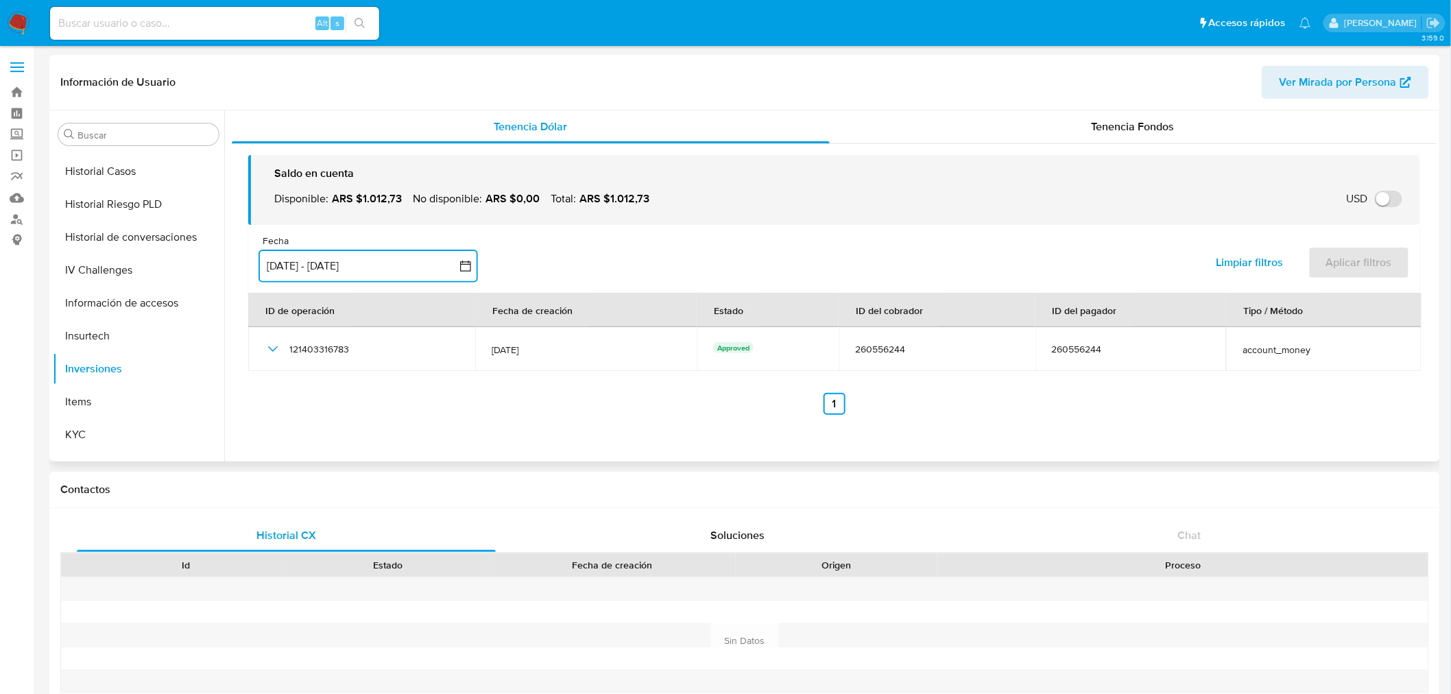
click at [429, 273] on button "[DATE] - [DATE]" at bounding box center [368, 266] width 219 height 33
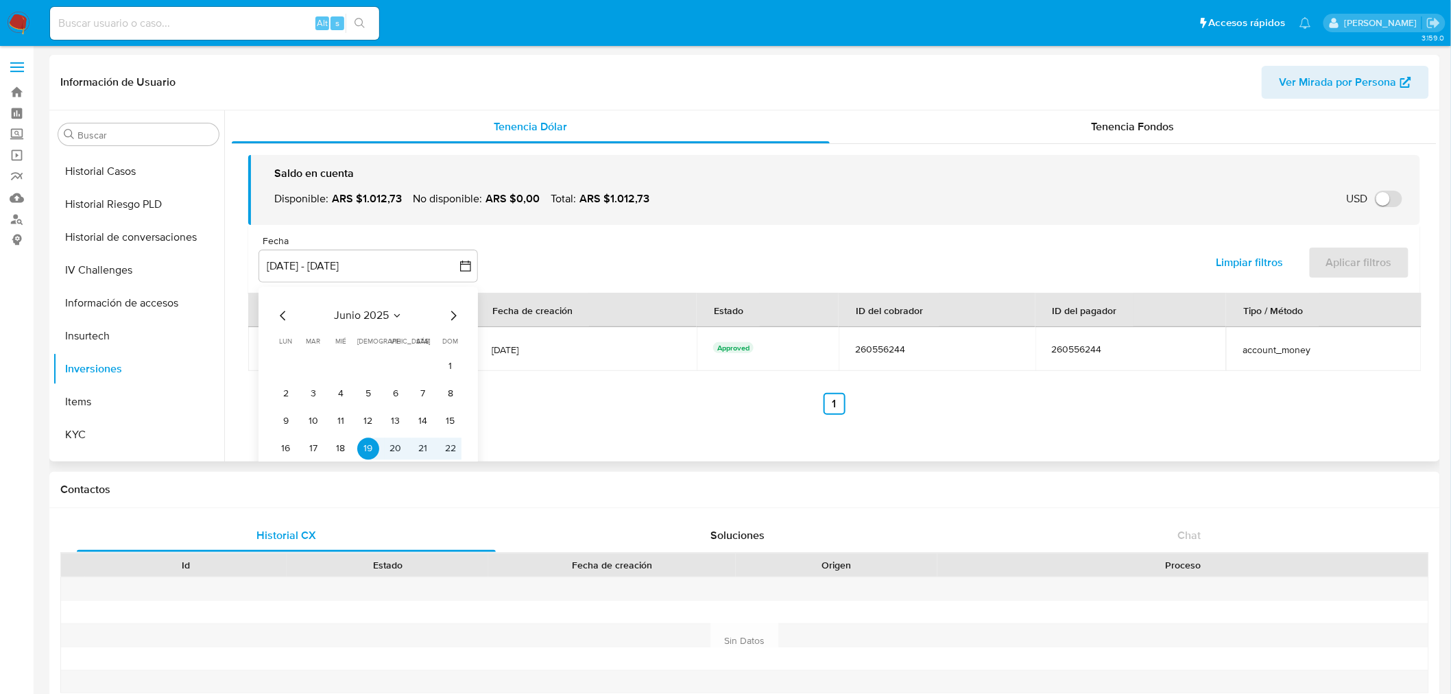
click at [624, 258] on div "Fecha inputDatePicker 19 jun 2025 - 16 sep 2025 junio 2025 junio 2025 lun lunes…" at bounding box center [834, 259] width 1172 height 68
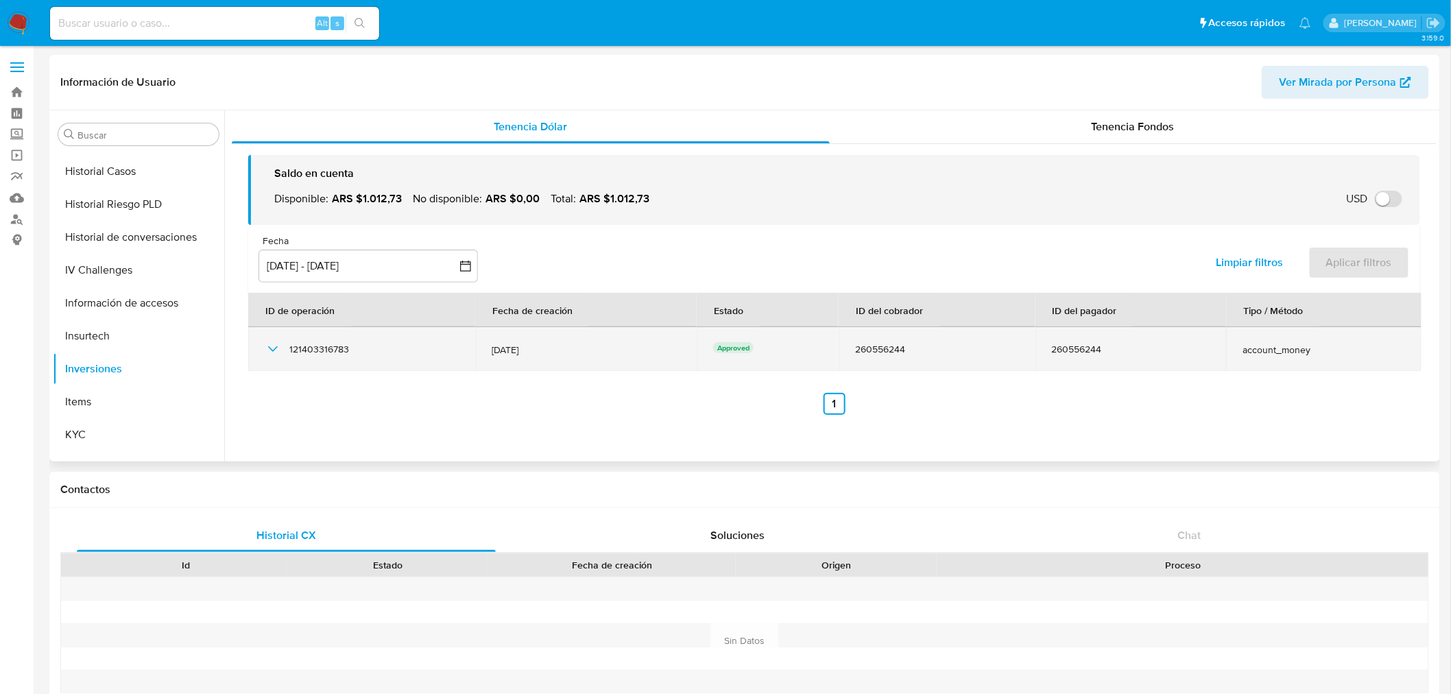
click at [1072, 348] on div "260556244" at bounding box center [1131, 349] width 158 height 12
click at [889, 350] on div "260556244" at bounding box center [936, 349] width 163 height 12
click at [1126, 348] on div "260556244" at bounding box center [1131, 349] width 158 height 12
click at [1058, 354] on div "260556244" at bounding box center [1131, 349] width 158 height 12
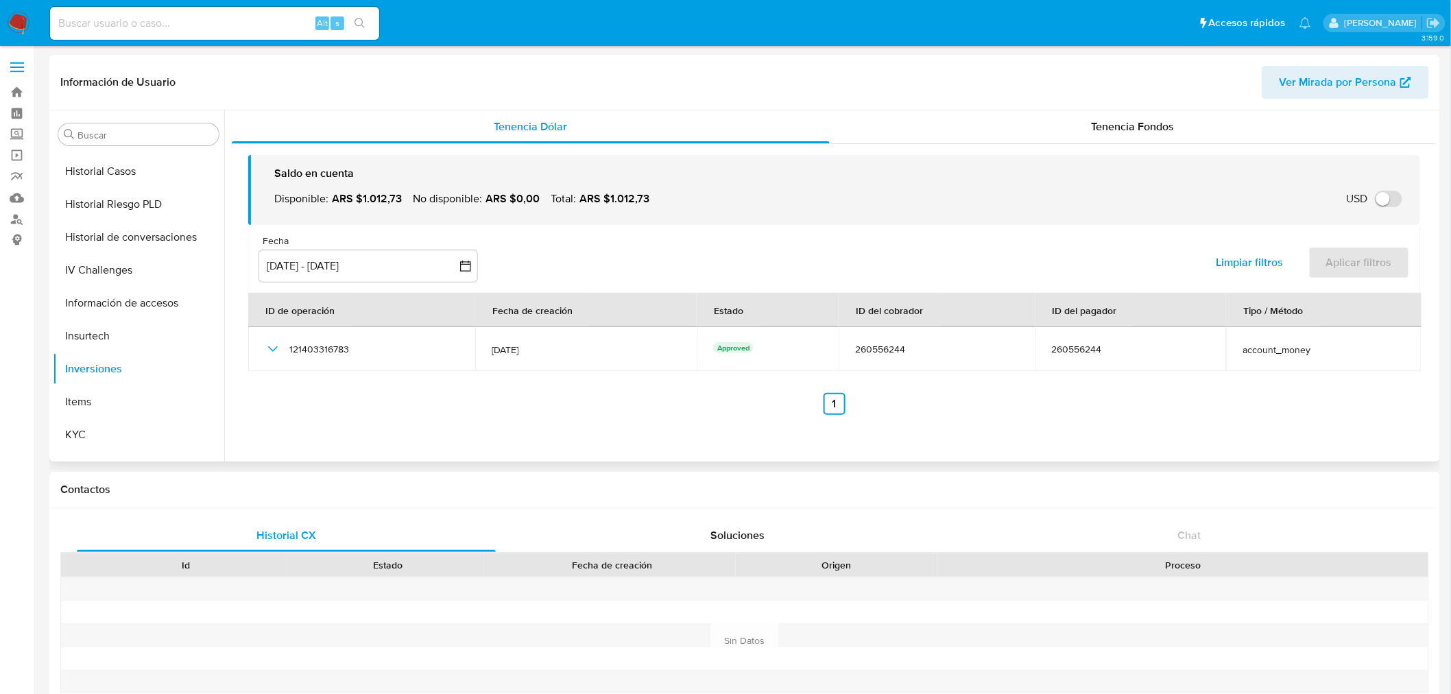
click at [1122, 387] on section "ID de operación Fecha de creación Estado ID del cobrador ID del pagador Tipo / …" at bounding box center [834, 354] width 1172 height 122
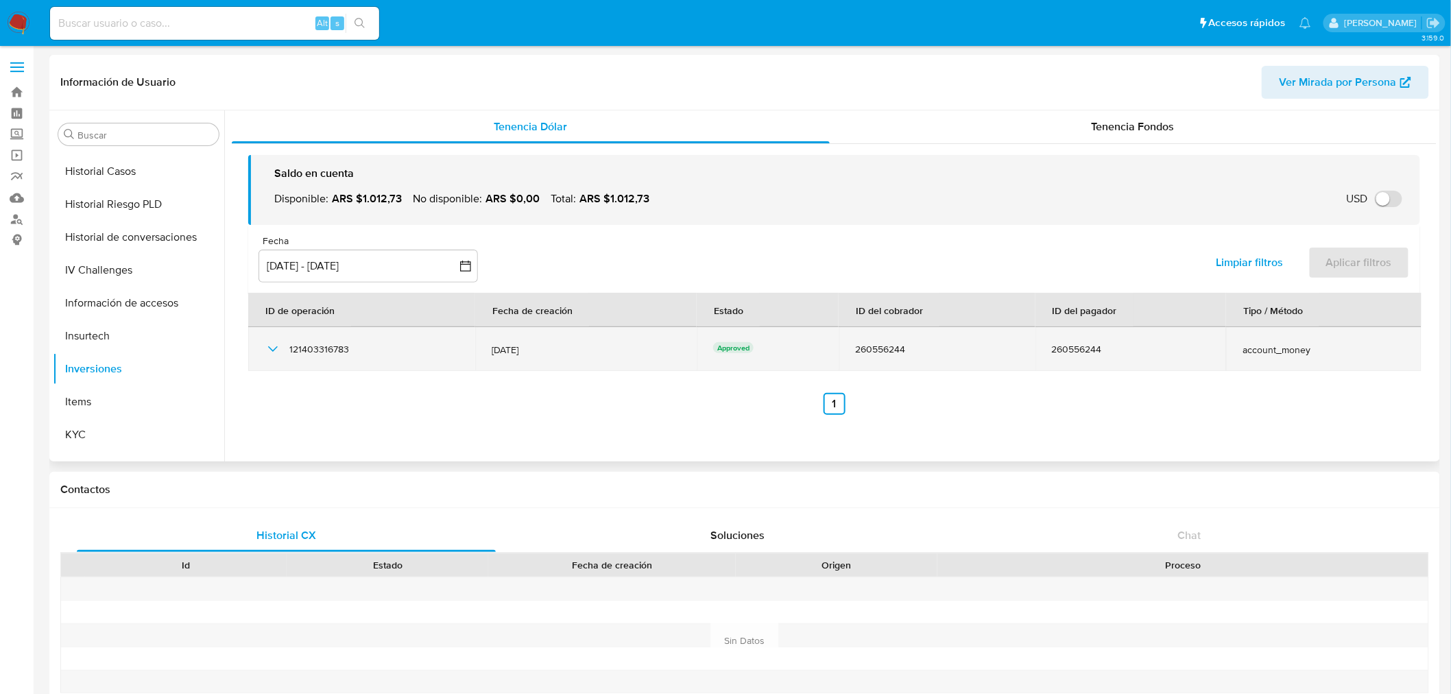
drag, startPoint x: 1311, startPoint y: 357, endPoint x: 1241, endPoint y: 350, distance: 70.3
click at [1241, 350] on td "account_money" at bounding box center [1323, 349] width 195 height 44
click at [1243, 350] on span "account_money" at bounding box center [1324, 350] width 163 height 12
click at [1267, 340] on td "account_money" at bounding box center [1323, 349] width 195 height 44
drag, startPoint x: 1267, startPoint y: 341, endPoint x: 1270, endPoint y: 351, distance: 10.6
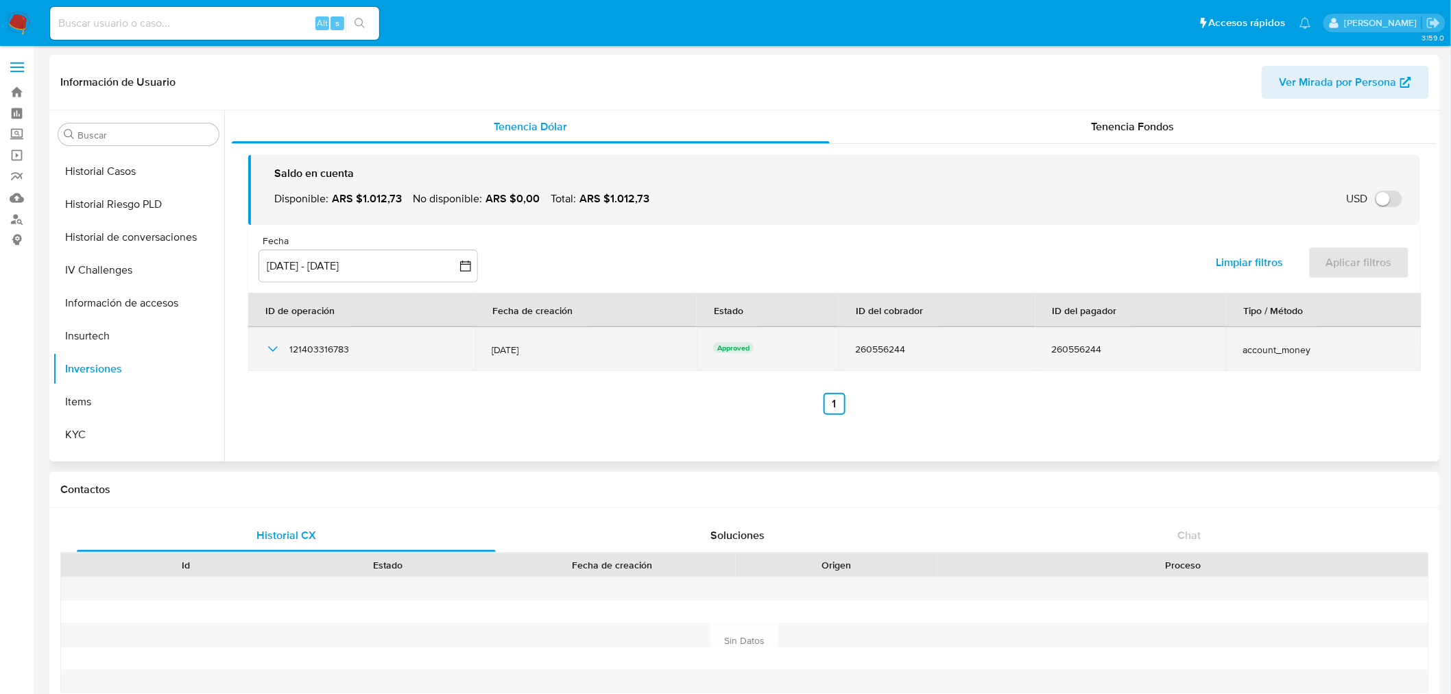
click at [1271, 346] on td "account_money" at bounding box center [1323, 349] width 195 height 44
click at [1271, 353] on span "account_money" at bounding box center [1324, 350] width 163 height 12
click at [279, 352] on icon "button" at bounding box center [273, 349] width 16 height 16
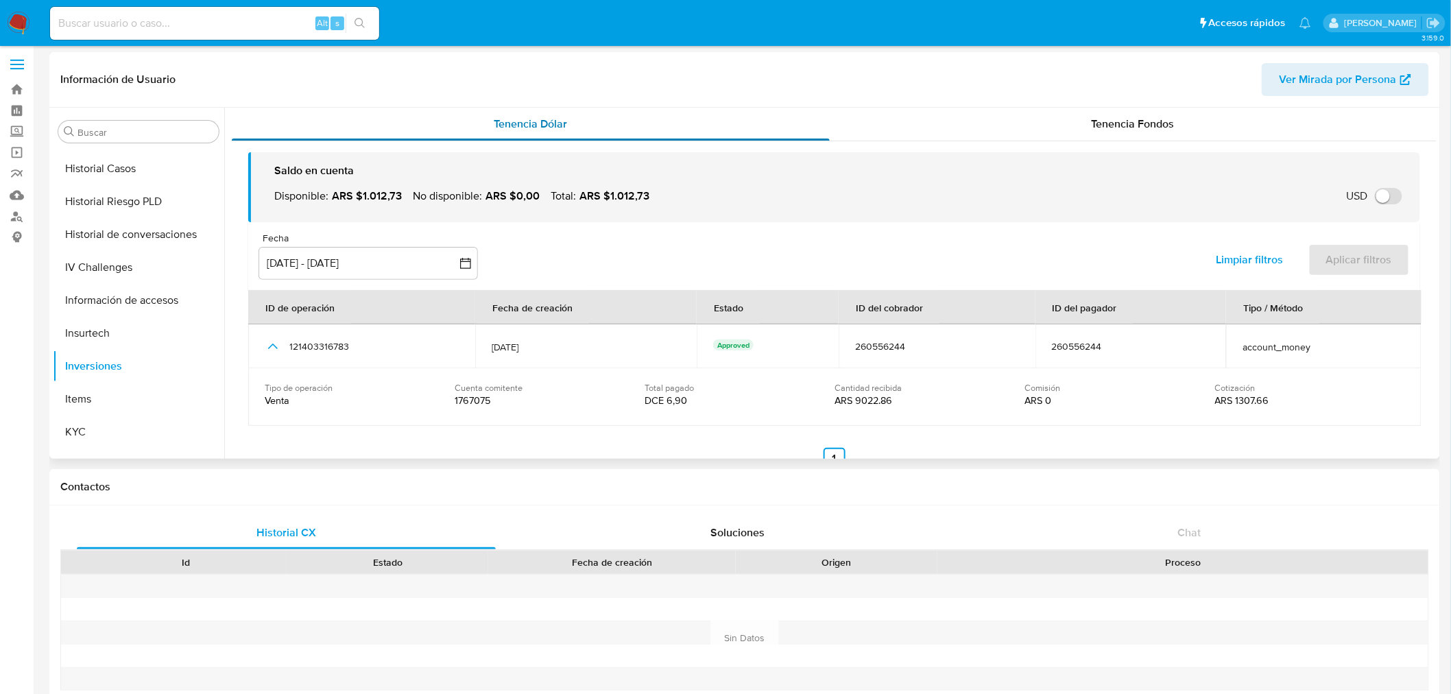
scroll to position [0, 0]
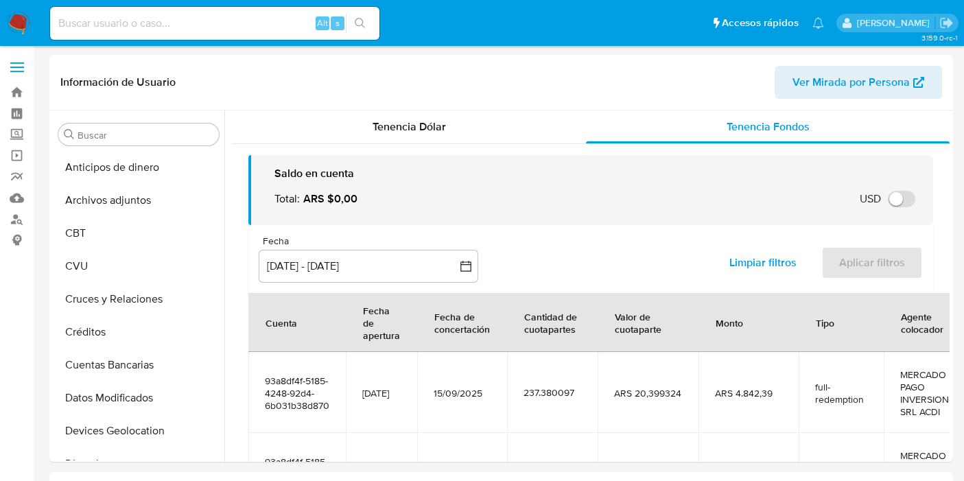
select select "10"
